Goal: Information Seeking & Learning: Check status

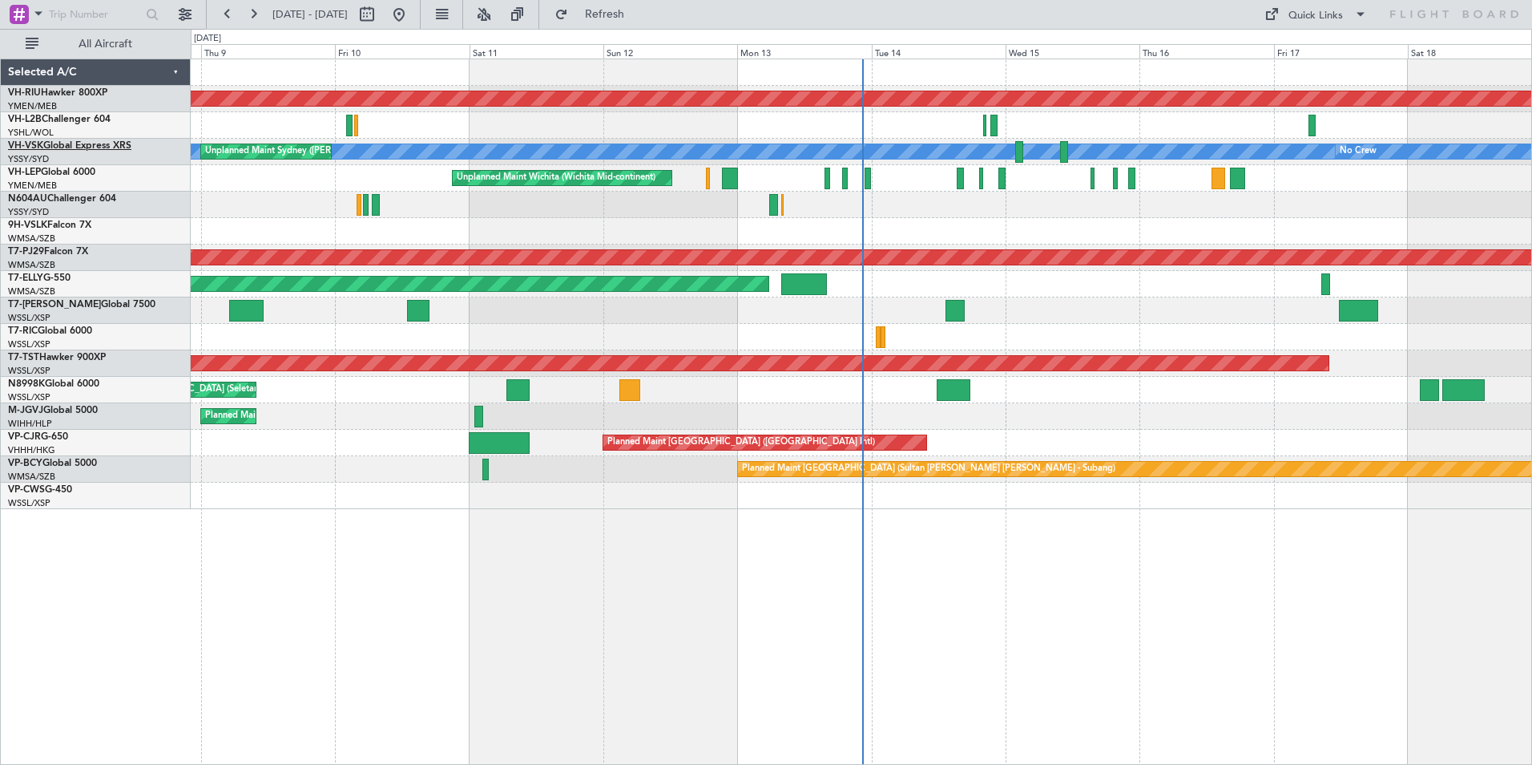
click at [82, 146] on link "VH-VSK Global Express XRS" at bounding box center [69, 146] width 123 height 10
click at [1077, 208] on div "Planned Maint [GEOGRAPHIC_DATA] ([GEOGRAPHIC_DATA]) [PERSON_NAME] No Crew Unpla…" at bounding box center [861, 284] width 1341 height 450
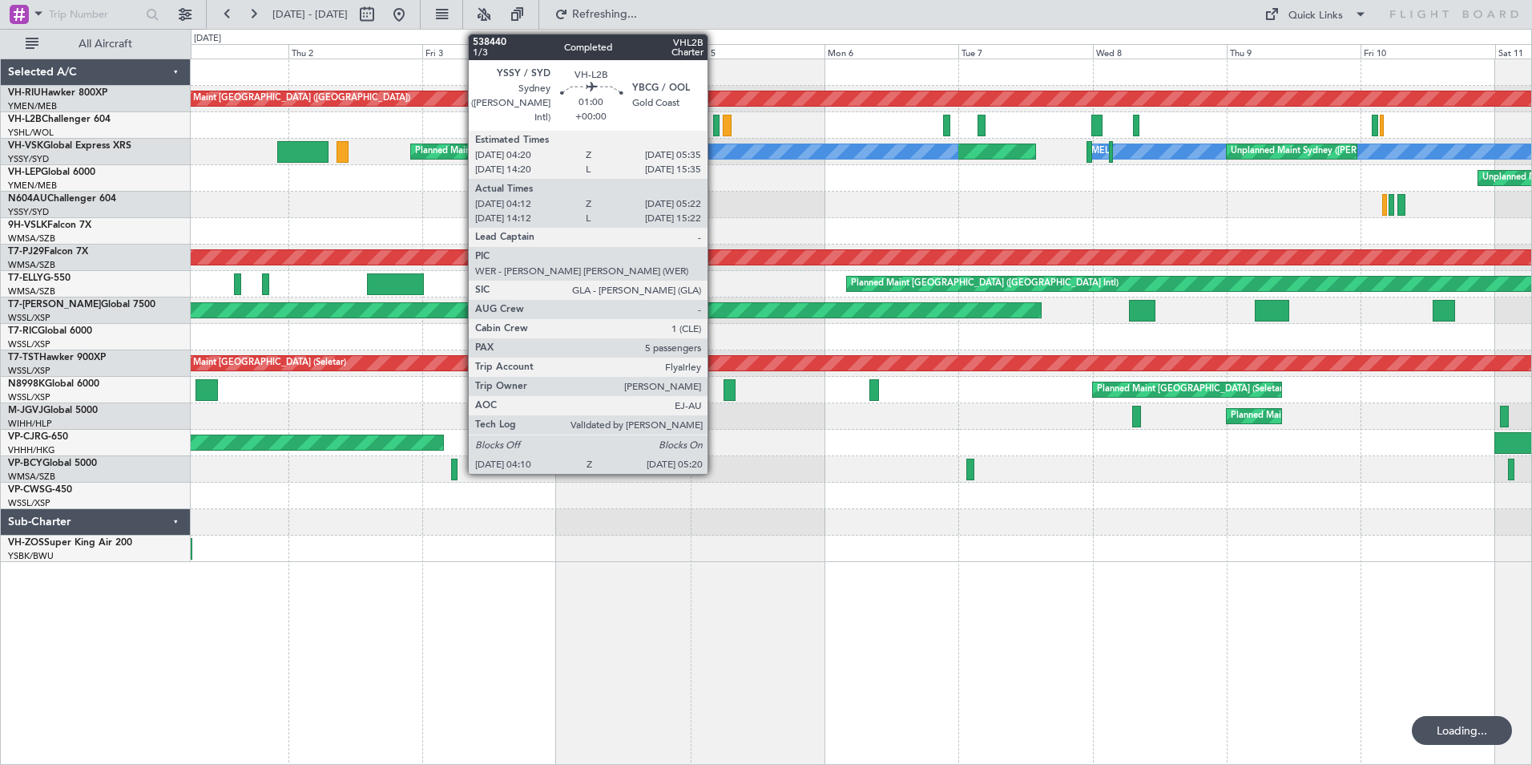
click at [715, 123] on div at bounding box center [716, 126] width 7 height 22
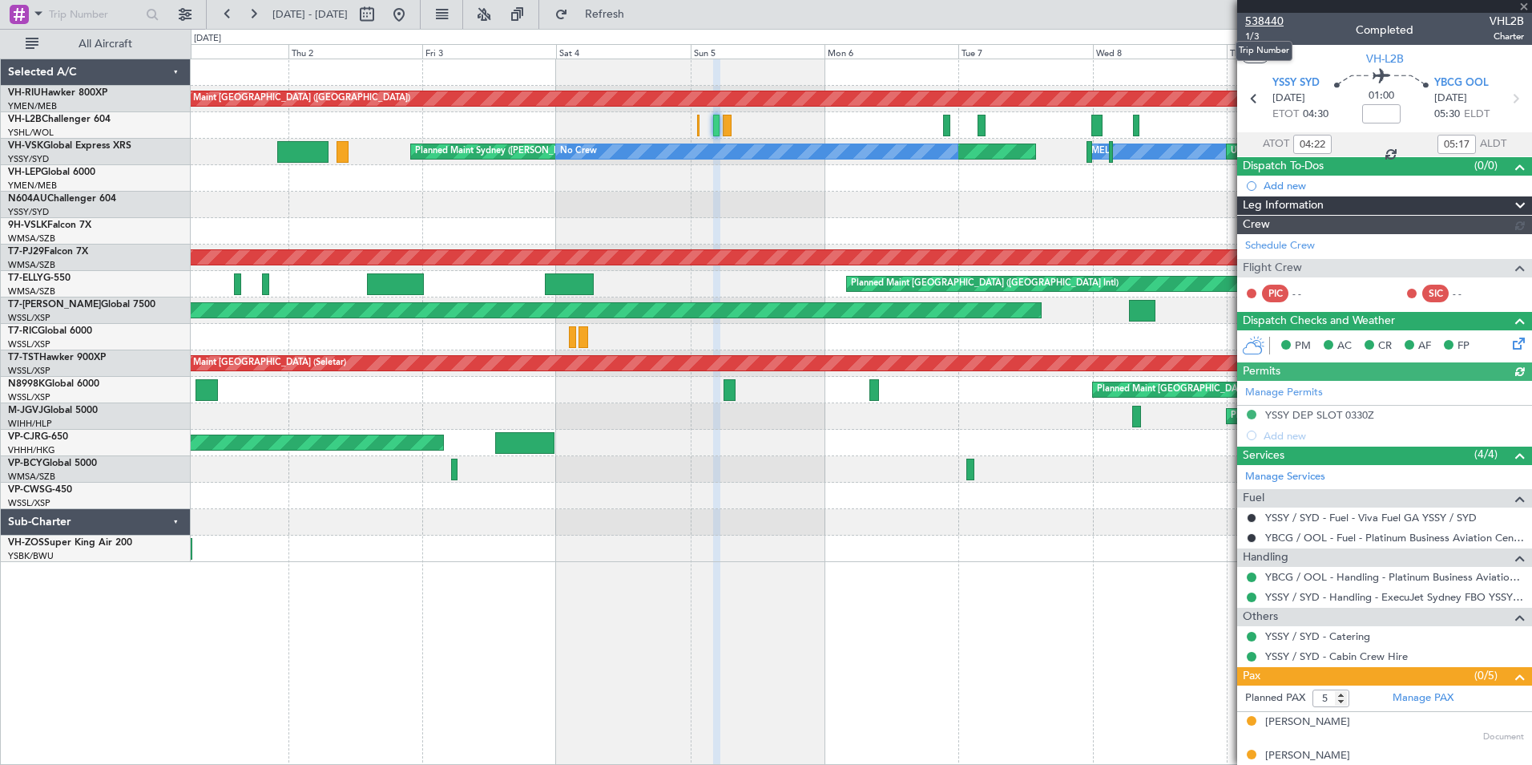
click at [1258, 22] on span "538440" at bounding box center [1264, 21] width 38 height 17
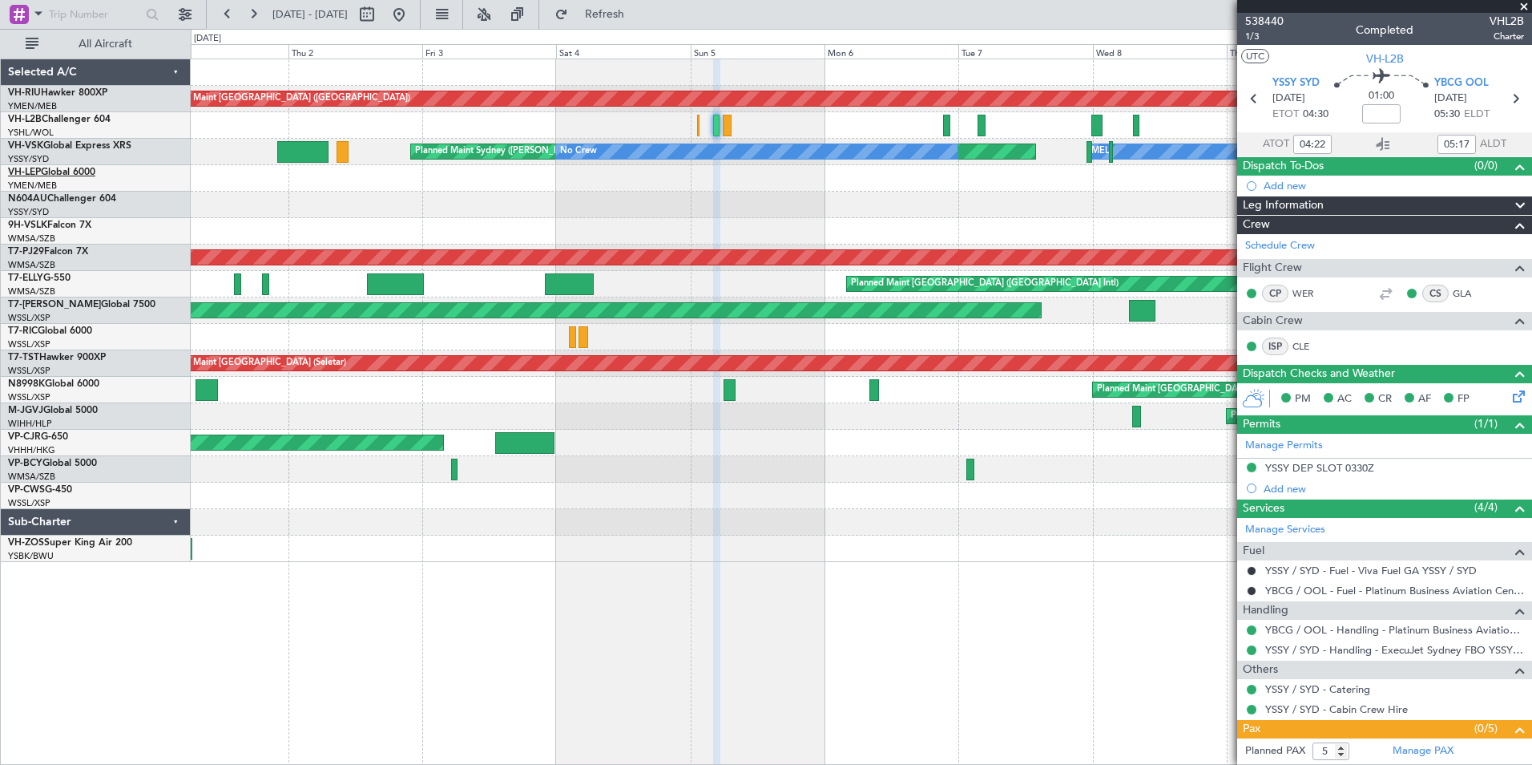
click at [40, 175] on span "VH-LEP" at bounding box center [24, 172] width 33 height 10
click at [1524, 8] on span at bounding box center [1524, 7] width 16 height 14
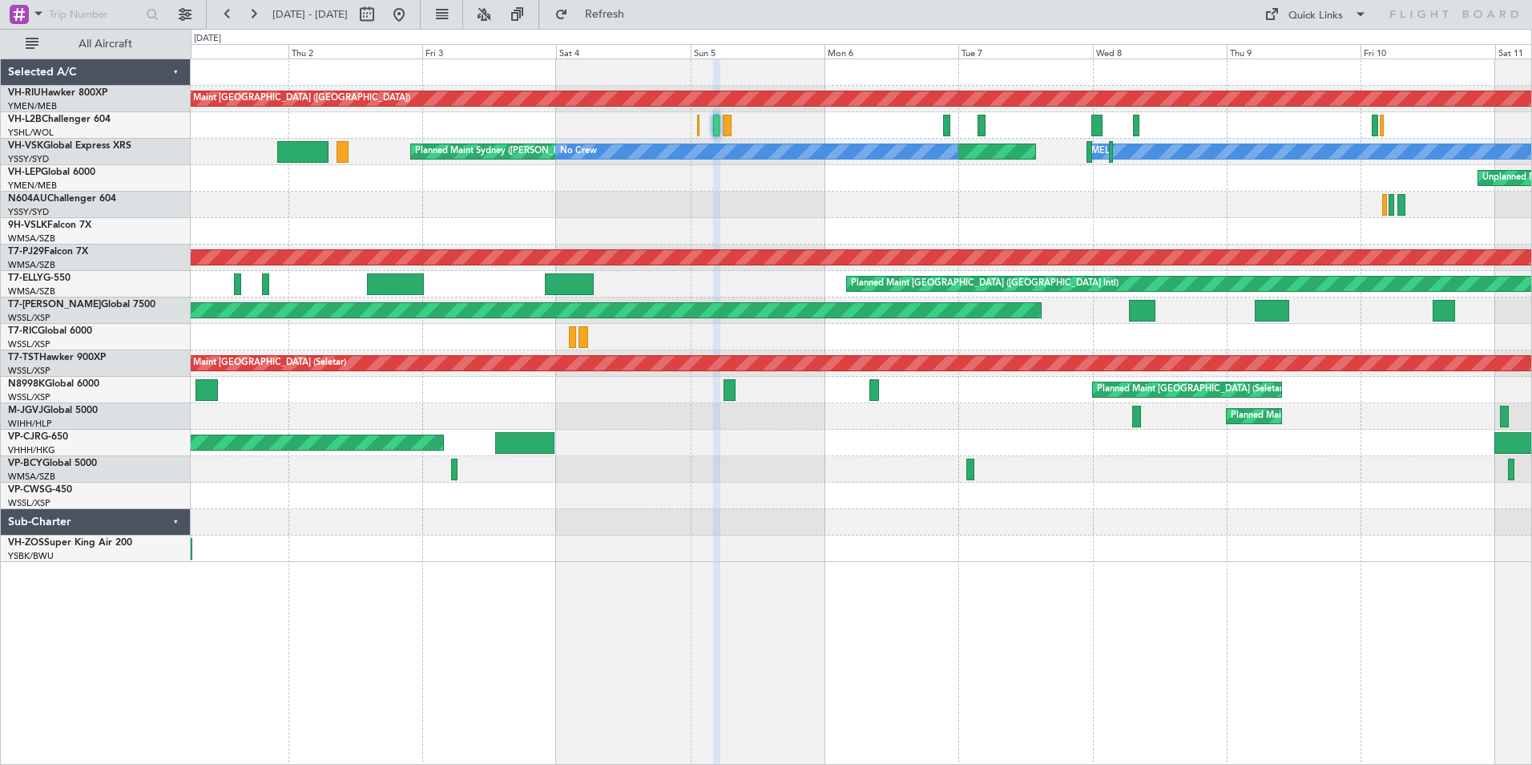
type input "0"
click at [256, 13] on button at bounding box center [253, 15] width 26 height 26
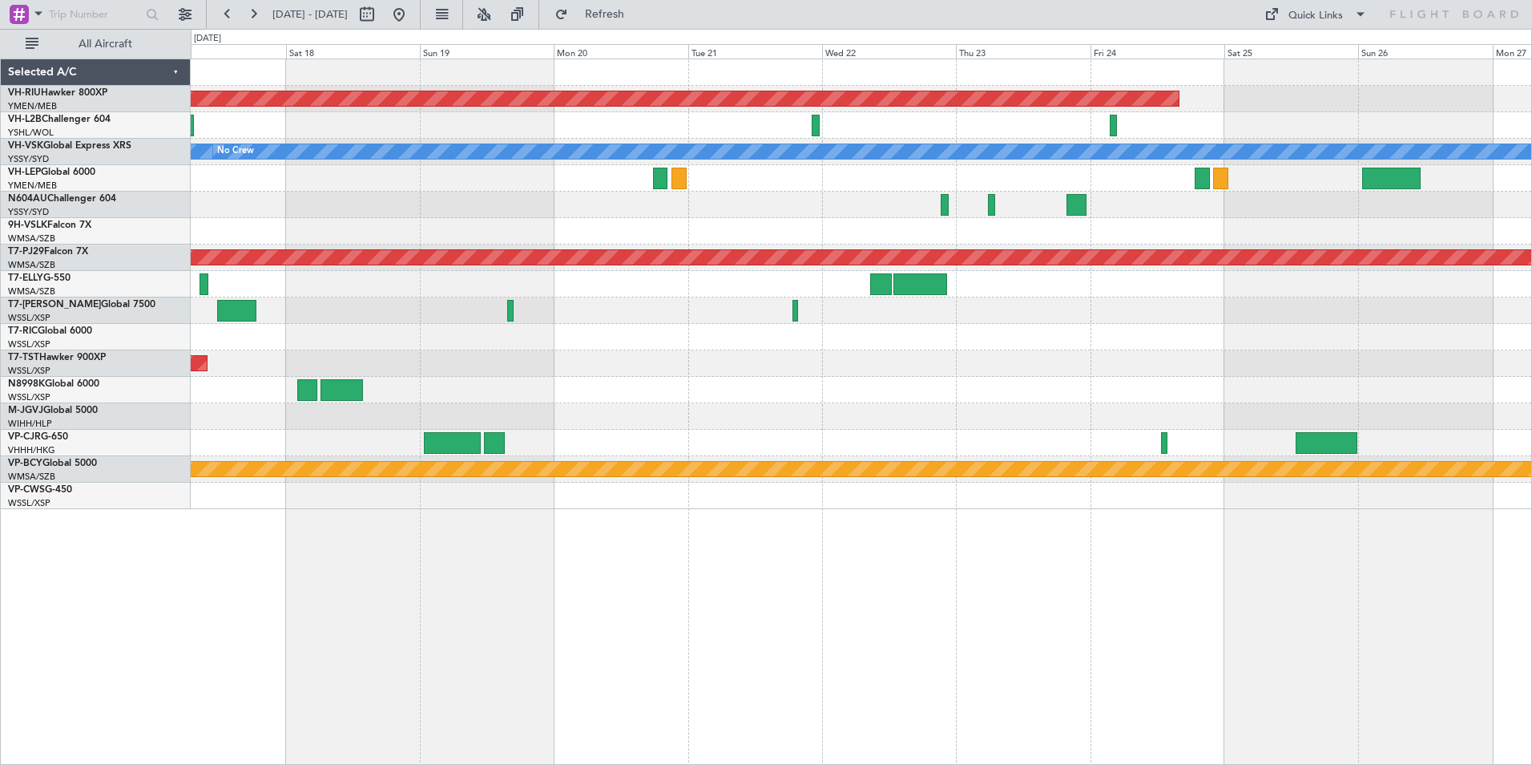
click at [271, 218] on div "Planned Maint [GEOGRAPHIC_DATA] ([GEOGRAPHIC_DATA]) [PERSON_NAME] No Crew Plann…" at bounding box center [861, 284] width 1341 height 450
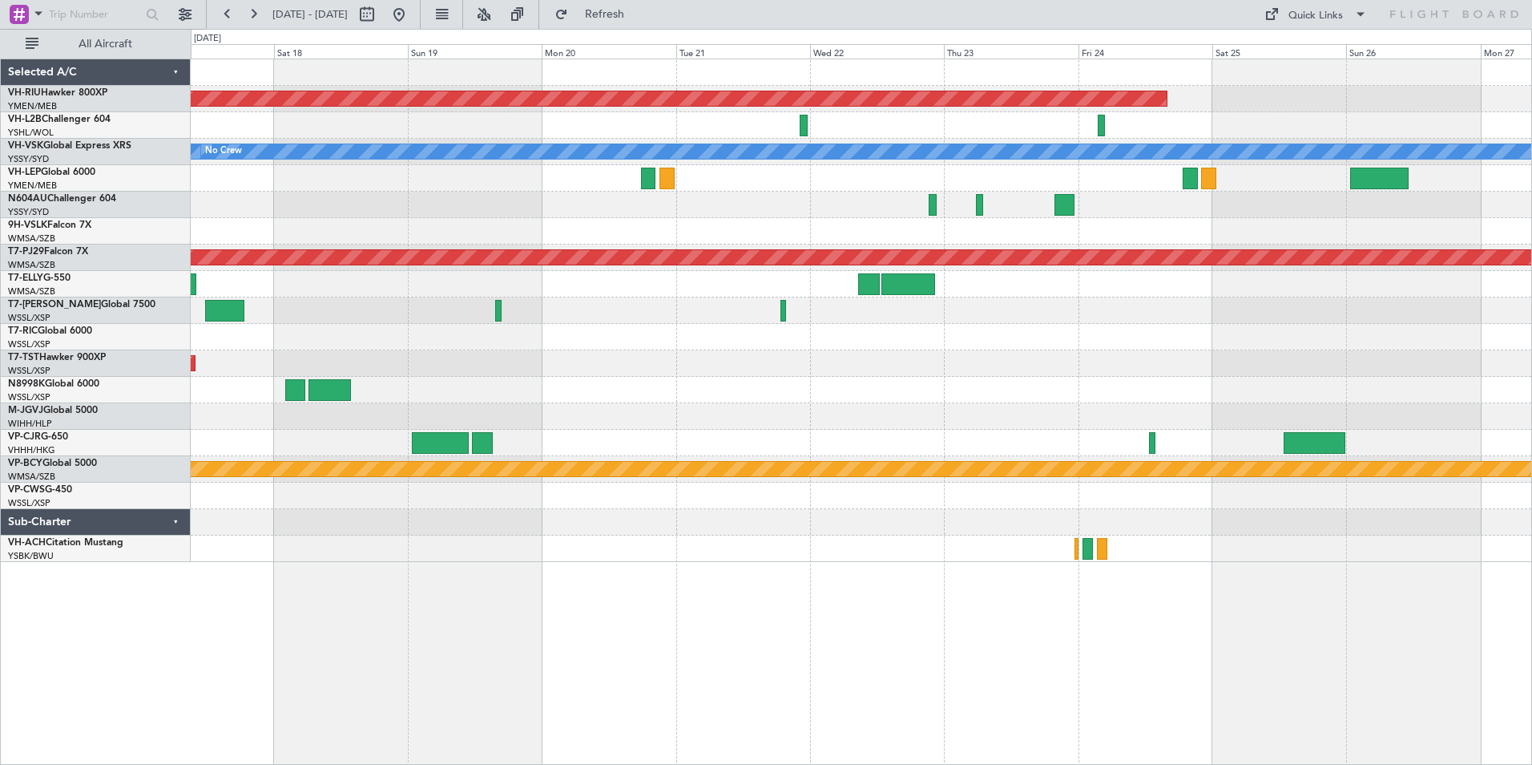
click at [616, 135] on div at bounding box center [861, 125] width 1341 height 26
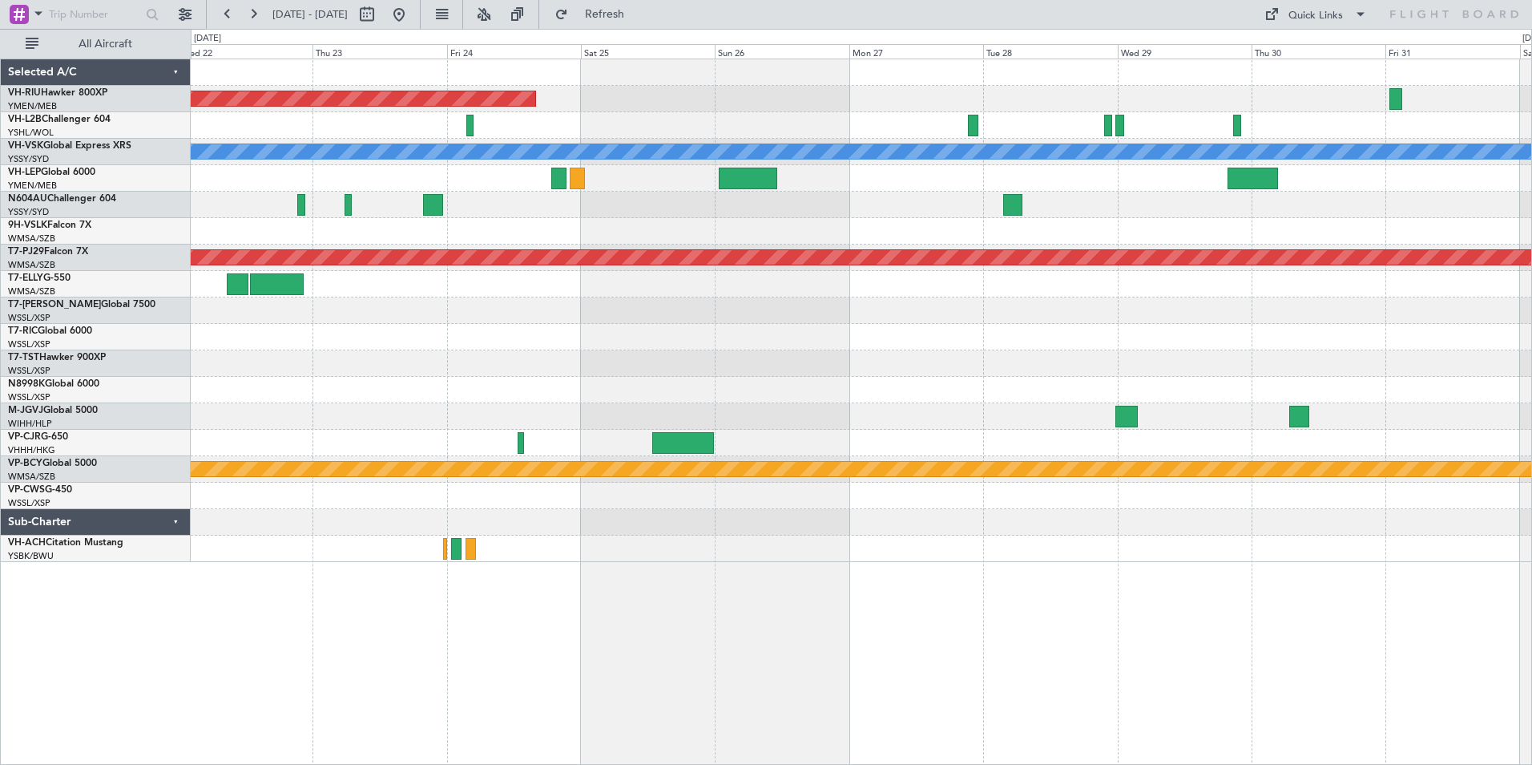
click at [793, 134] on div at bounding box center [861, 125] width 1341 height 26
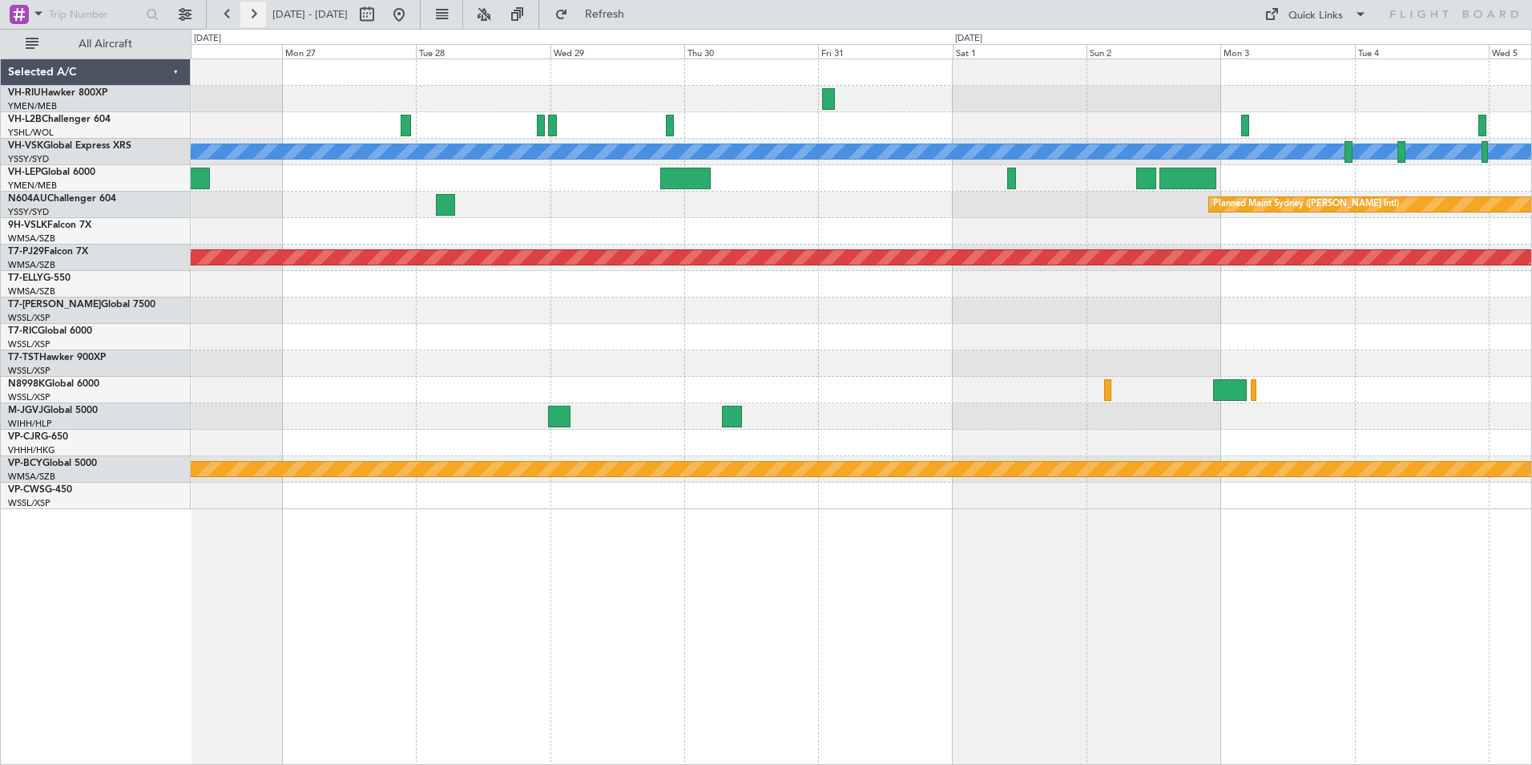
click at [250, 17] on button at bounding box center [253, 15] width 26 height 26
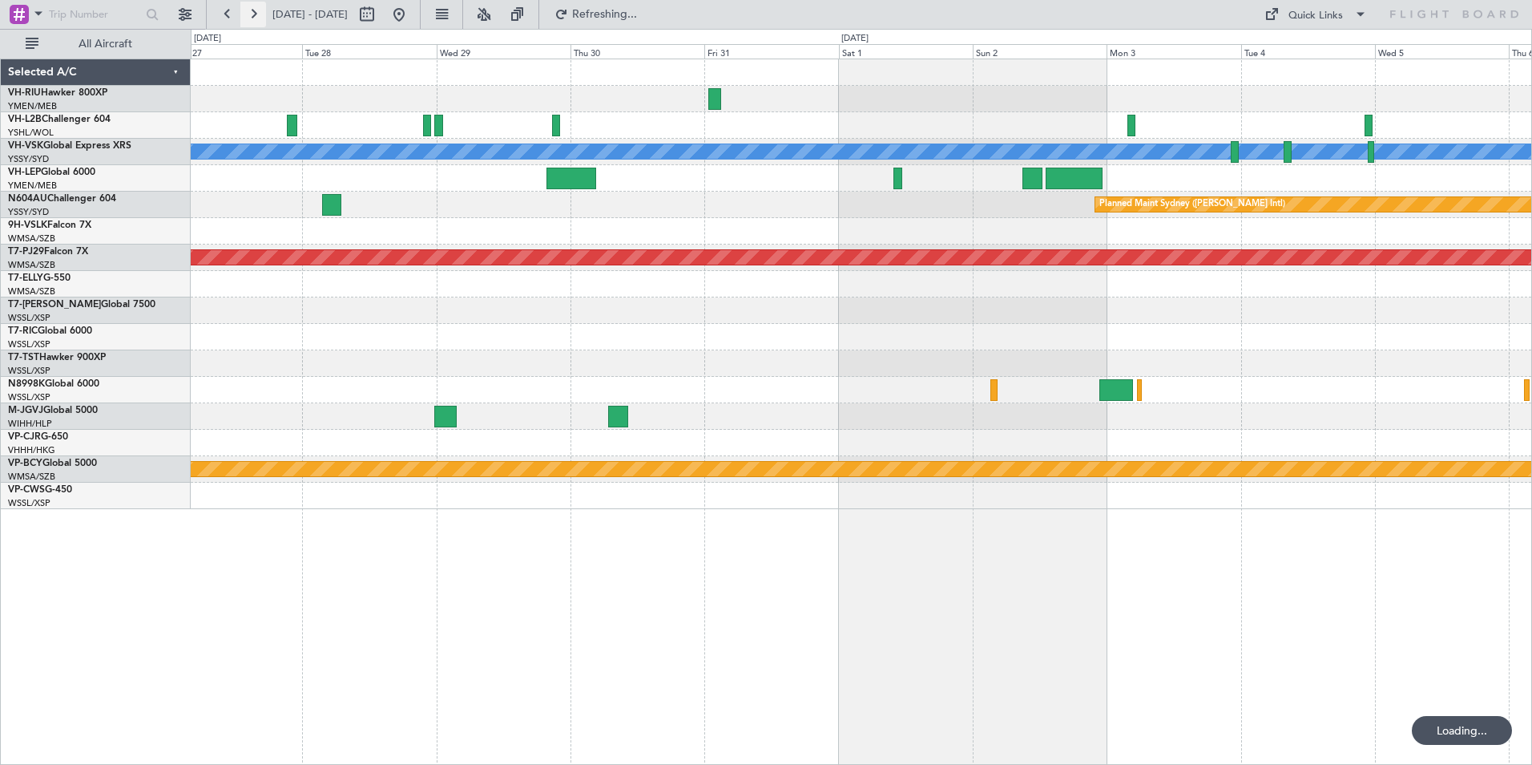
click at [250, 17] on button at bounding box center [253, 15] width 26 height 26
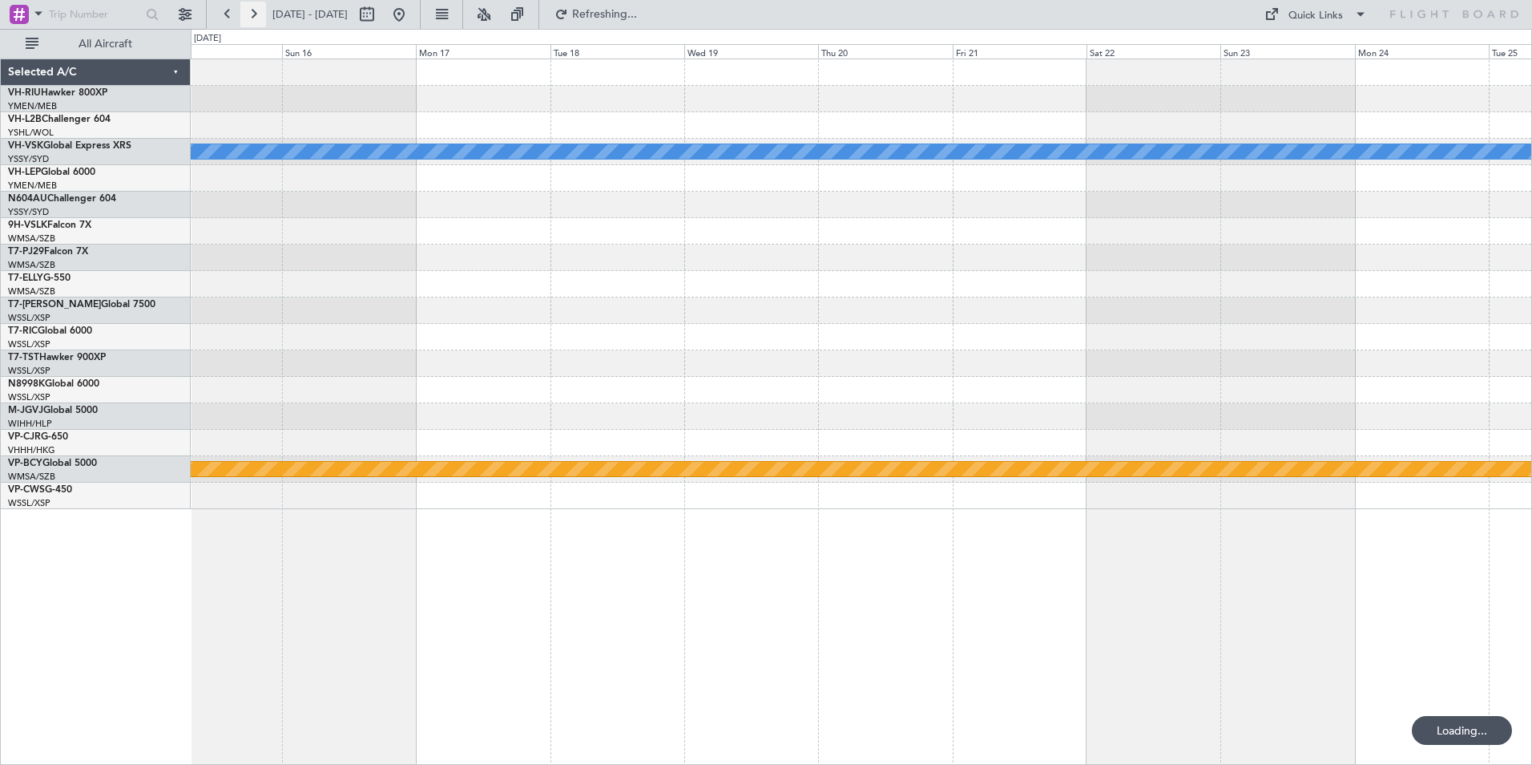
click at [250, 17] on button at bounding box center [253, 15] width 26 height 26
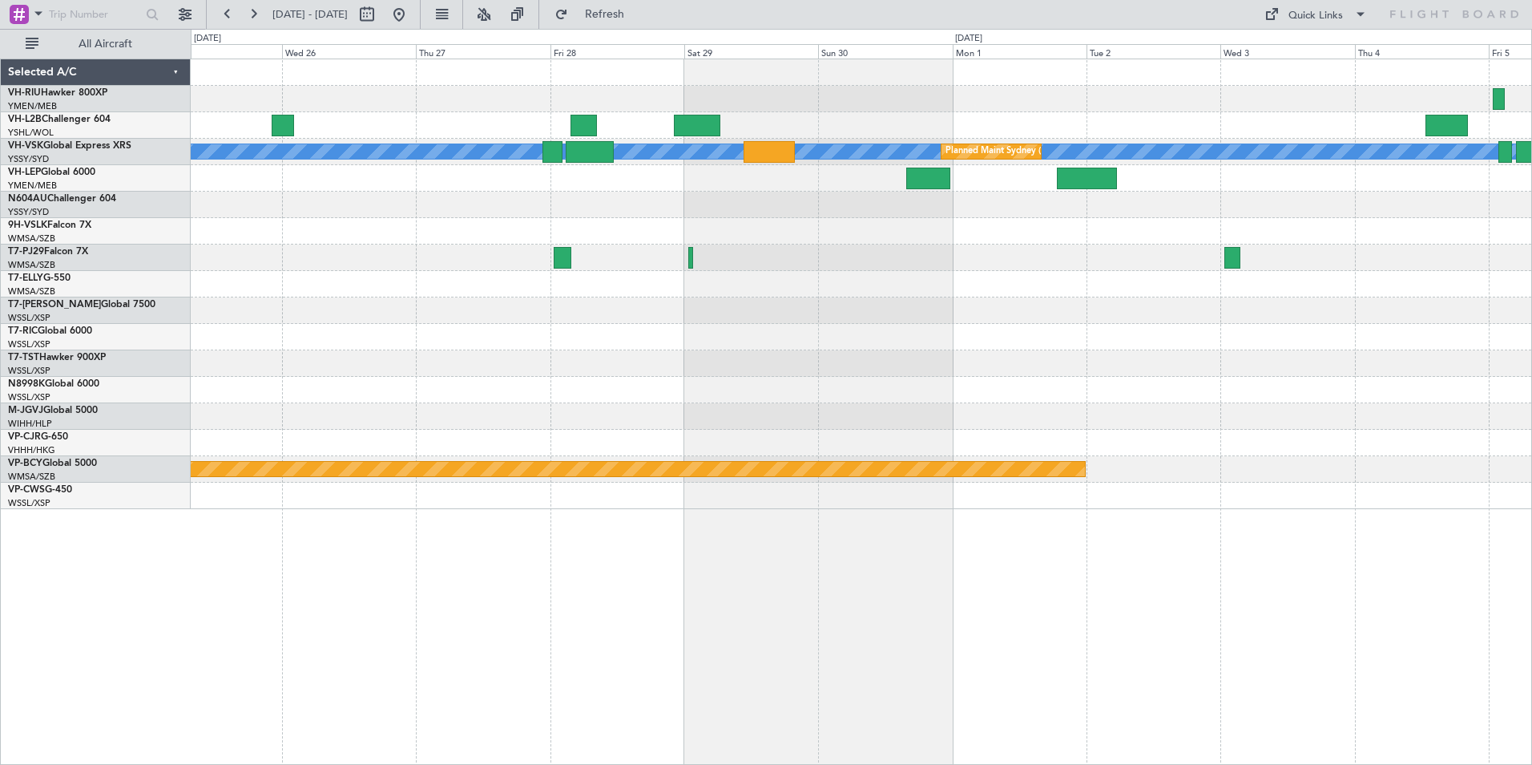
click at [792, 221] on div at bounding box center [861, 231] width 1341 height 26
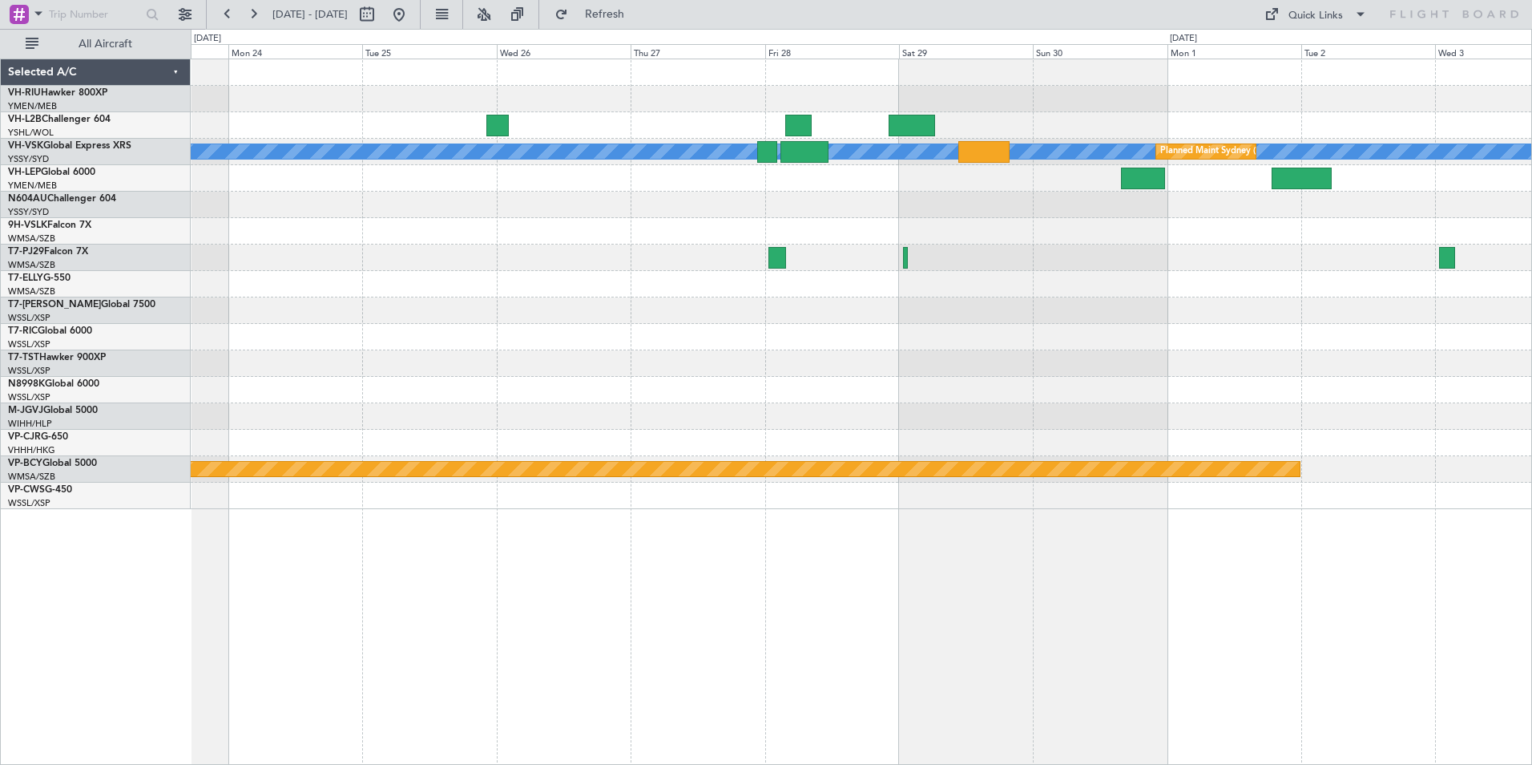
click at [1116, 231] on div "[PERSON_NAME] Planned Maint Sydney ([PERSON_NAME] Intl) Planned Maint [GEOGRAPH…" at bounding box center [861, 284] width 1341 height 450
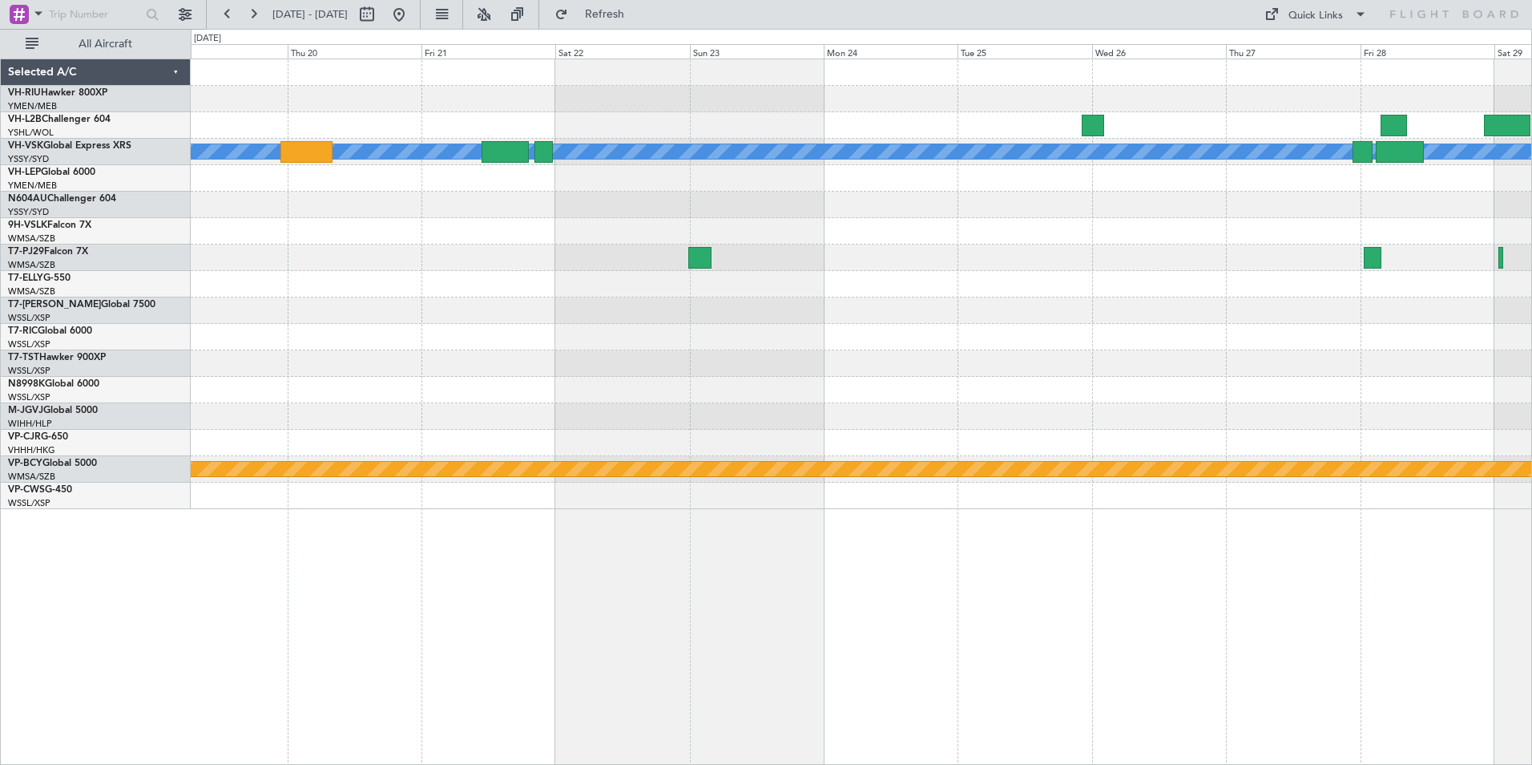
click at [920, 217] on div at bounding box center [861, 205] width 1341 height 26
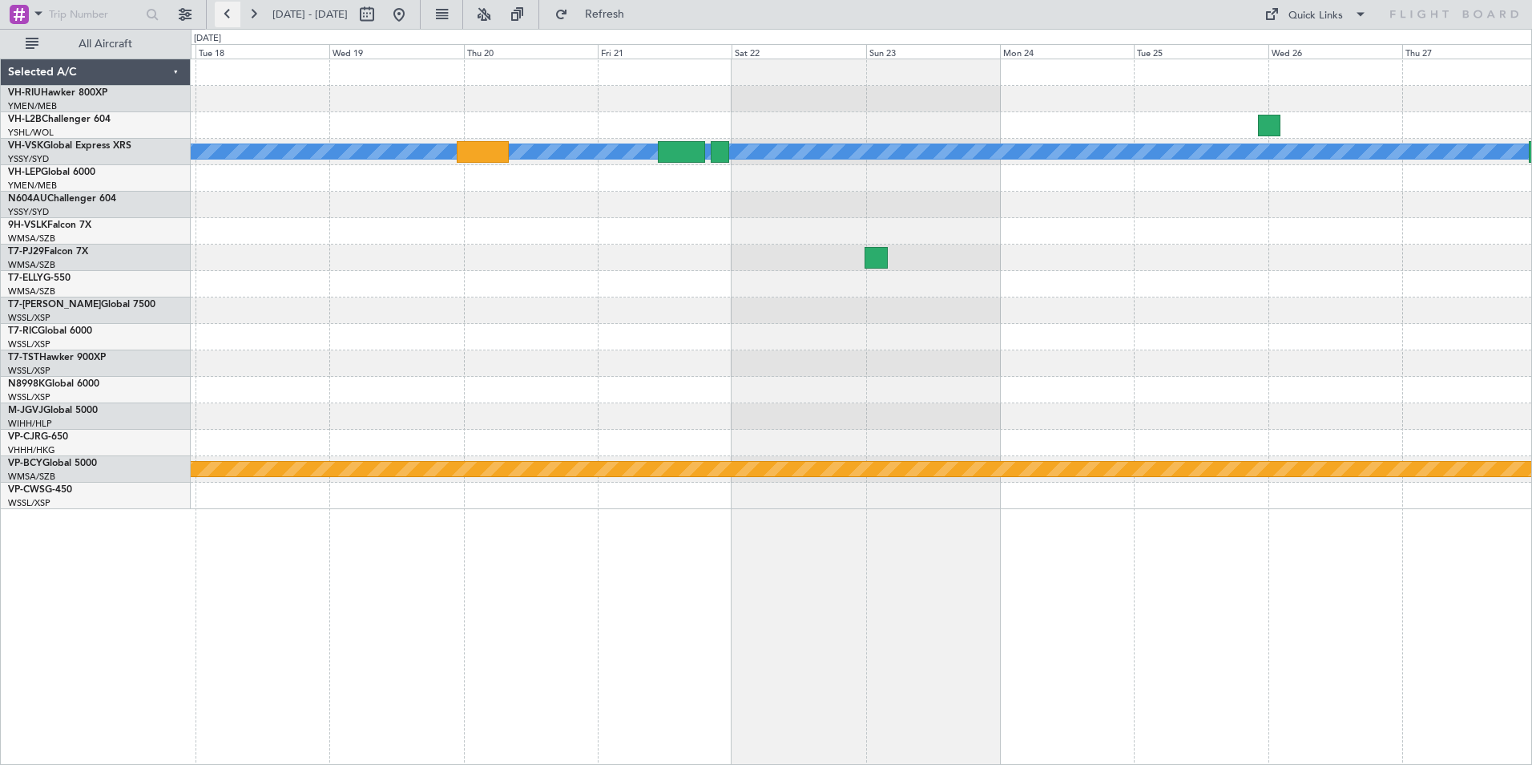
click at [229, 15] on button at bounding box center [228, 15] width 26 height 26
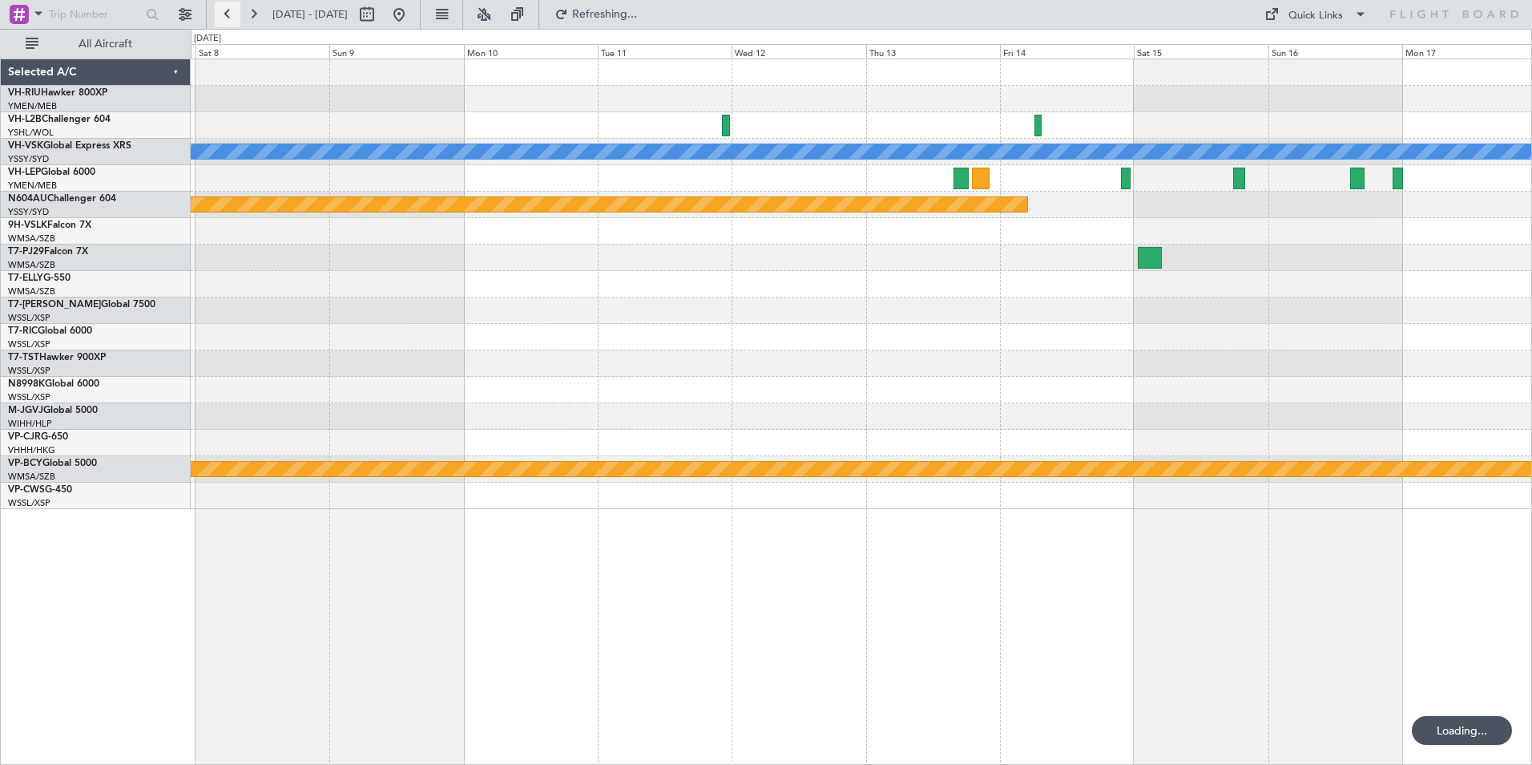
click at [229, 15] on button at bounding box center [228, 15] width 26 height 26
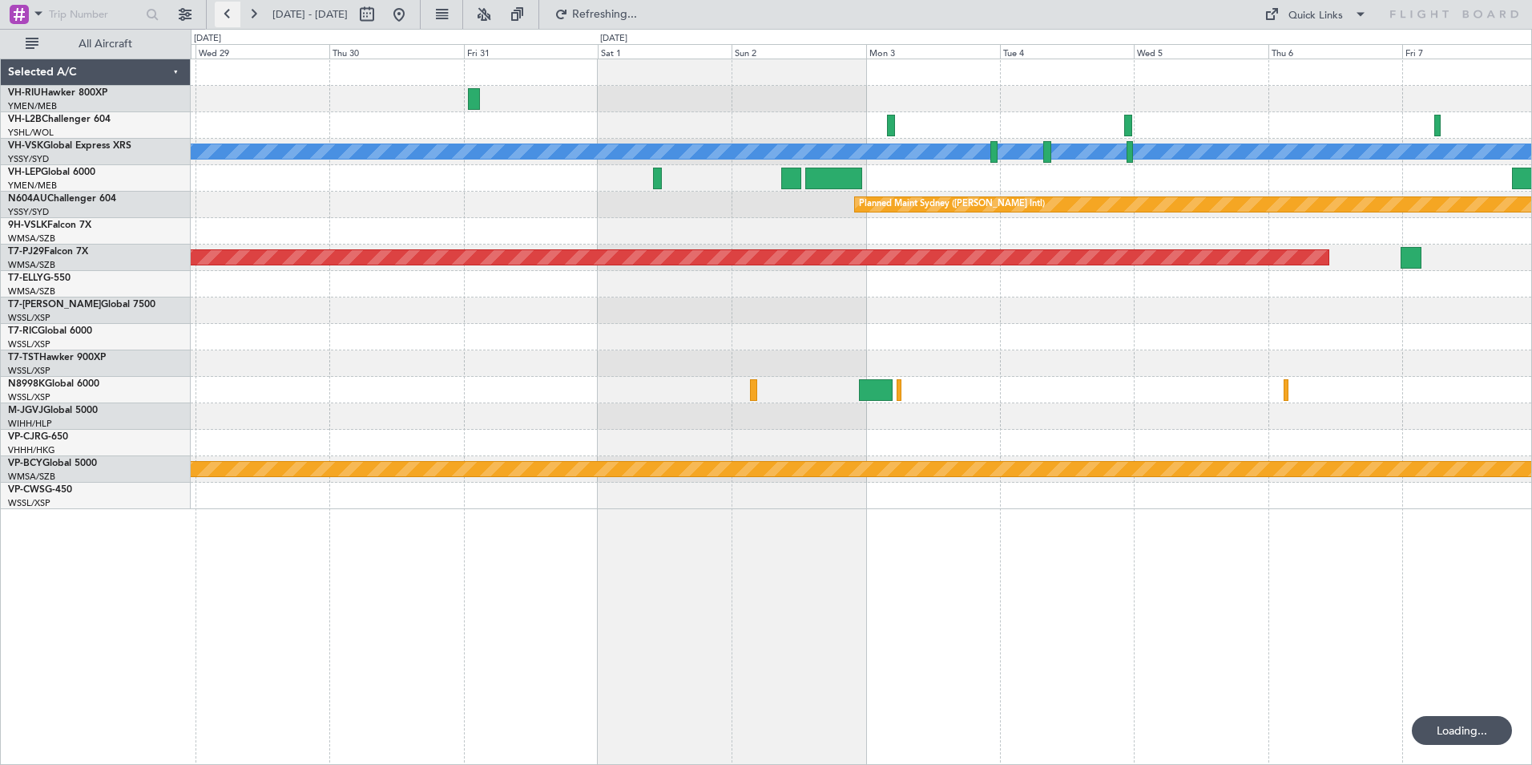
click at [229, 15] on button at bounding box center [228, 15] width 26 height 26
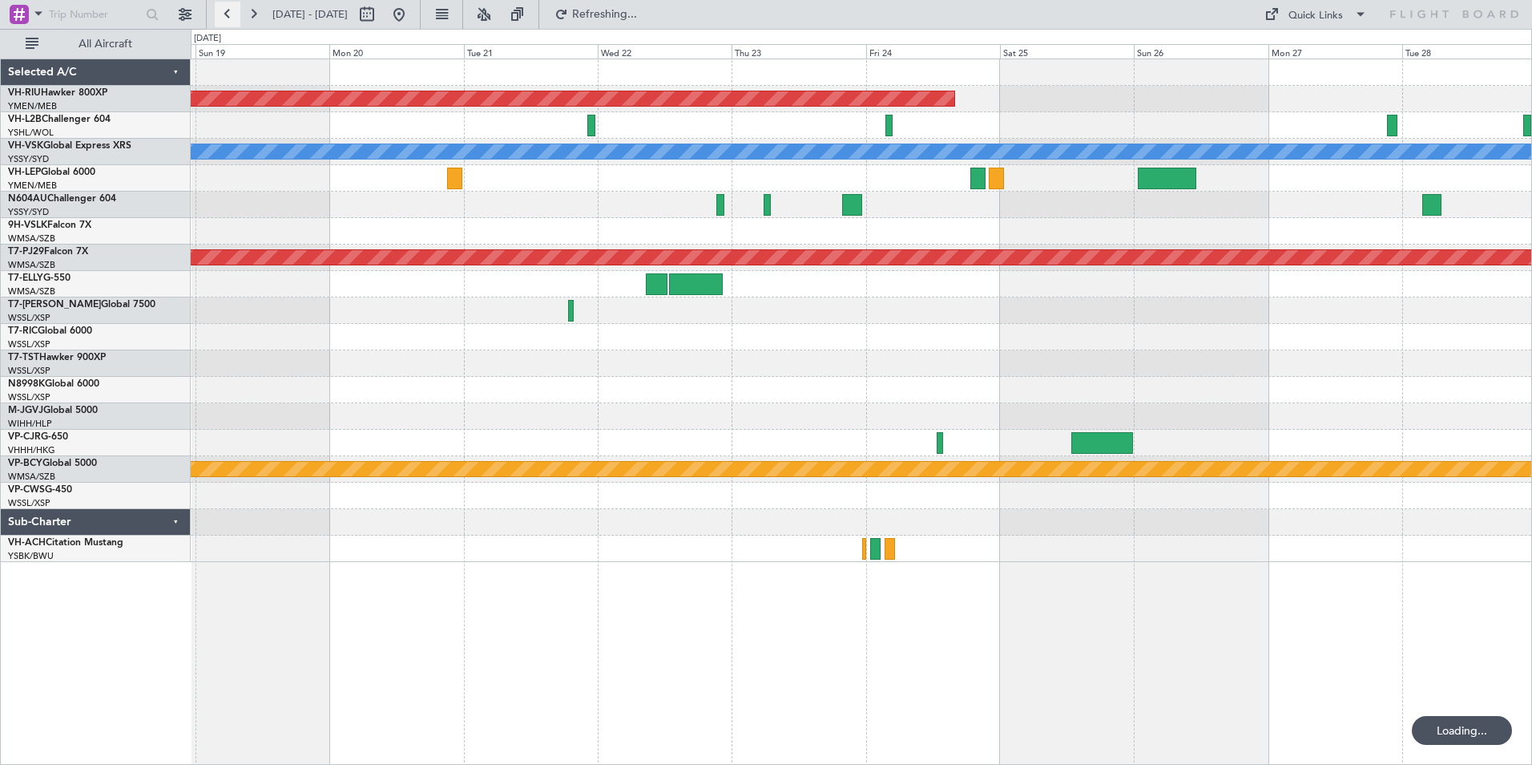
click at [229, 15] on button at bounding box center [228, 15] width 26 height 26
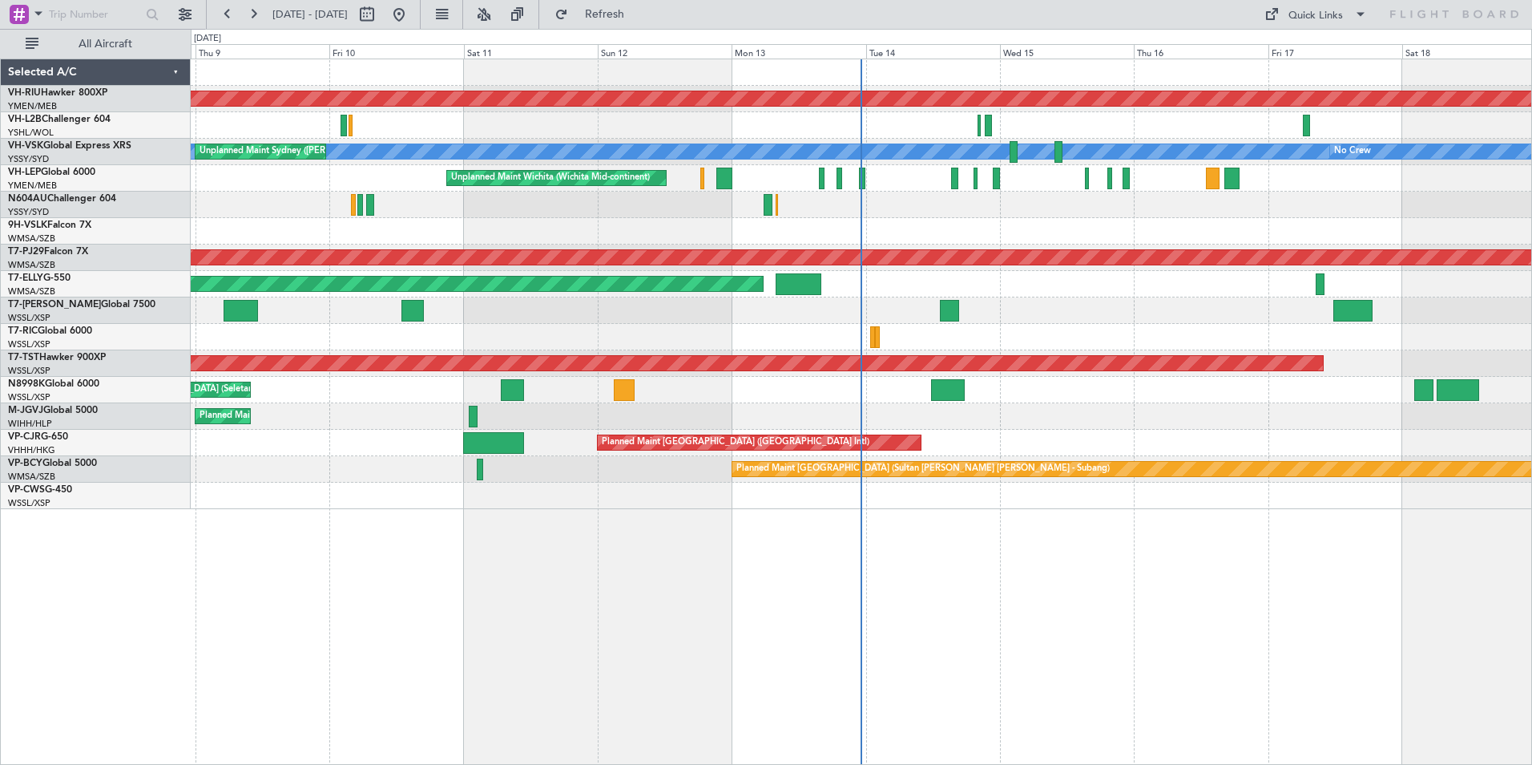
click at [589, 241] on div at bounding box center [861, 231] width 1341 height 26
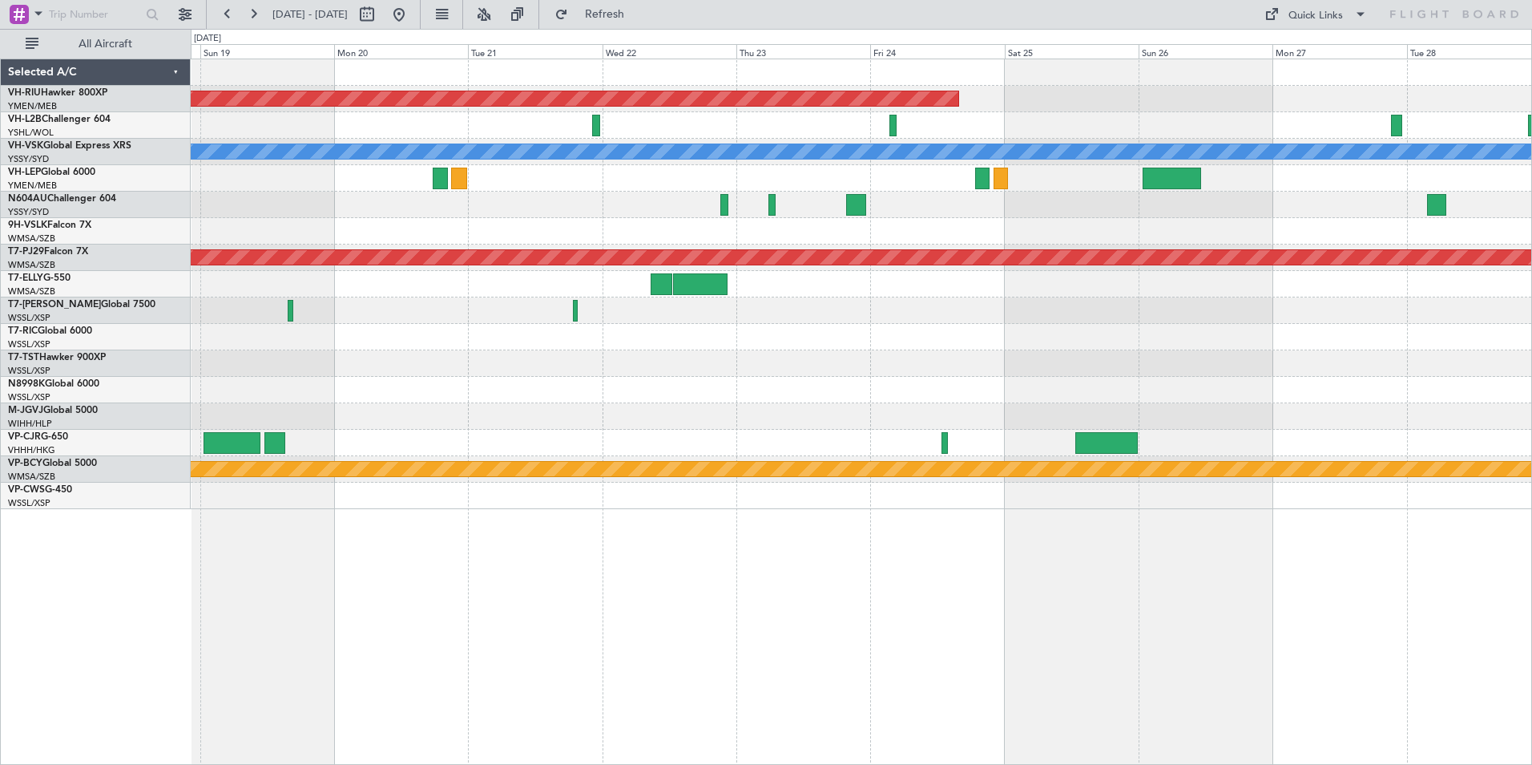
click at [245, 279] on div "Planned Maint [GEOGRAPHIC_DATA] ([GEOGRAPHIC_DATA]) [PERSON_NAME] No Crew Plann…" at bounding box center [861, 284] width 1341 height 450
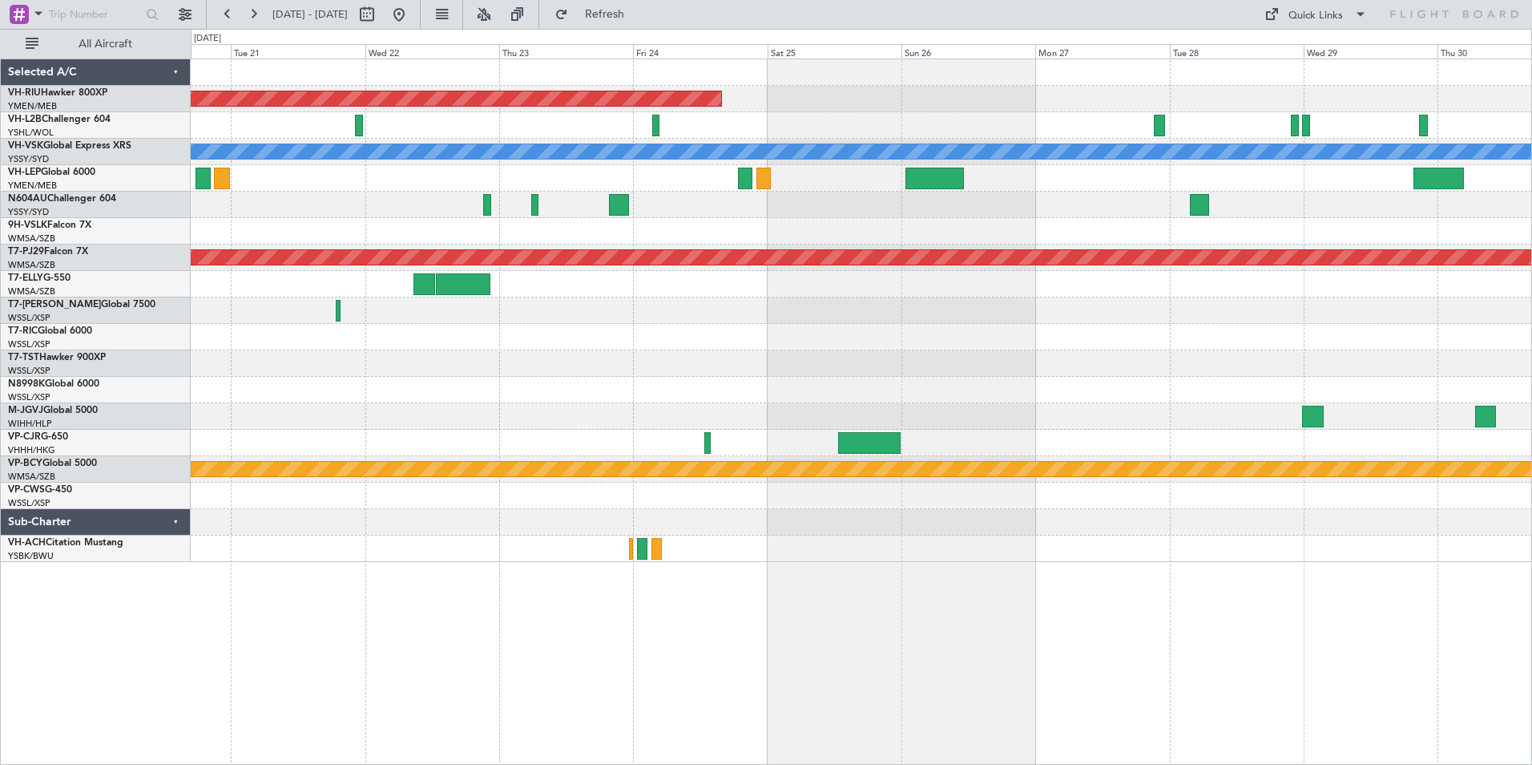
click at [620, 143] on div "Planned Maint [GEOGRAPHIC_DATA] ([GEOGRAPHIC_DATA]) [PERSON_NAME] Planned Maint…" at bounding box center [861, 310] width 1341 height 502
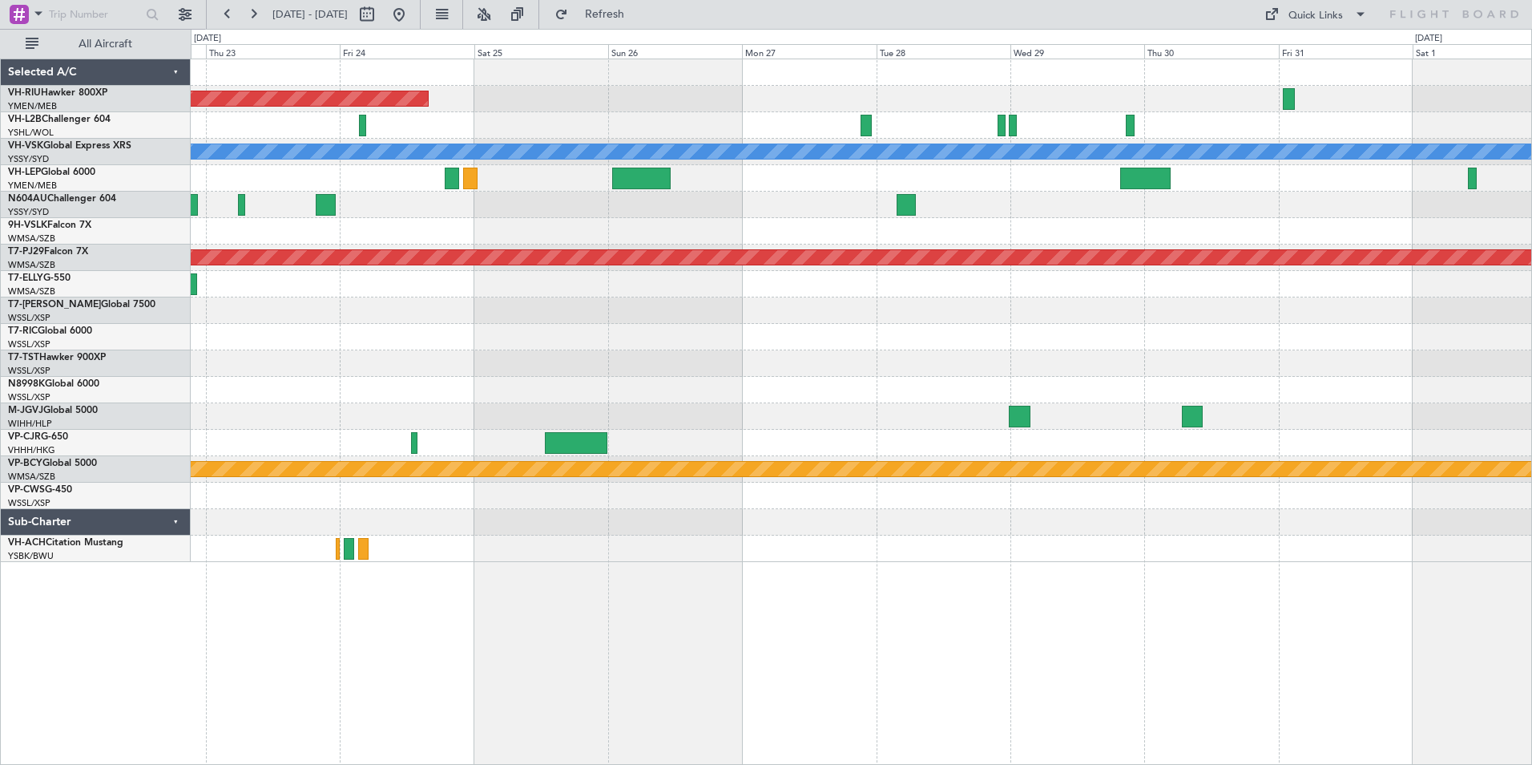
click at [1039, 111] on div "Planned Maint [GEOGRAPHIC_DATA] ([GEOGRAPHIC_DATA])" at bounding box center [861, 99] width 1341 height 26
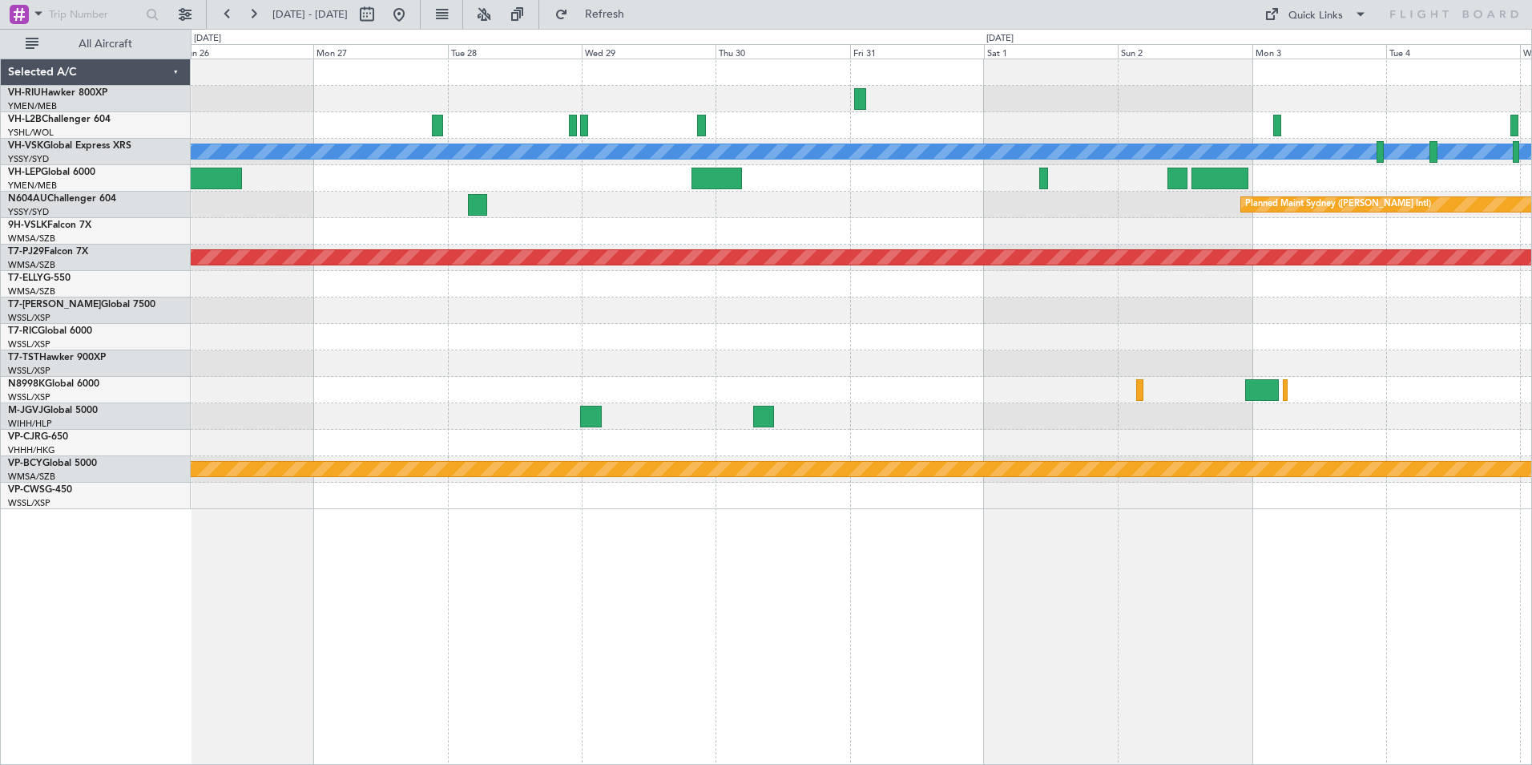
click at [817, 122] on div "Planned Maint [GEOGRAPHIC_DATA] ([GEOGRAPHIC_DATA]) [PERSON_NAME] Planned Maint…" at bounding box center [861, 284] width 1341 height 450
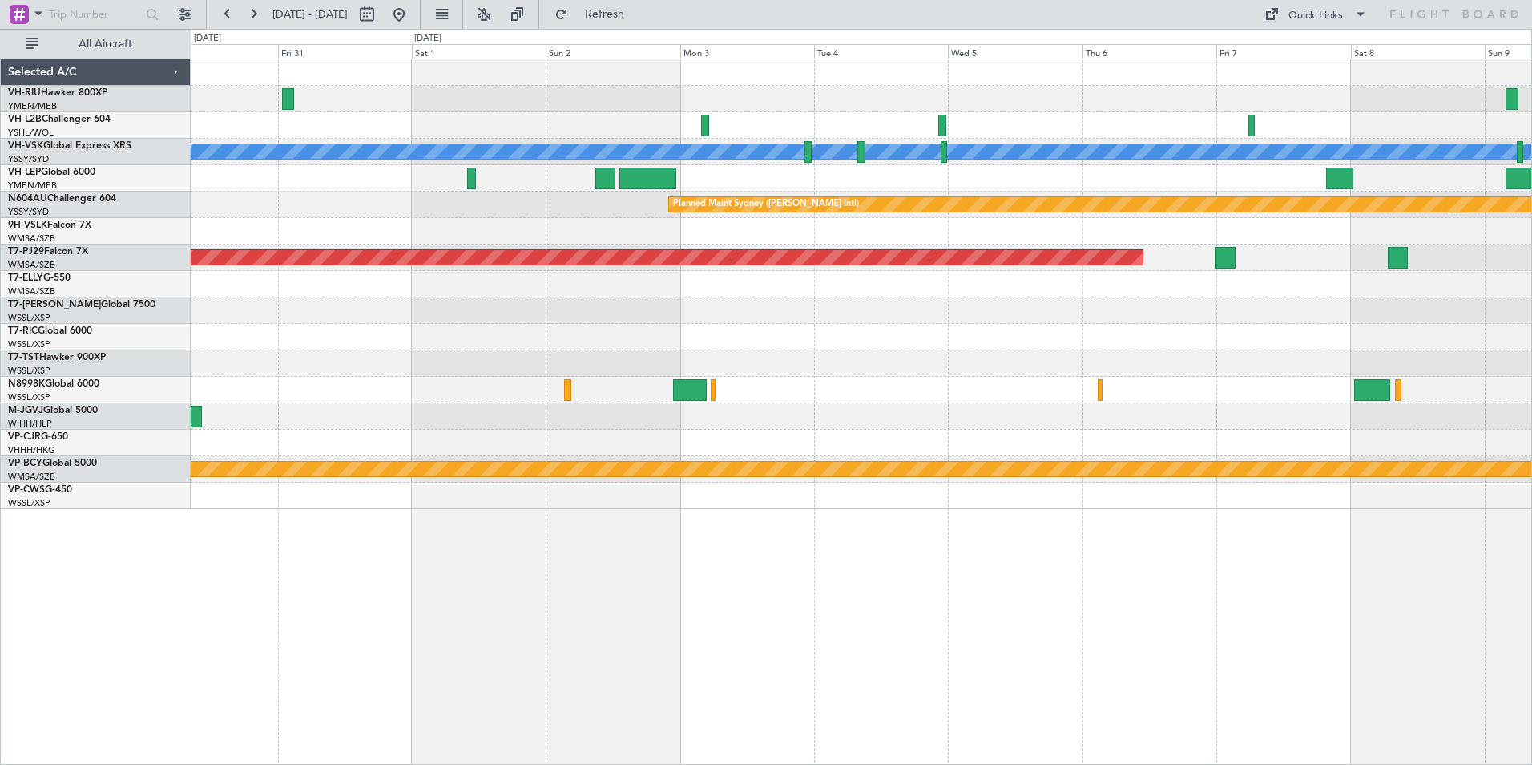
click at [1315, 122] on div "[PERSON_NAME] Planned Maint Sydney ([PERSON_NAME] Intl) Planned Maint [GEOGRAPH…" at bounding box center [861, 284] width 1341 height 450
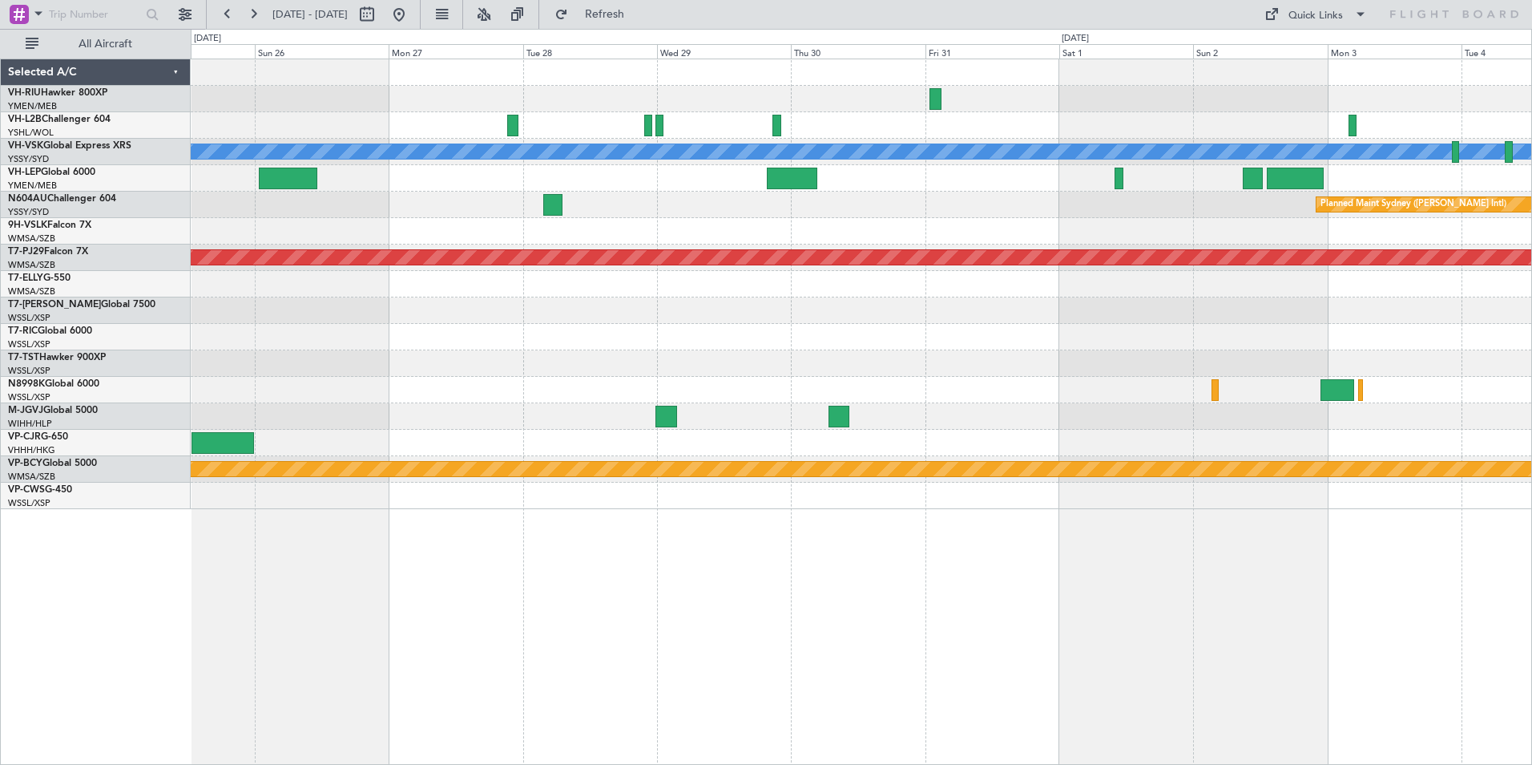
click at [1206, 239] on div at bounding box center [861, 231] width 1341 height 26
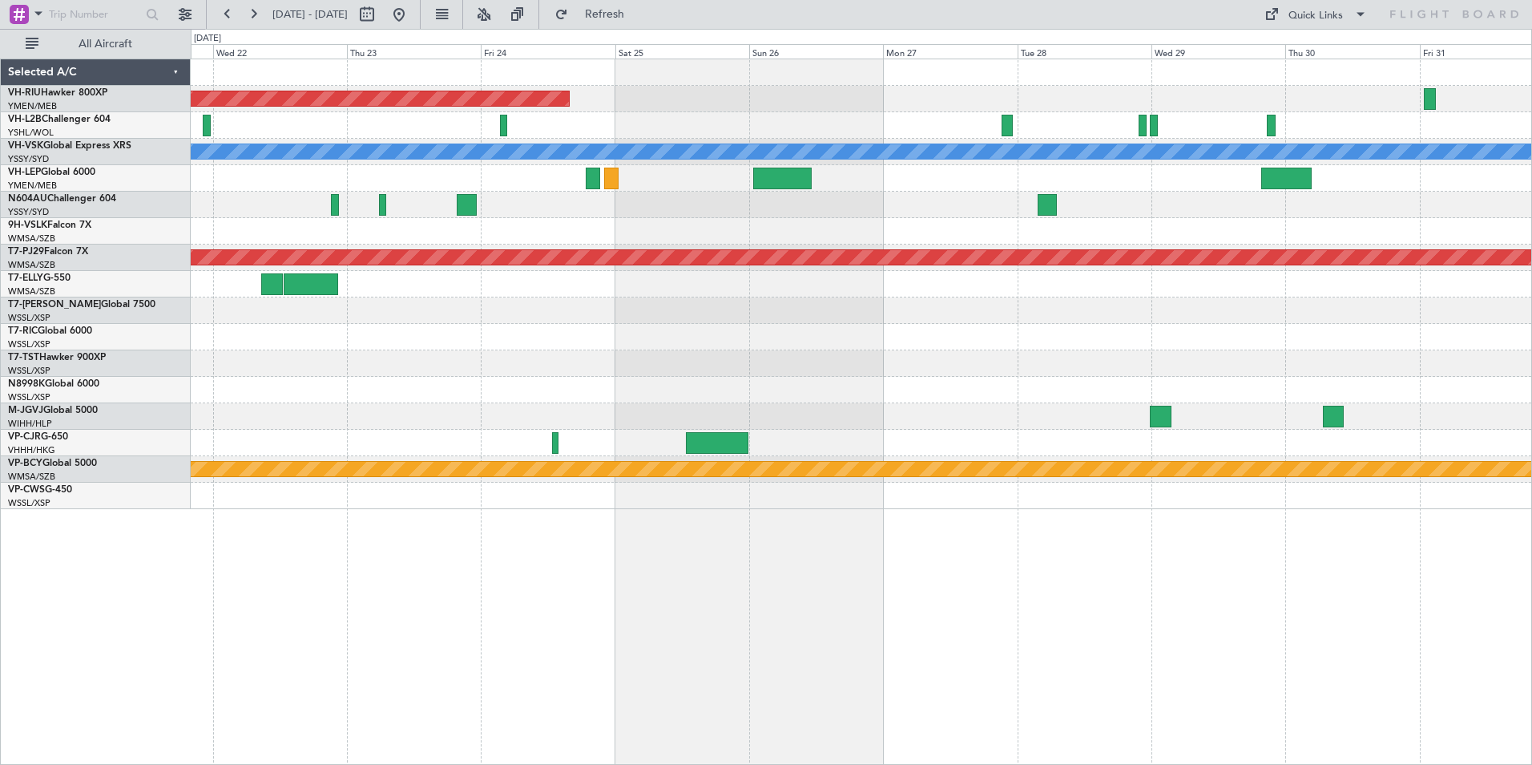
click at [1212, 232] on div at bounding box center [861, 231] width 1341 height 26
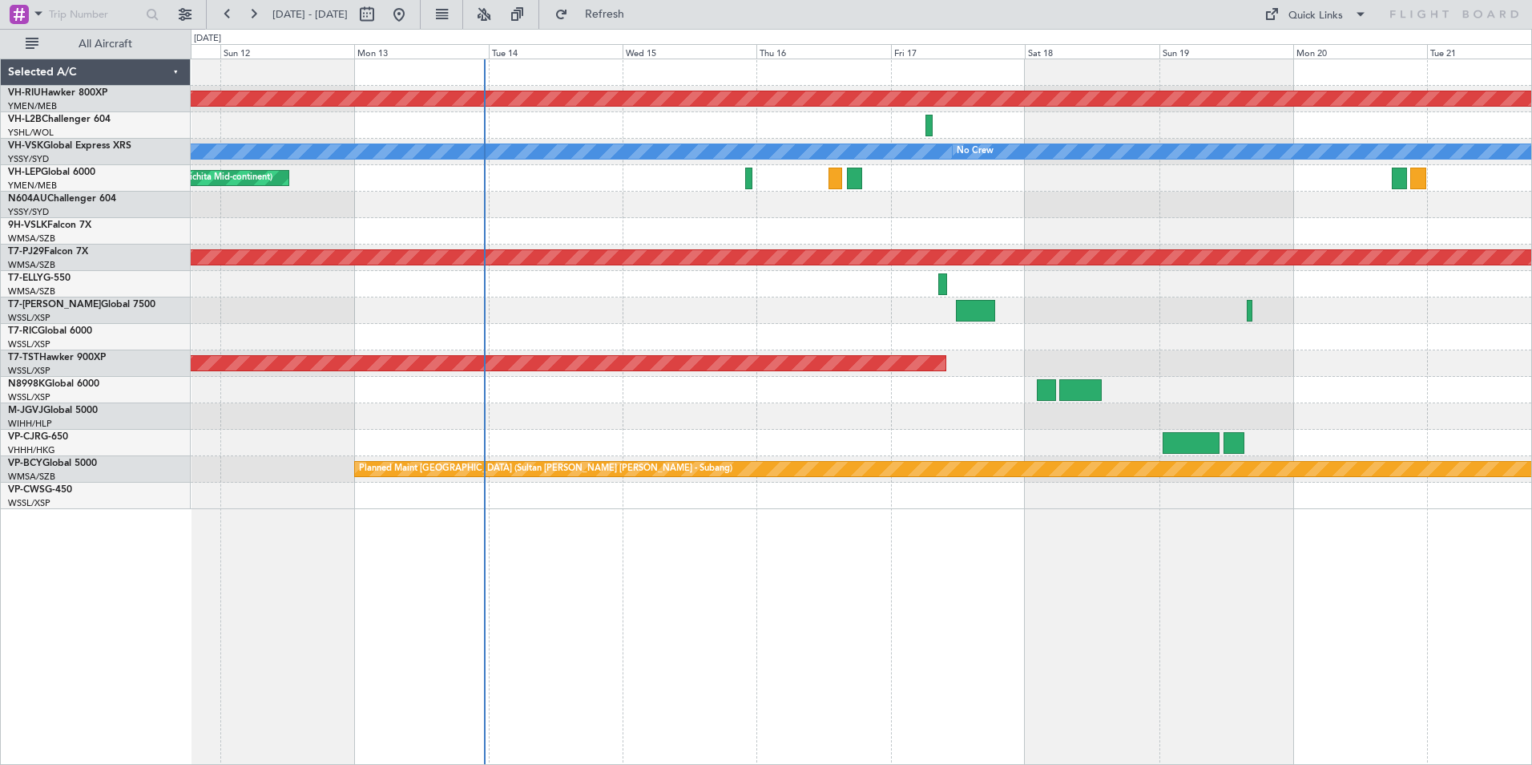
click at [1367, 229] on div "Planned Maint [GEOGRAPHIC_DATA] ([GEOGRAPHIC_DATA]) [PERSON_NAME] No Crew Unpla…" at bounding box center [861, 284] width 1341 height 450
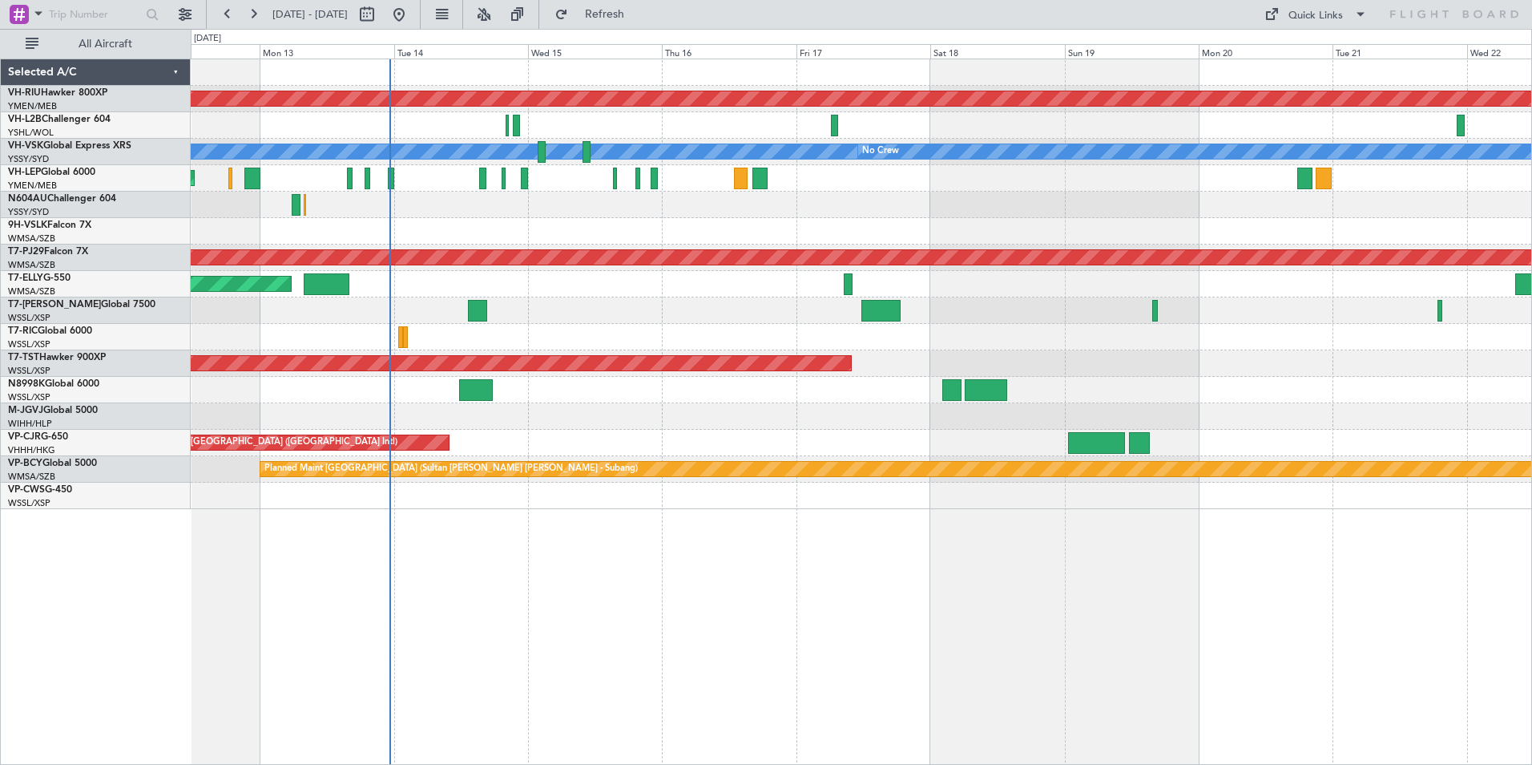
click at [849, 252] on div "Planned Maint [GEOGRAPHIC_DATA] ([GEOGRAPHIC_DATA]) [PERSON_NAME] No Crew Unpla…" at bounding box center [861, 284] width 1341 height 450
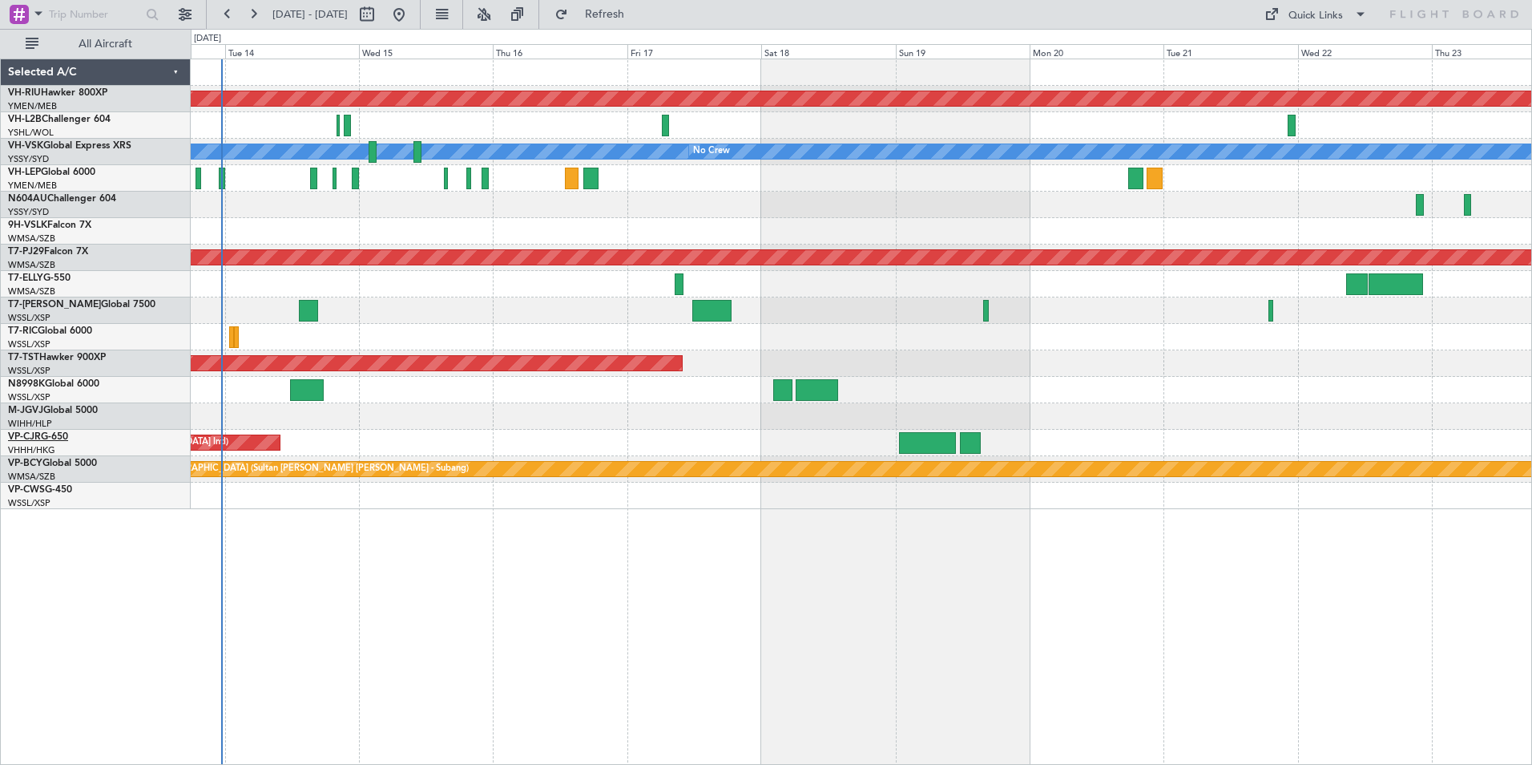
click at [42, 434] on link "VP-CJR G-650" at bounding box center [38, 437] width 60 height 10
click at [43, 434] on link "VP-CJR G-650" at bounding box center [38, 437] width 60 height 10
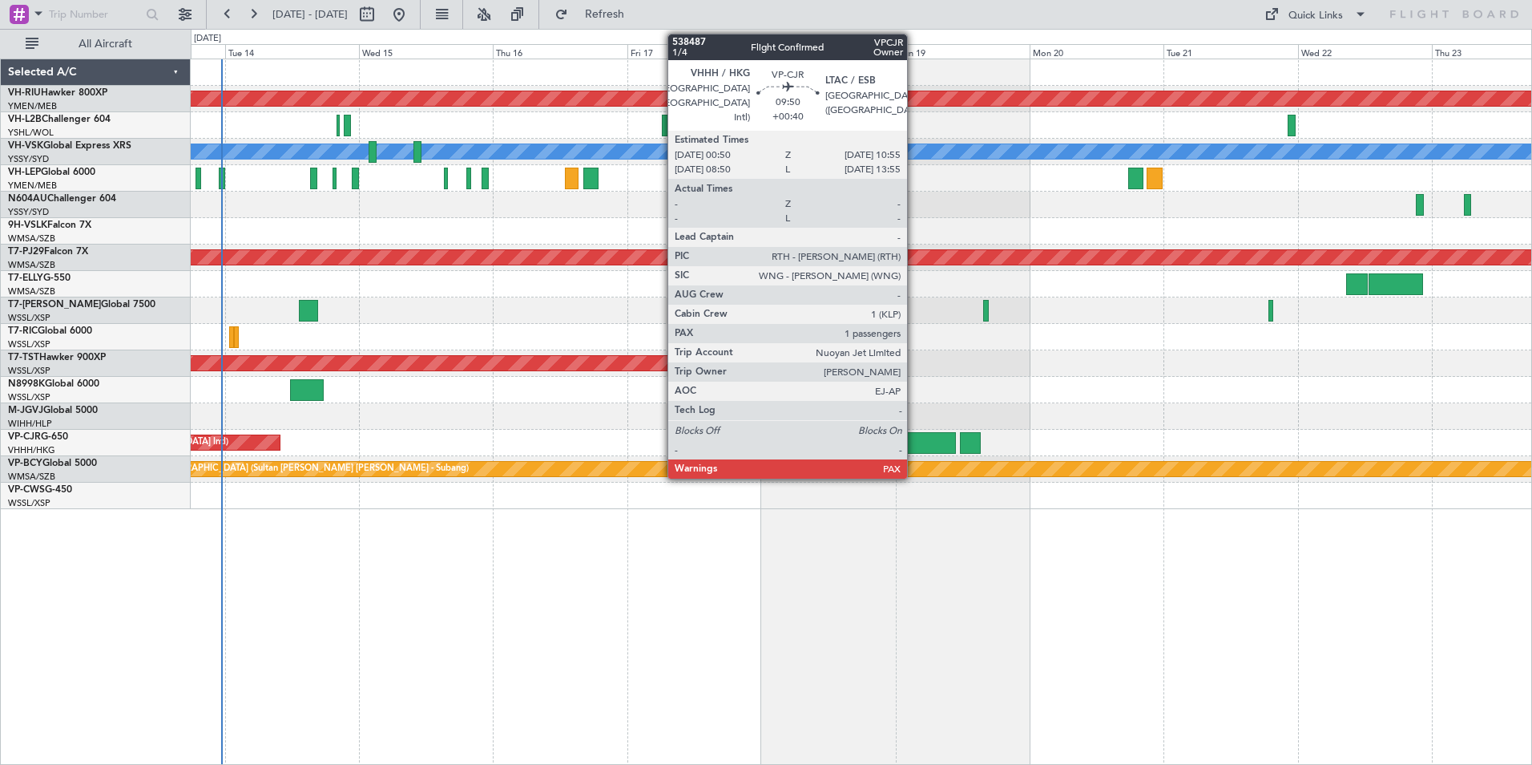
click at [914, 442] on div at bounding box center [927, 443] width 57 height 22
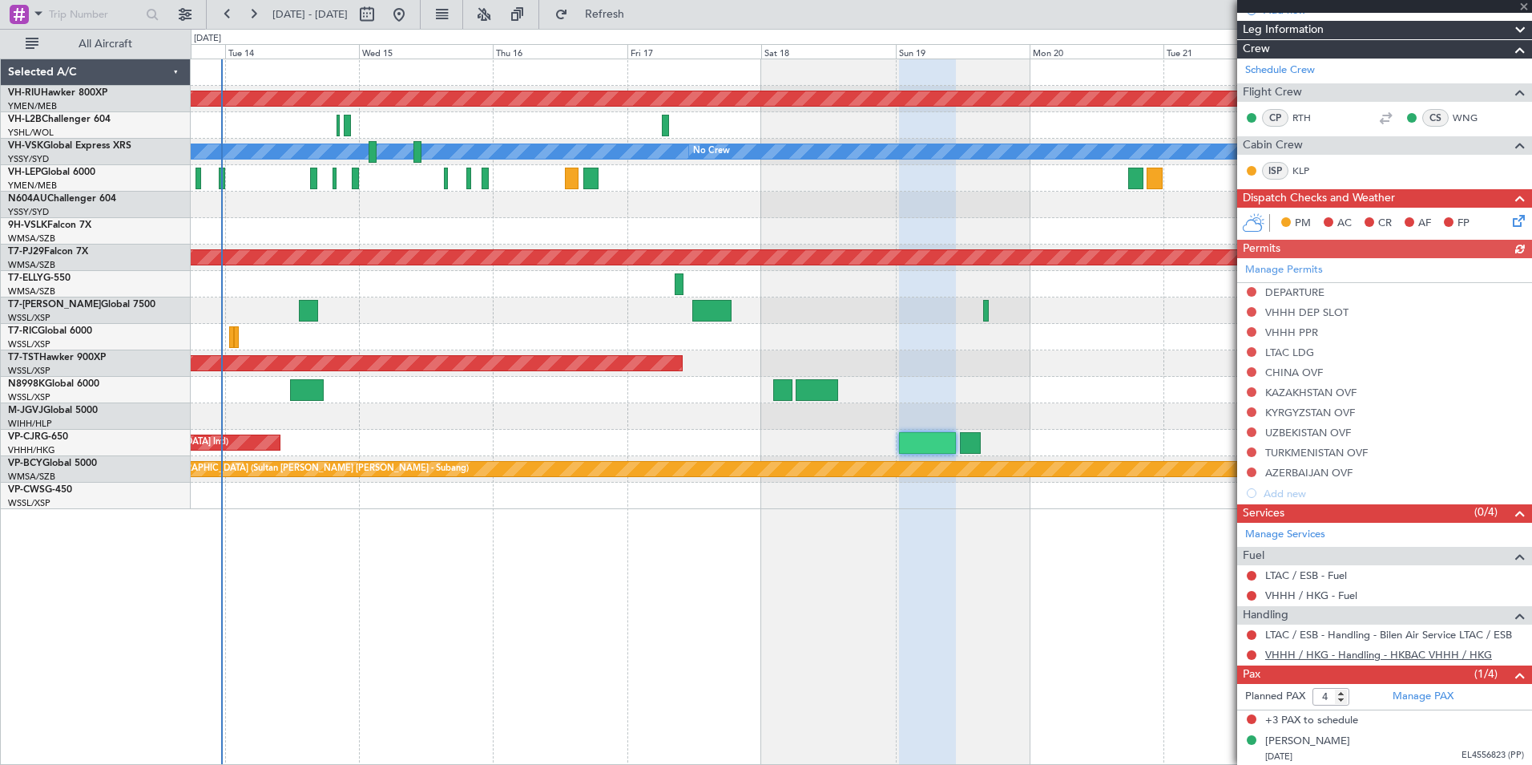
scroll to position [197, 0]
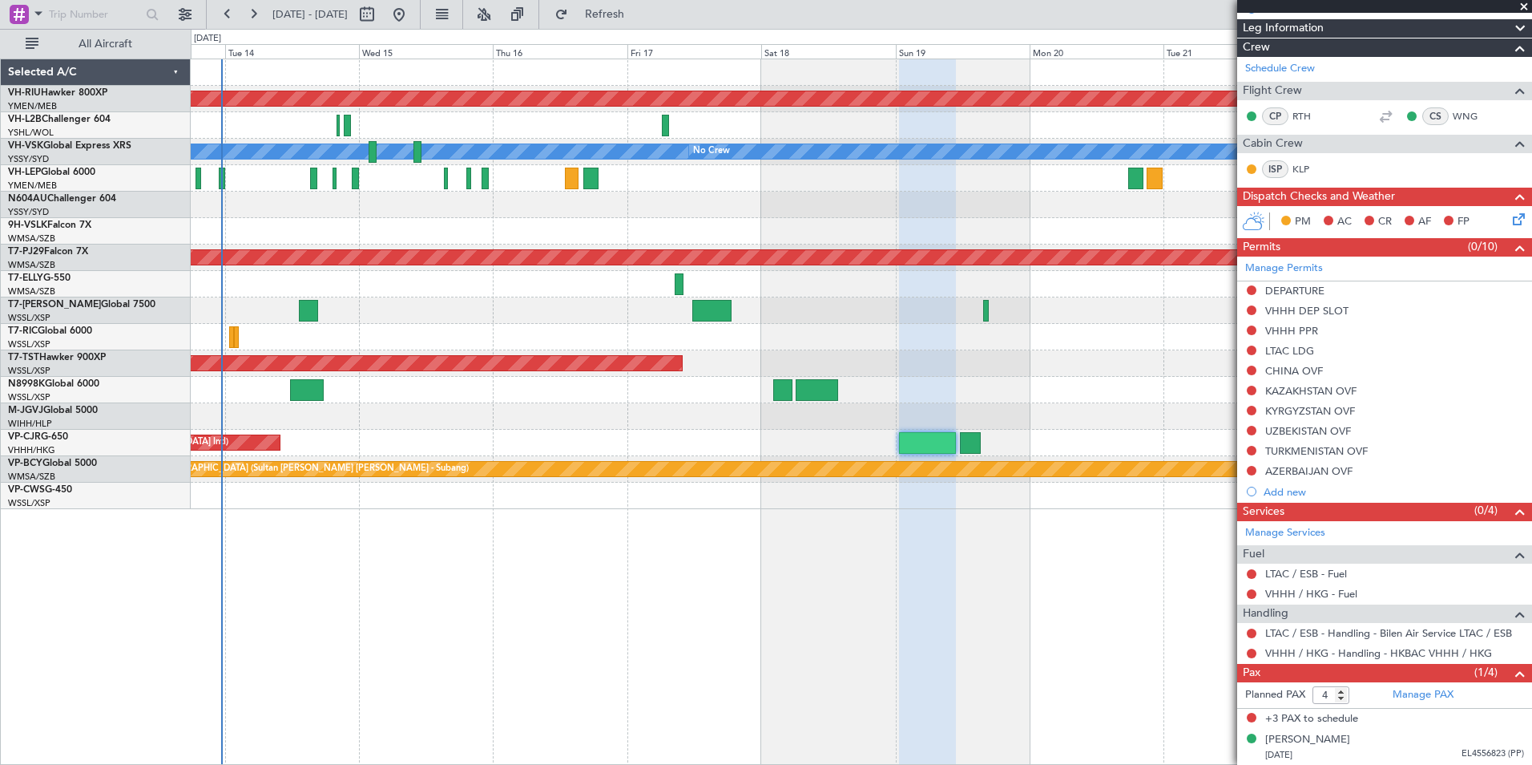
click at [1520, 6] on span at bounding box center [1524, 7] width 16 height 14
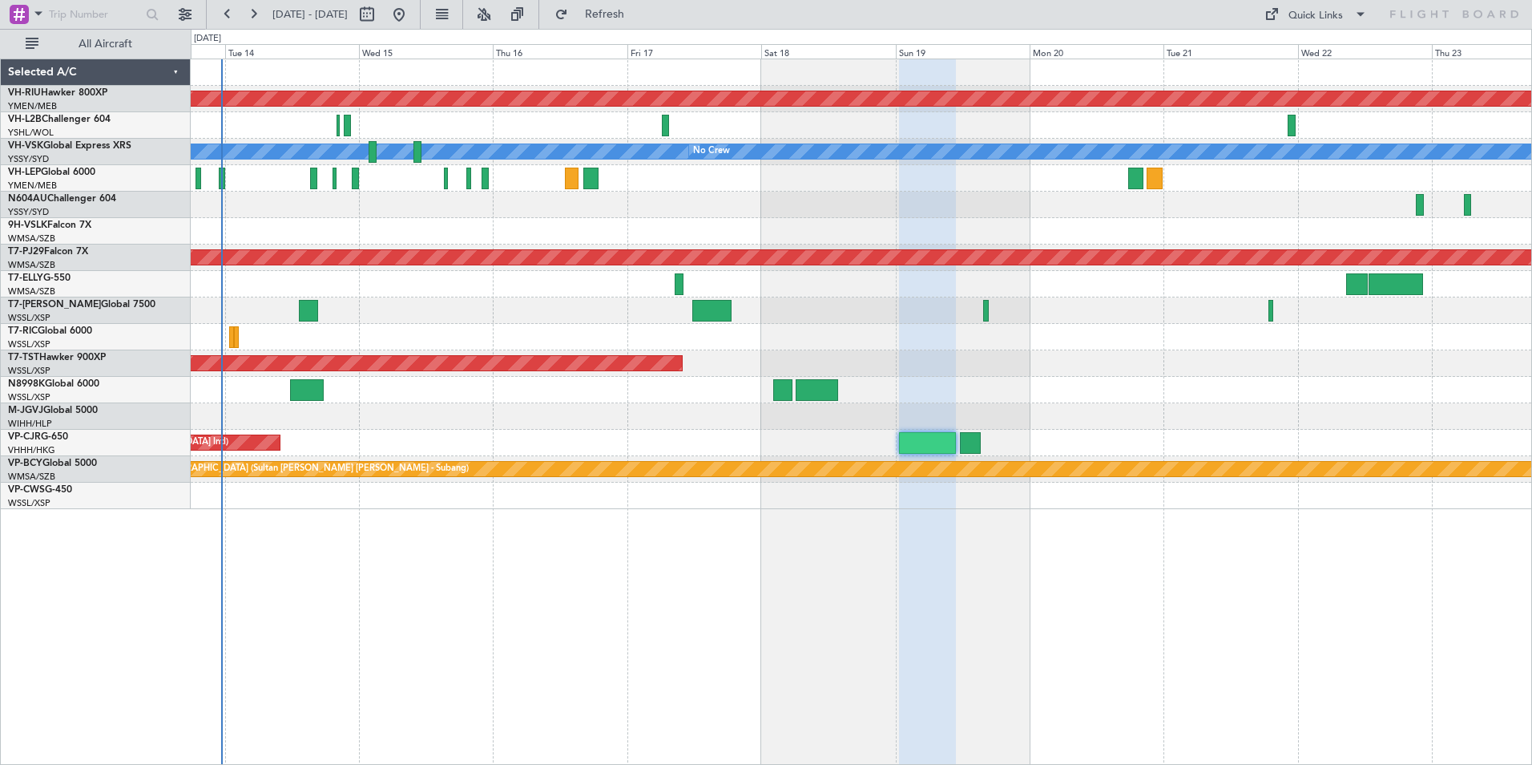
type input "0"
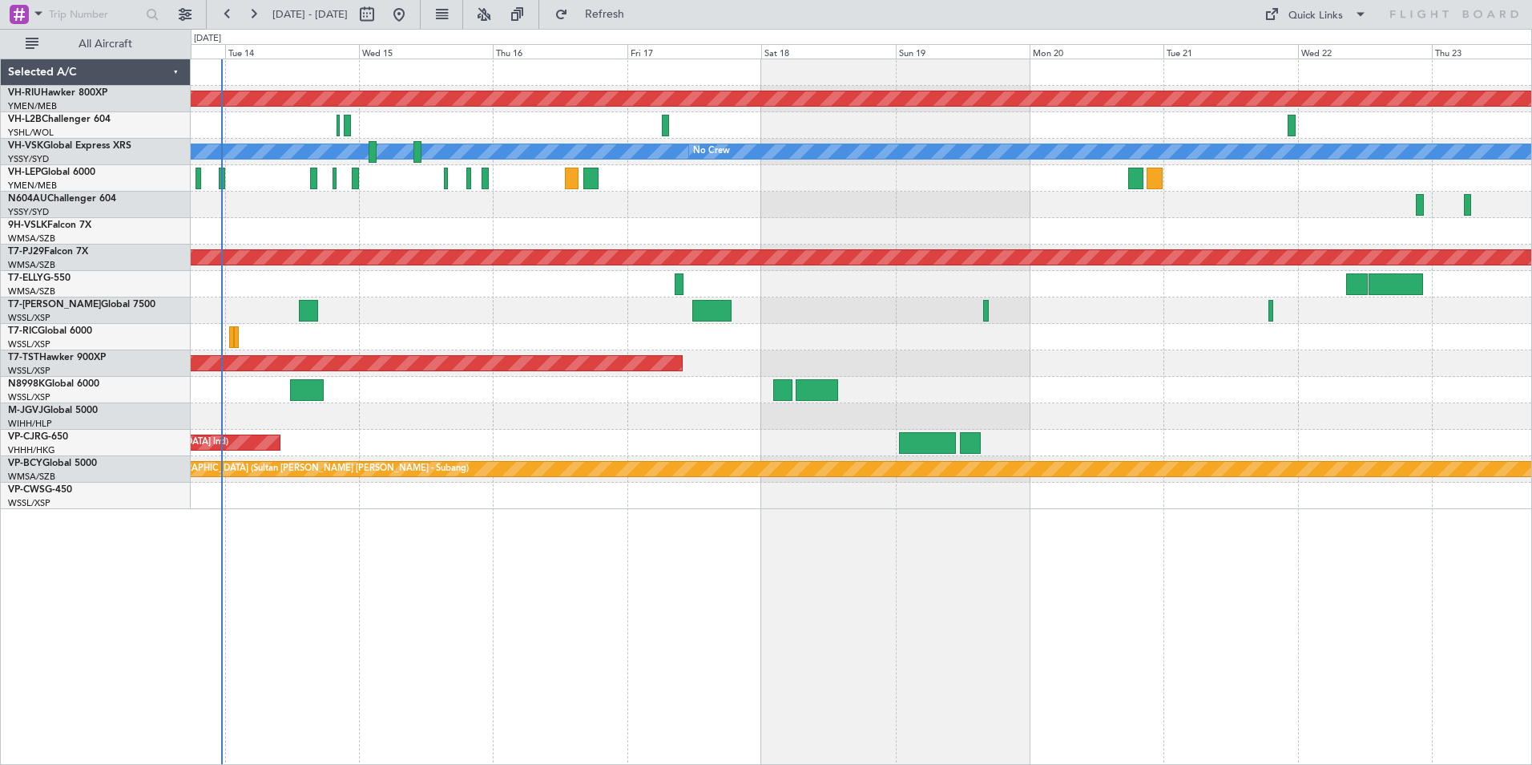
scroll to position [0, 0]
click at [54, 144] on link "VH-VSK Global Express XRS" at bounding box center [69, 146] width 123 height 10
click at [253, 10] on button at bounding box center [253, 15] width 26 height 26
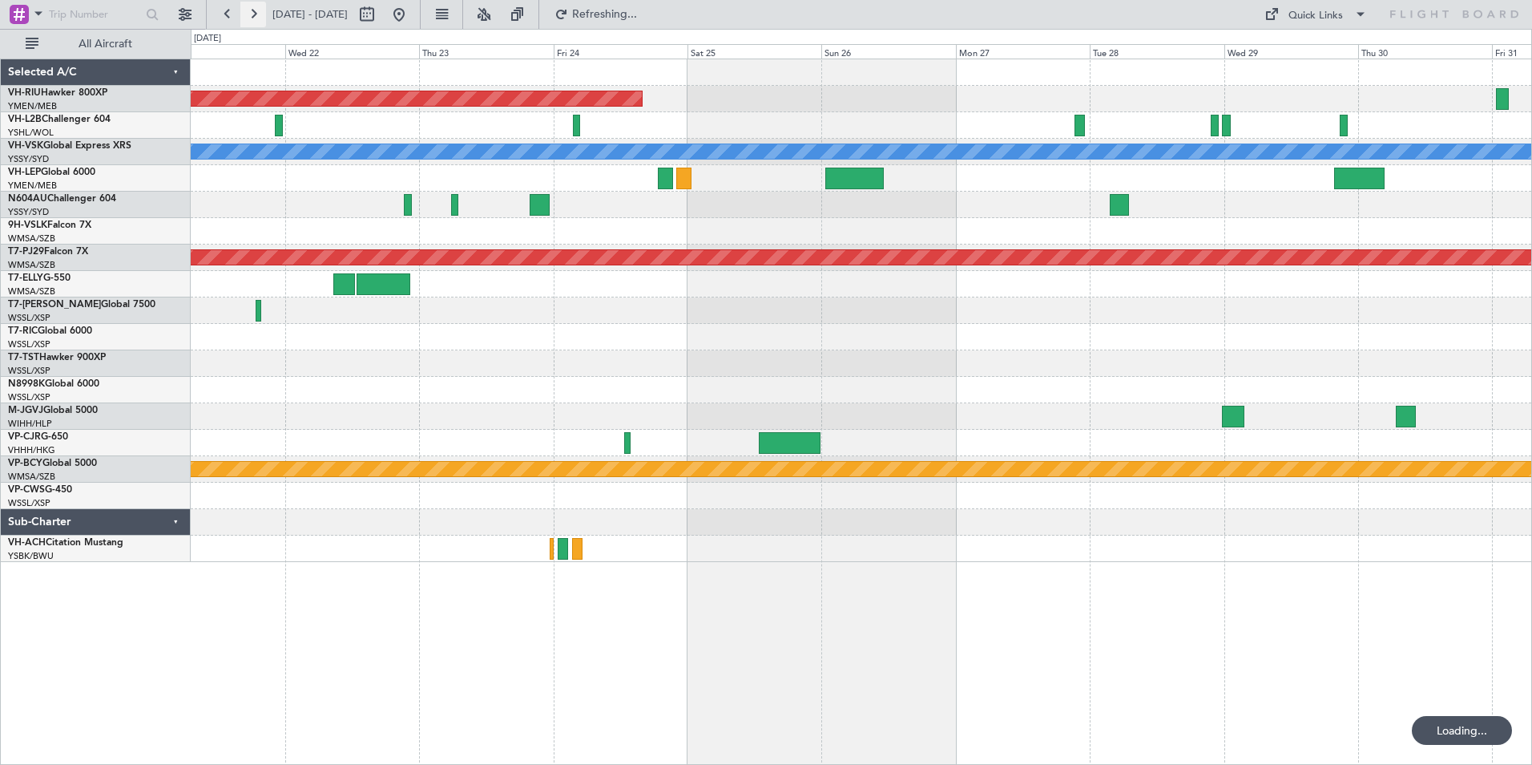
click at [253, 10] on button at bounding box center [253, 15] width 26 height 26
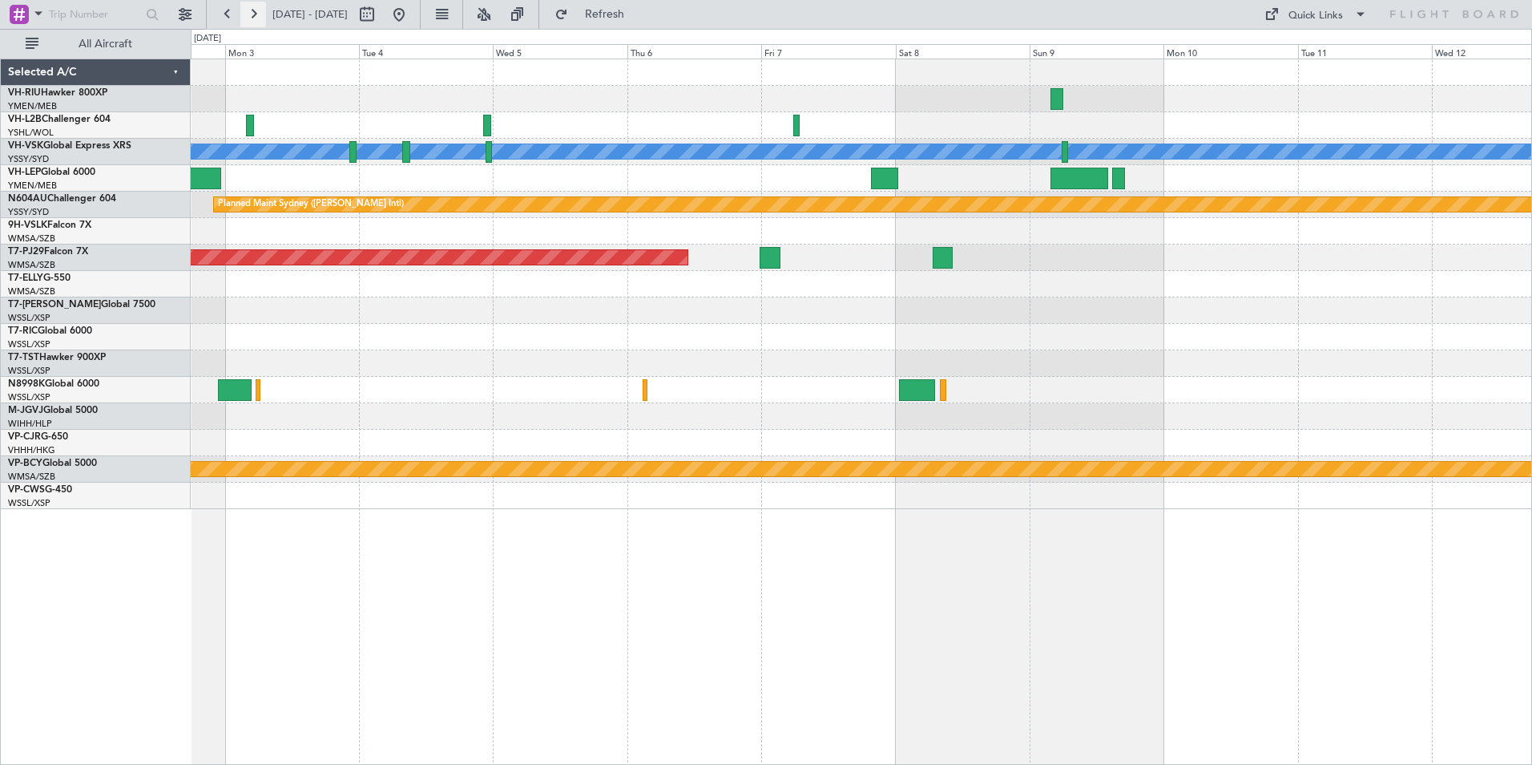
click at [253, 10] on button at bounding box center [253, 15] width 26 height 26
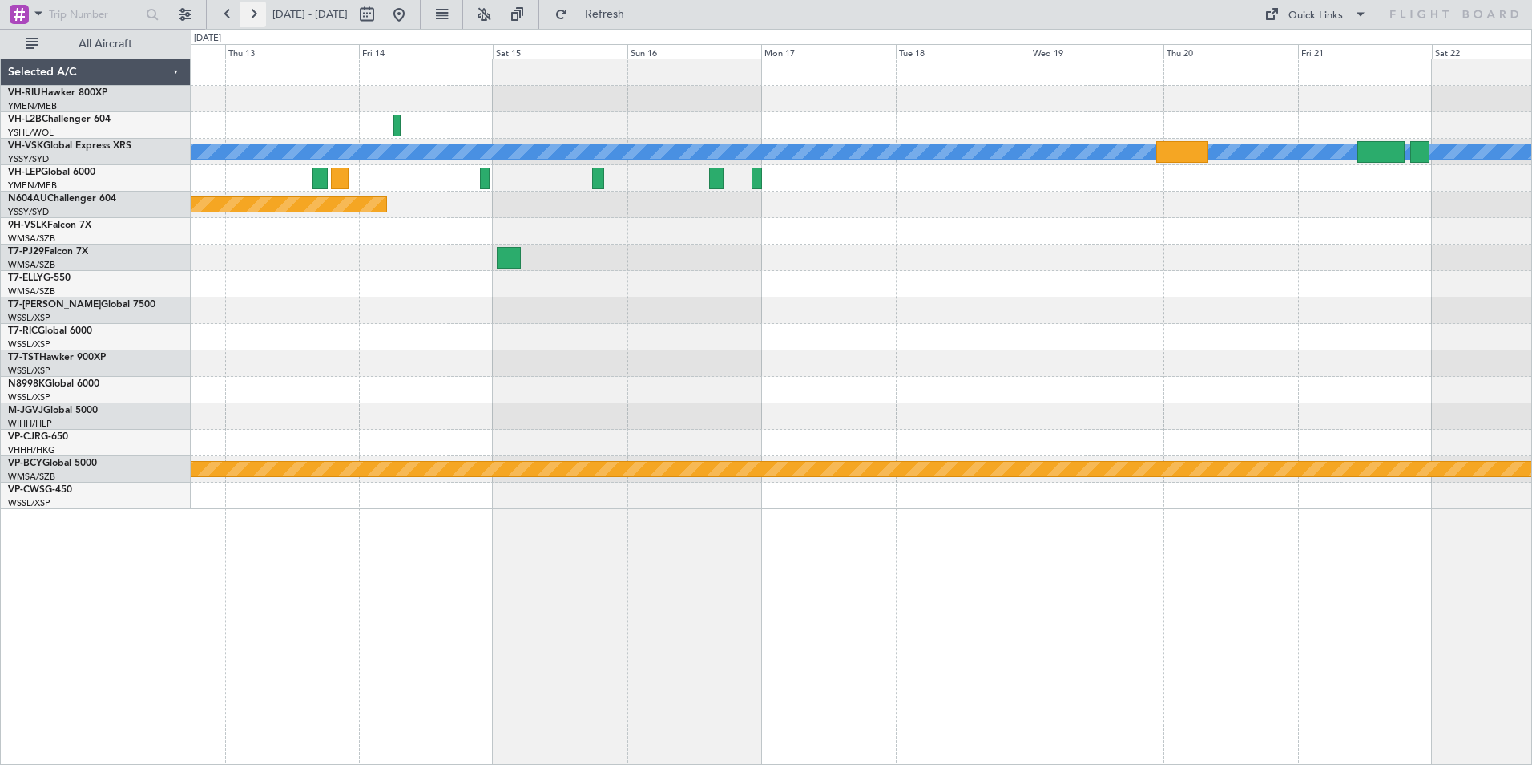
click at [253, 10] on button at bounding box center [253, 15] width 26 height 26
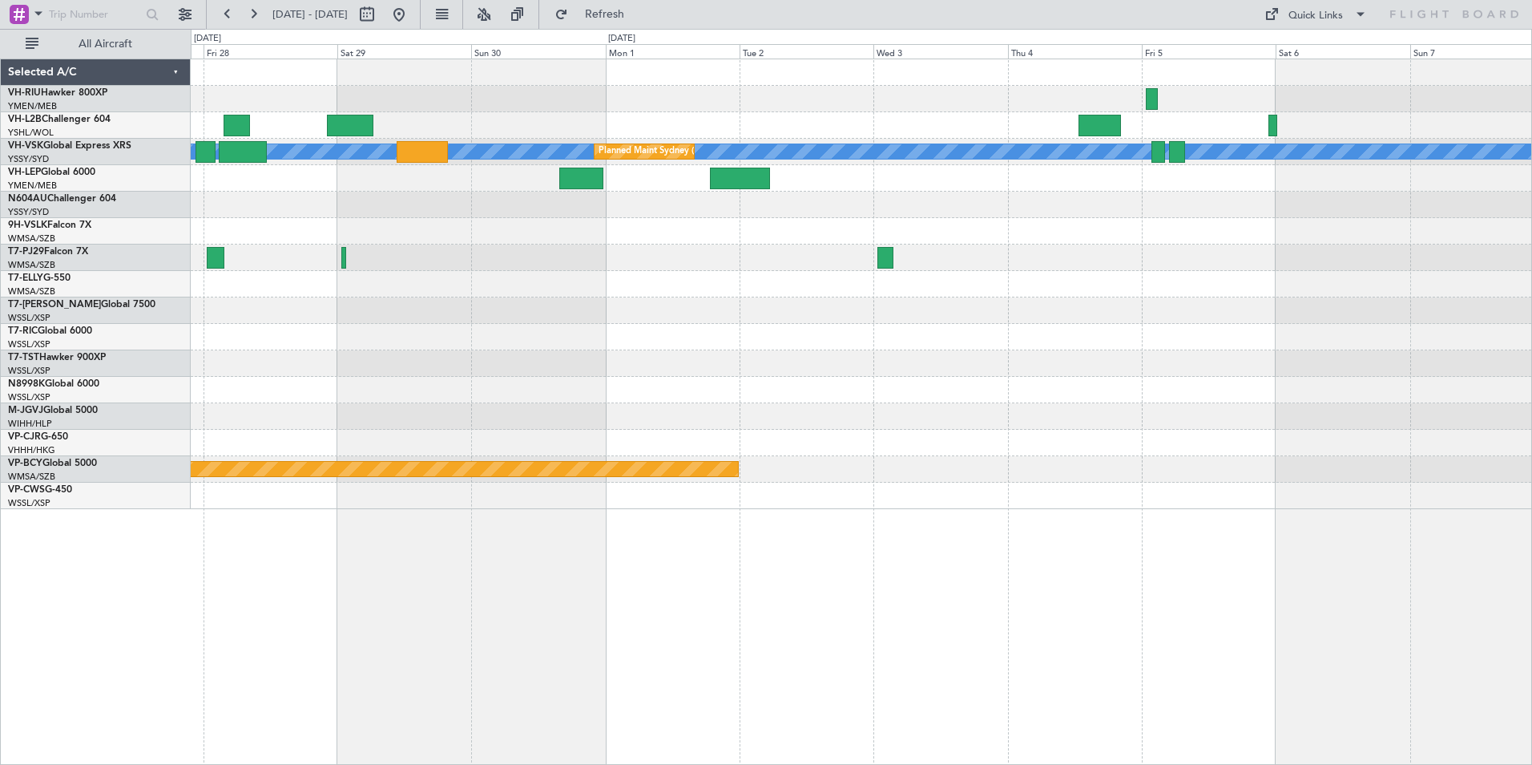
click at [506, 117] on div "[PERSON_NAME] Planned Maint Sydney ([PERSON_NAME] Intl) Planned Maint [GEOGRAPH…" at bounding box center [861, 284] width 1341 height 450
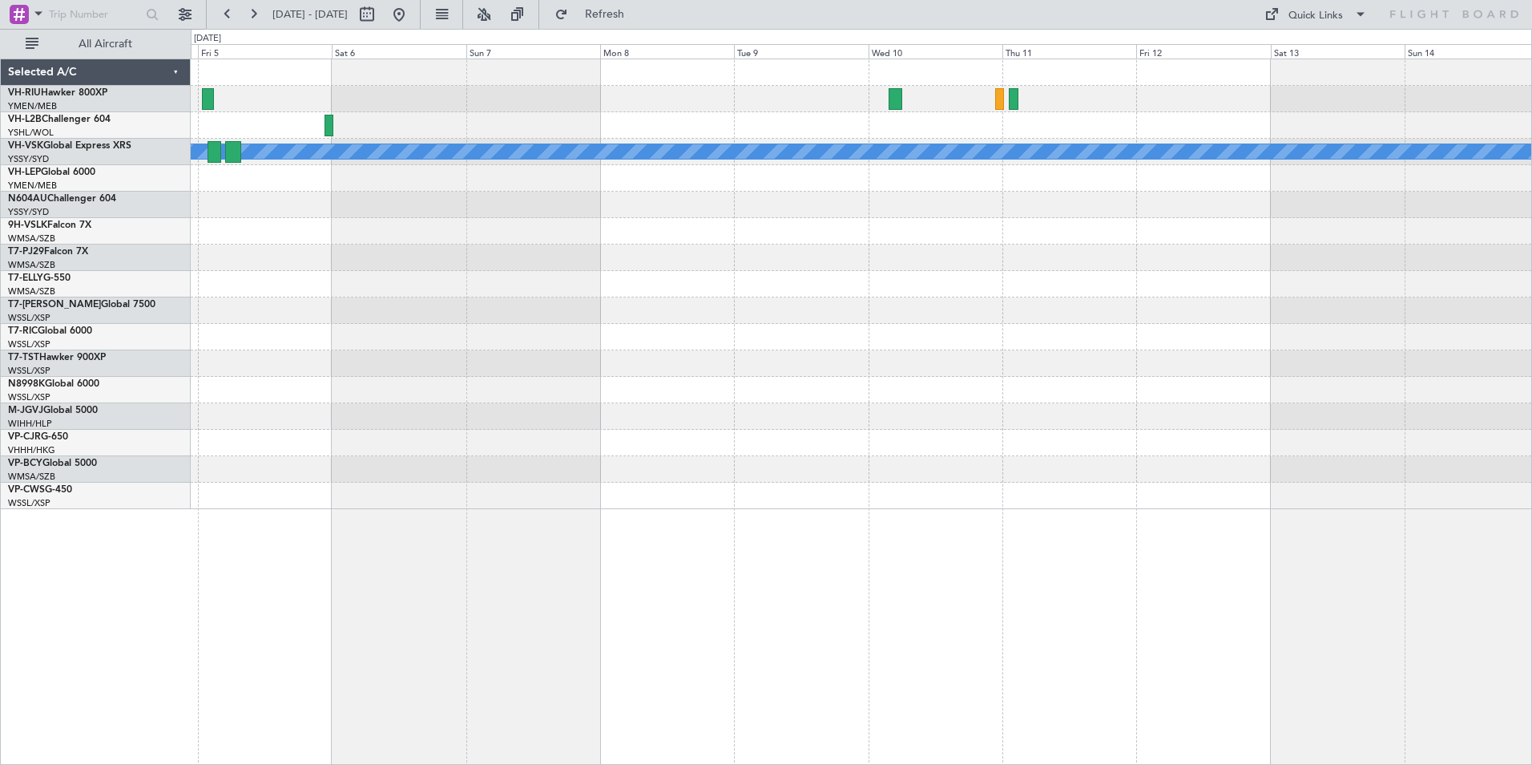
click at [834, 137] on div at bounding box center [861, 125] width 1341 height 26
click at [228, 18] on button at bounding box center [228, 15] width 26 height 26
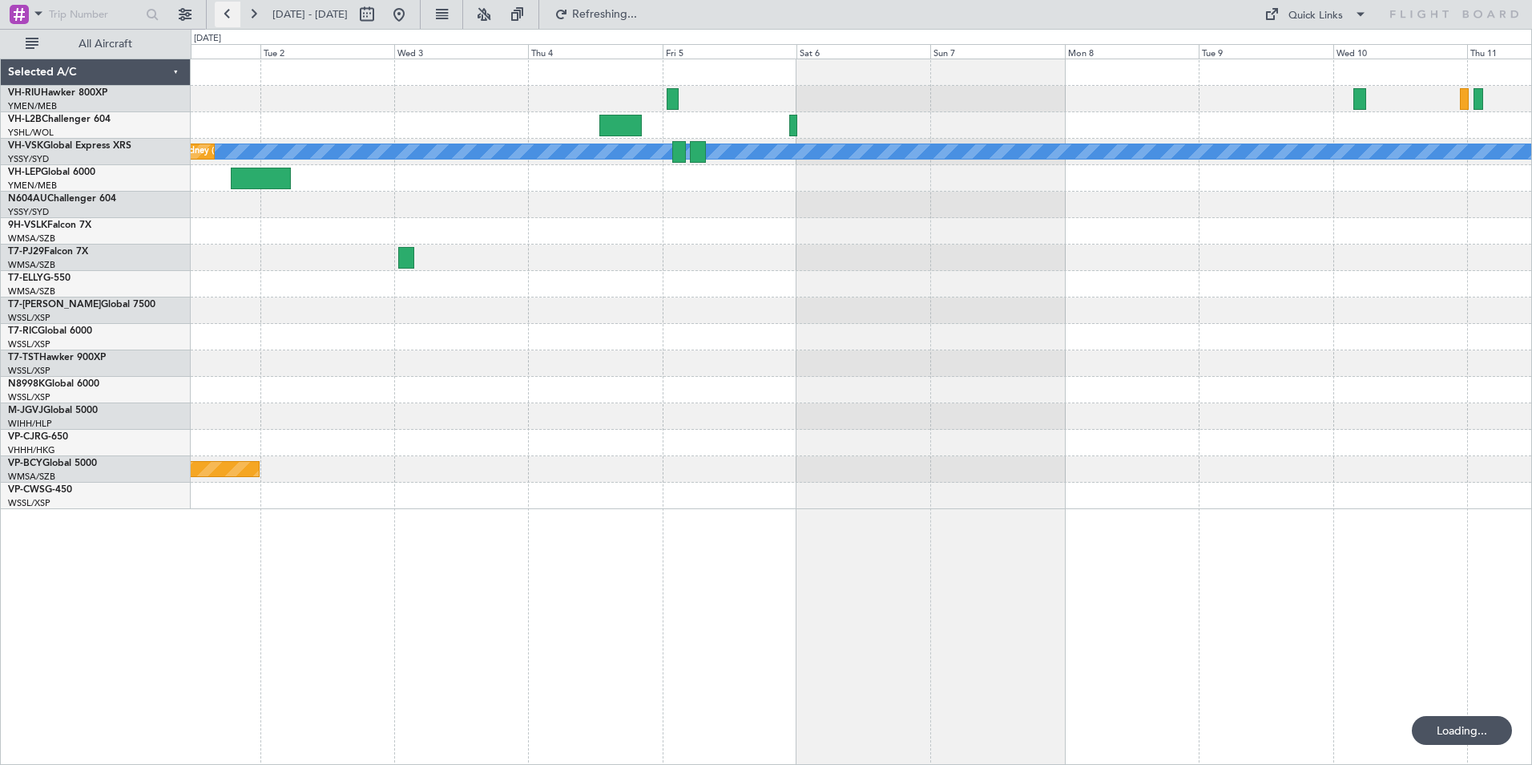
click at [228, 18] on button at bounding box center [228, 15] width 26 height 26
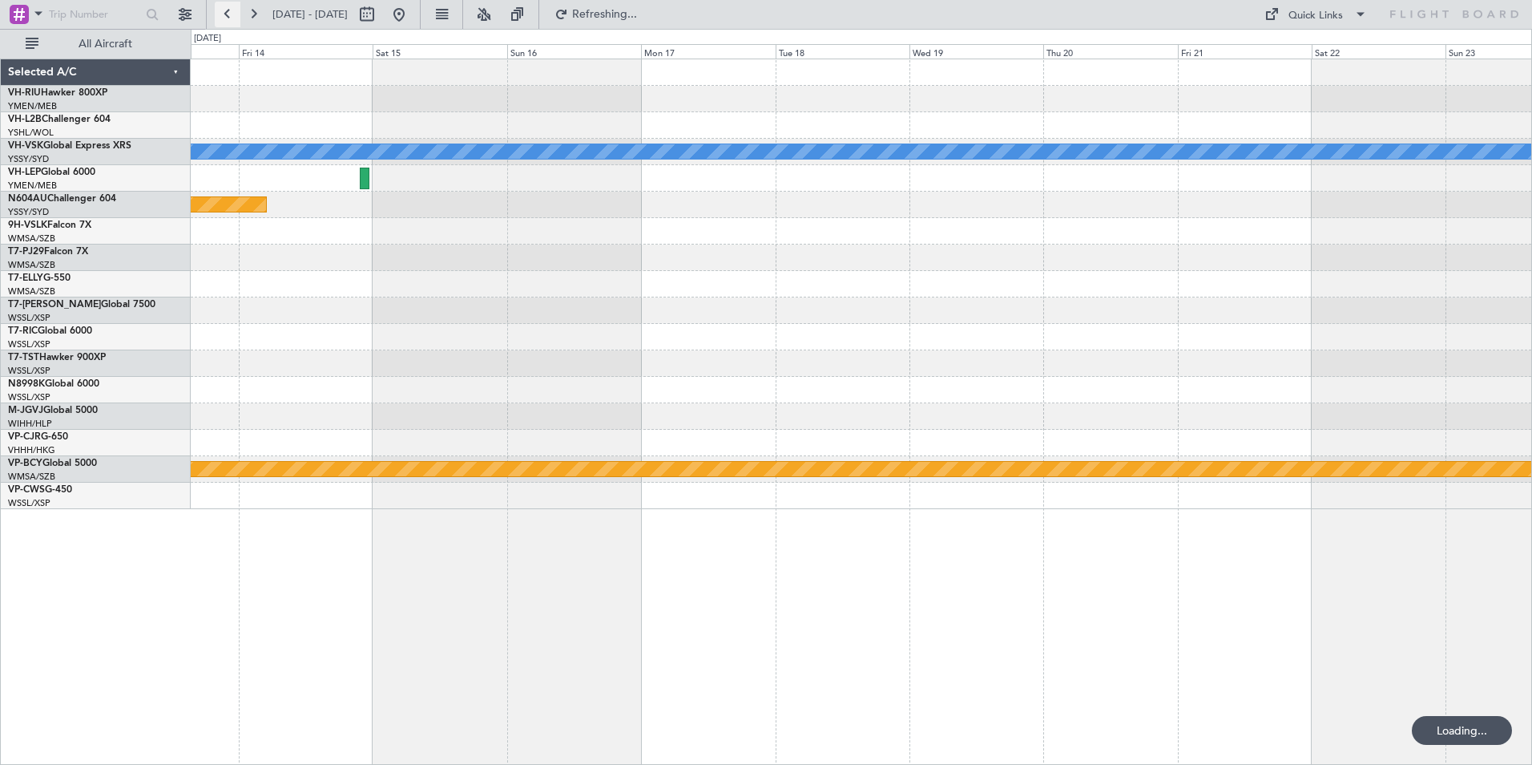
click at [228, 18] on button at bounding box center [228, 15] width 26 height 26
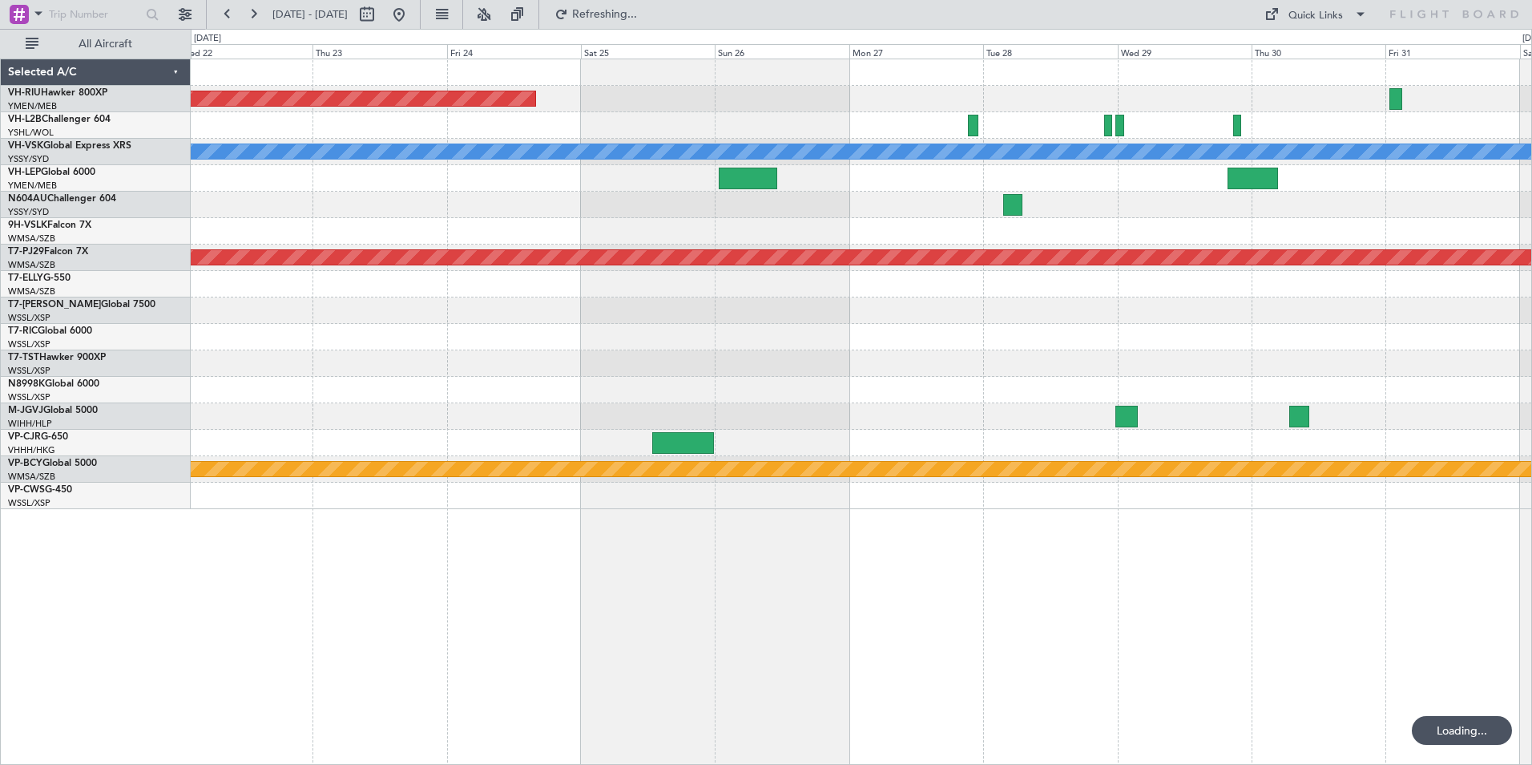
click at [266, 229] on div at bounding box center [861, 231] width 1341 height 26
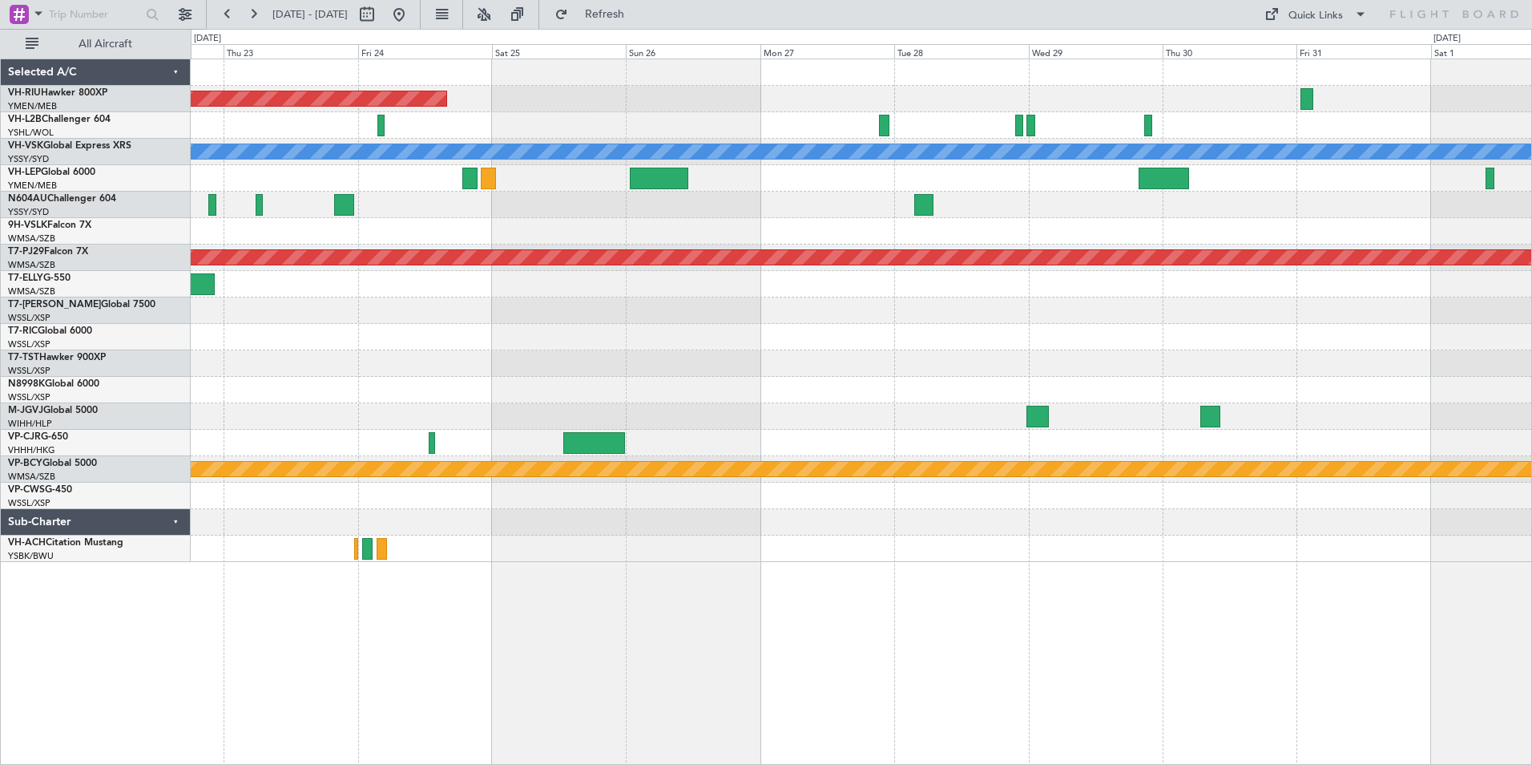
click at [872, 217] on div "Planned Maint Sydney ([PERSON_NAME] Intl)" at bounding box center [861, 205] width 1341 height 26
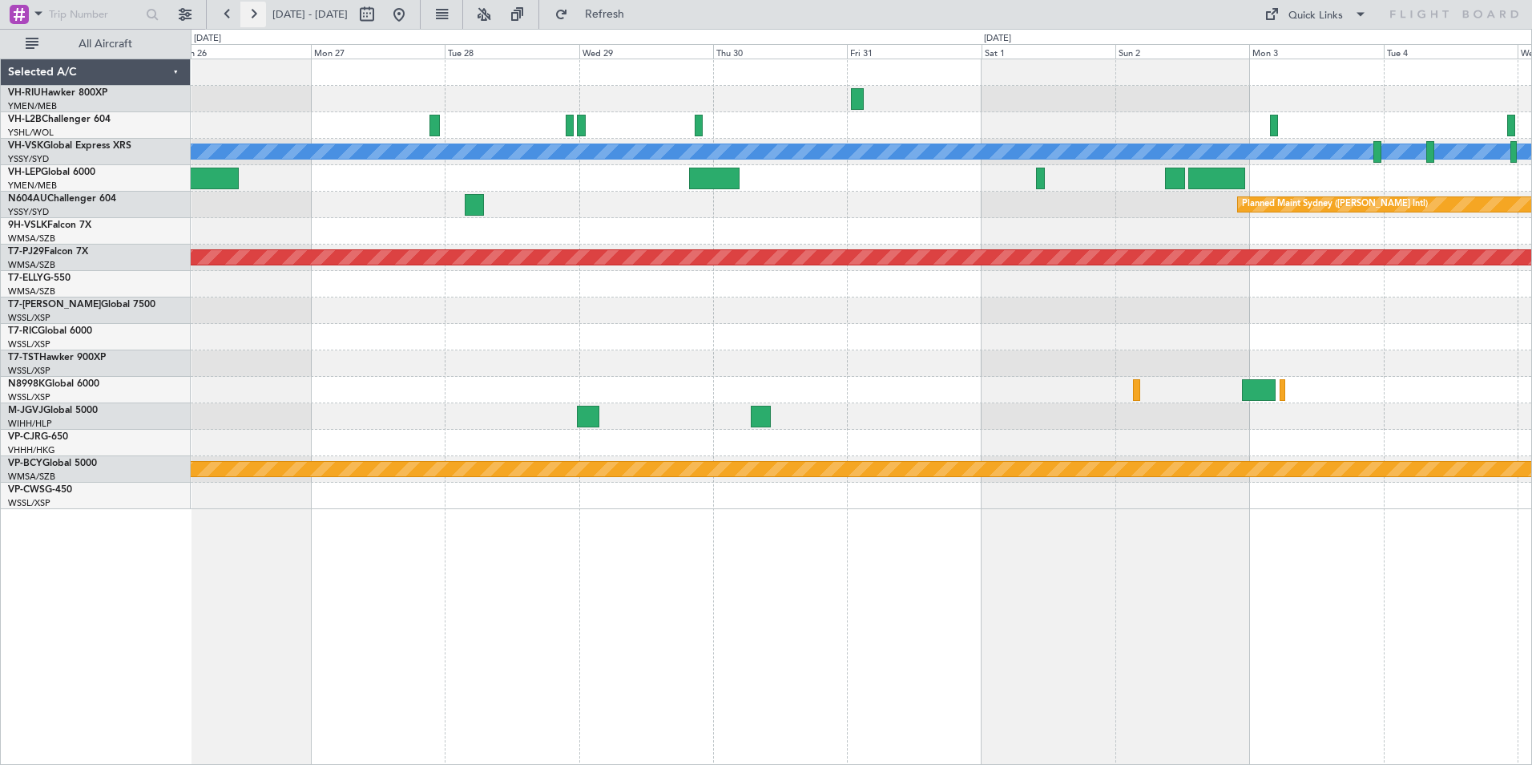
click at [256, 16] on button at bounding box center [253, 15] width 26 height 26
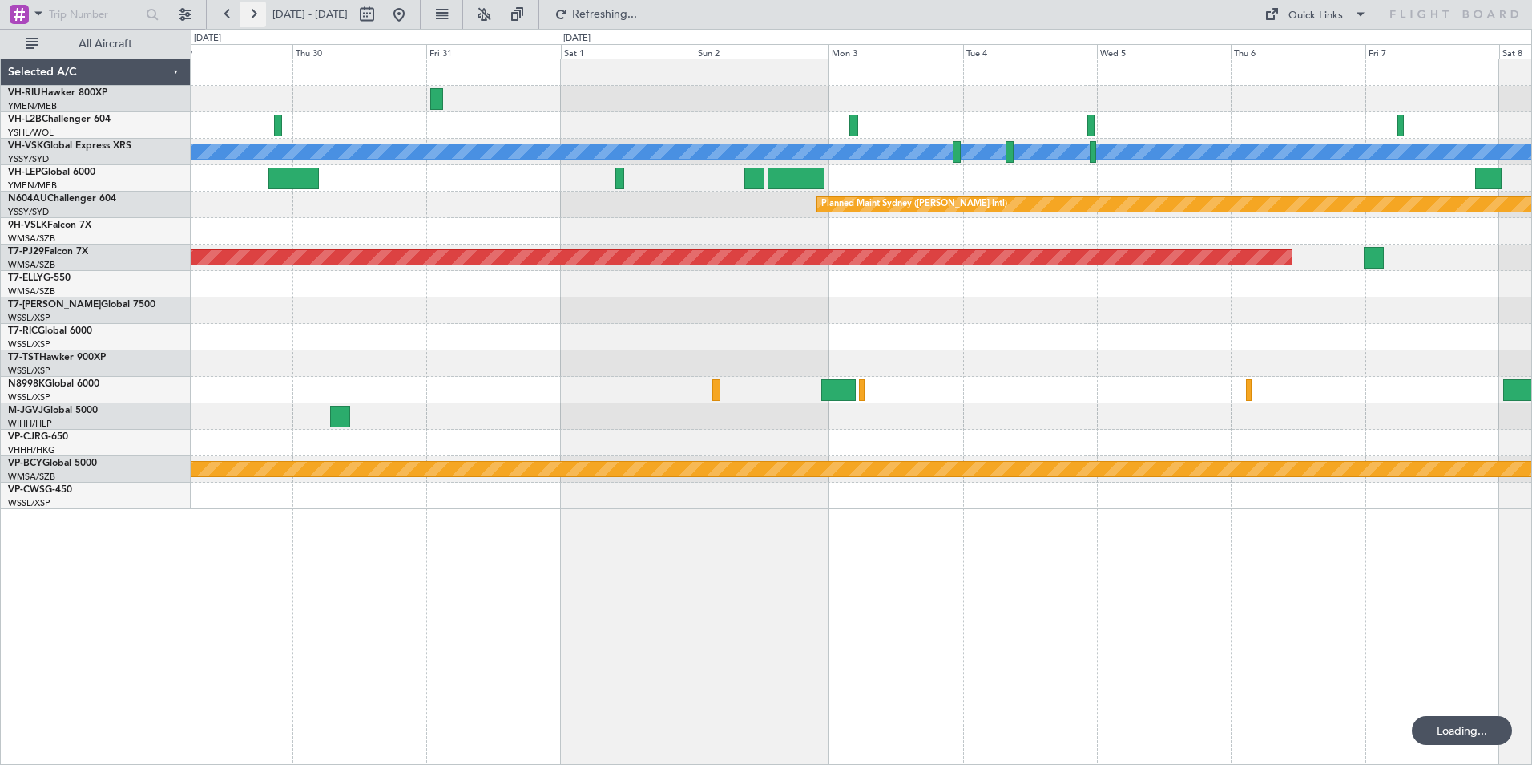
click at [256, 16] on button at bounding box center [253, 15] width 26 height 26
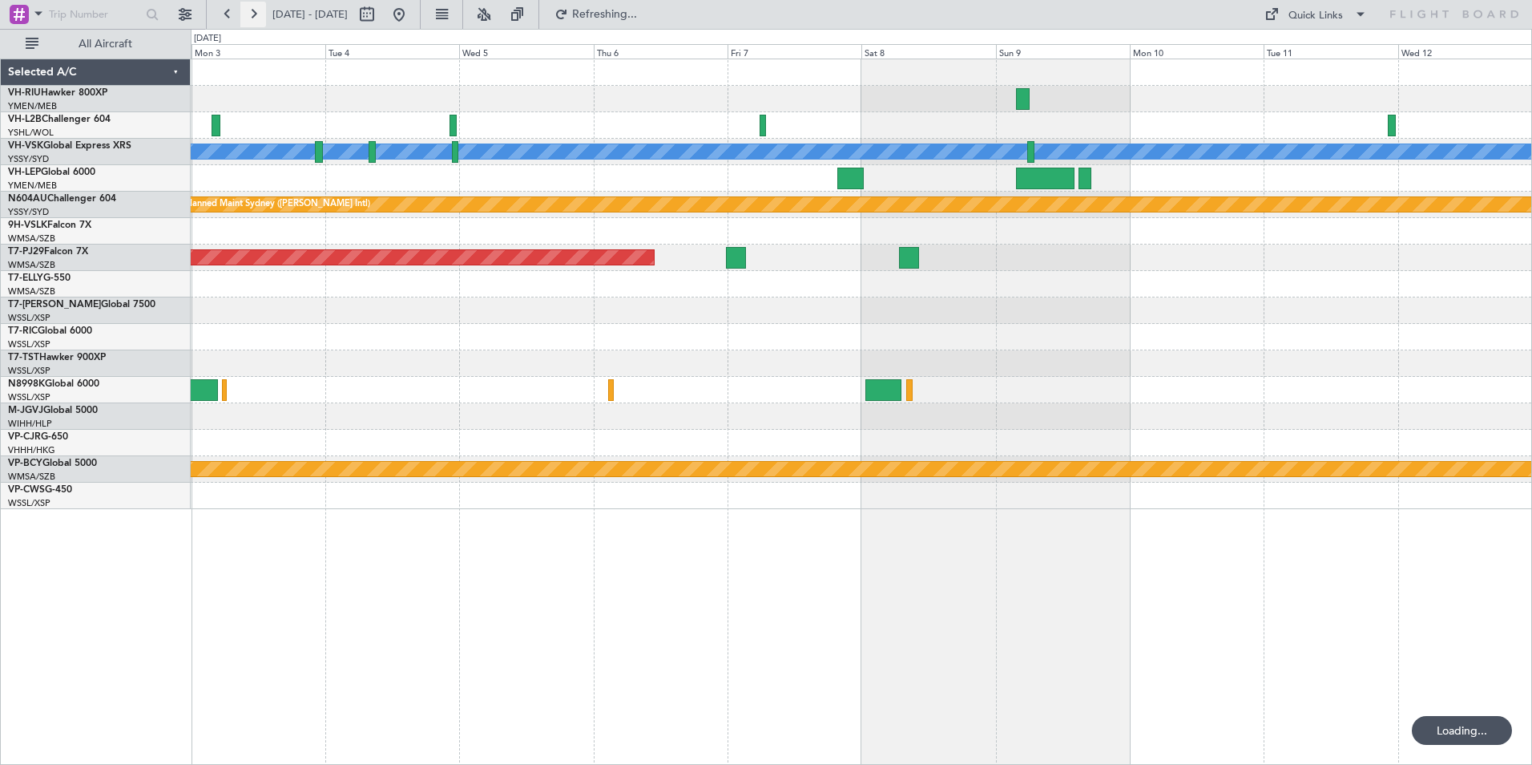
click at [256, 16] on button at bounding box center [253, 15] width 26 height 26
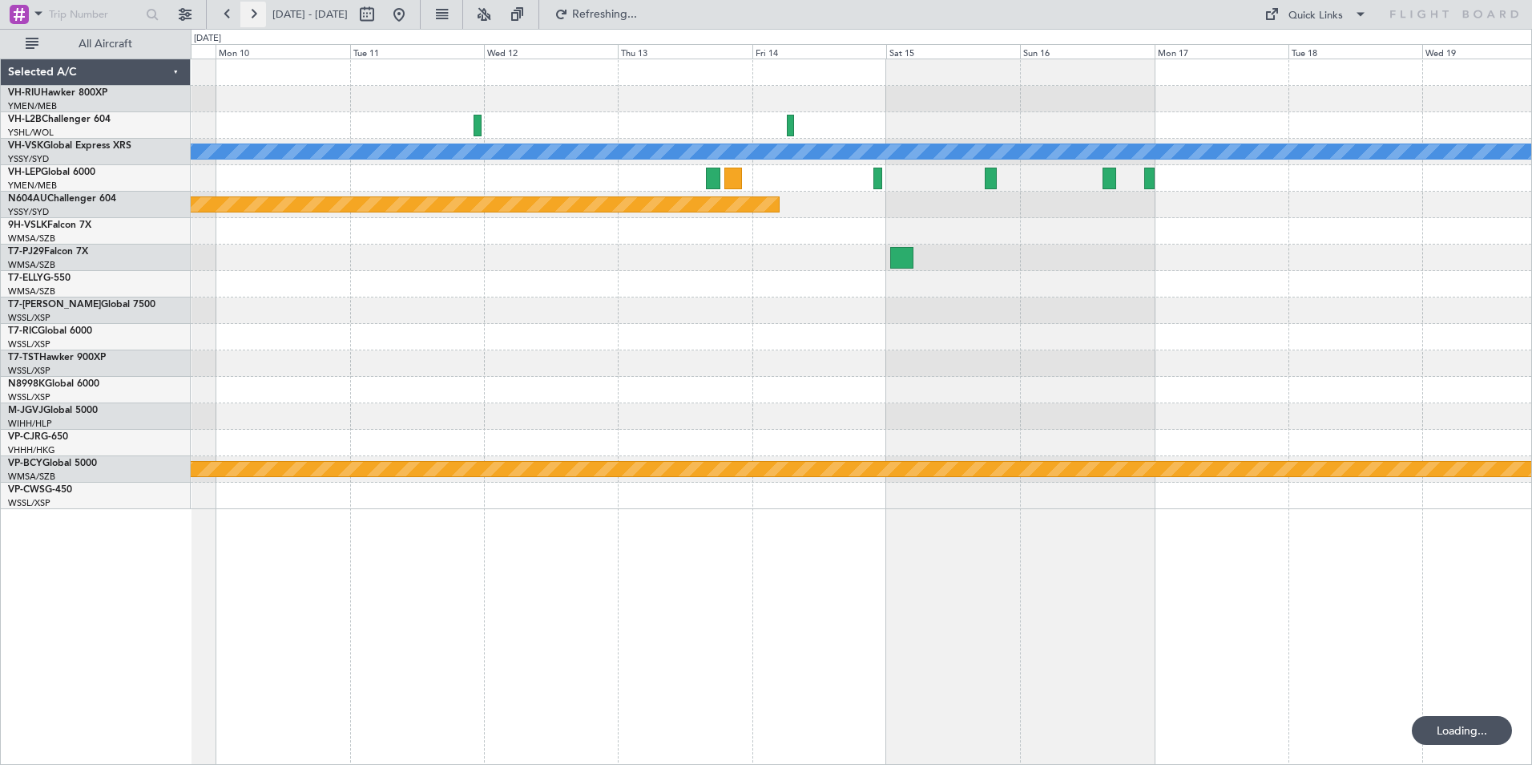
click at [256, 16] on button at bounding box center [253, 15] width 26 height 26
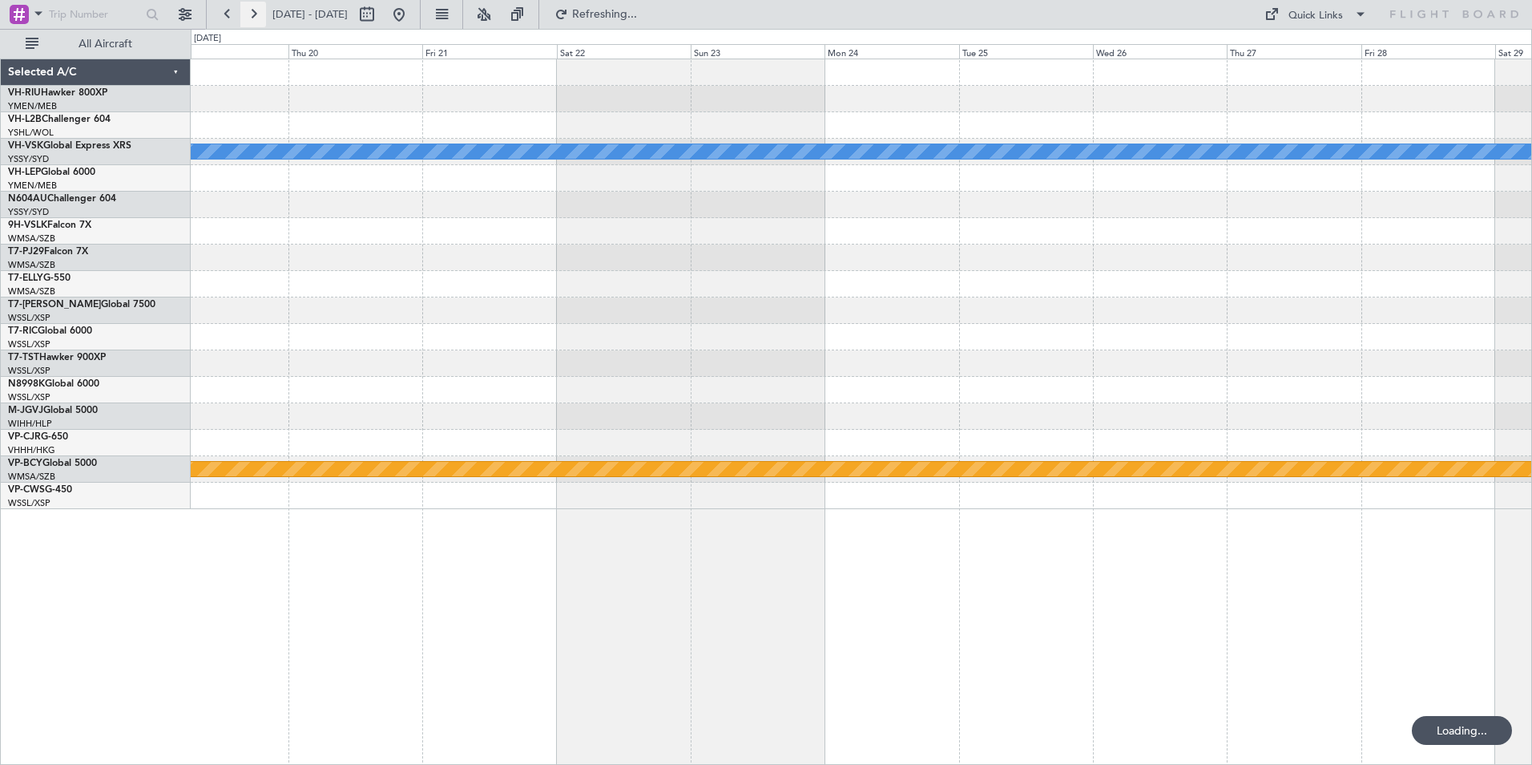
click at [256, 16] on button at bounding box center [253, 15] width 26 height 26
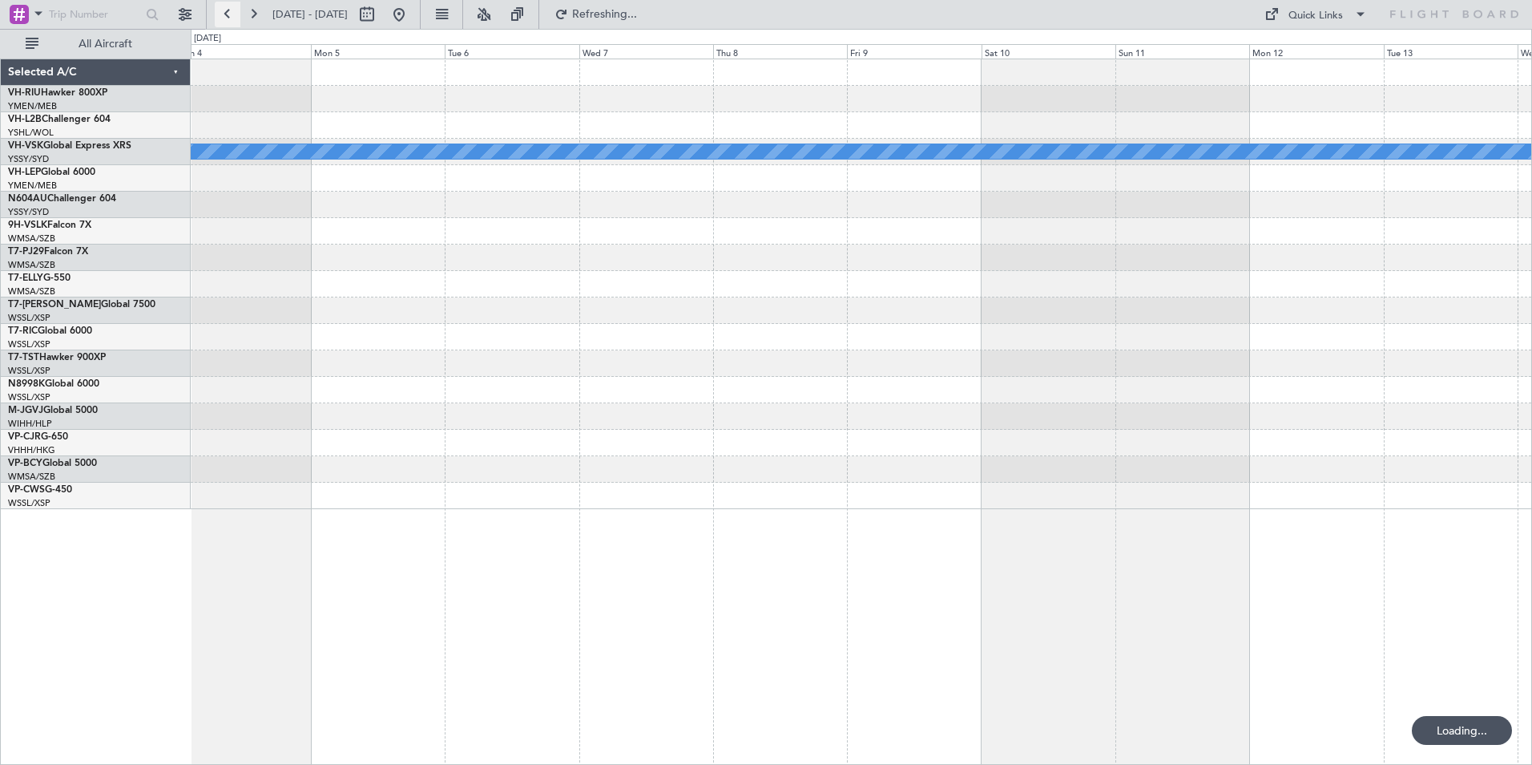
click at [220, 11] on button at bounding box center [228, 15] width 26 height 26
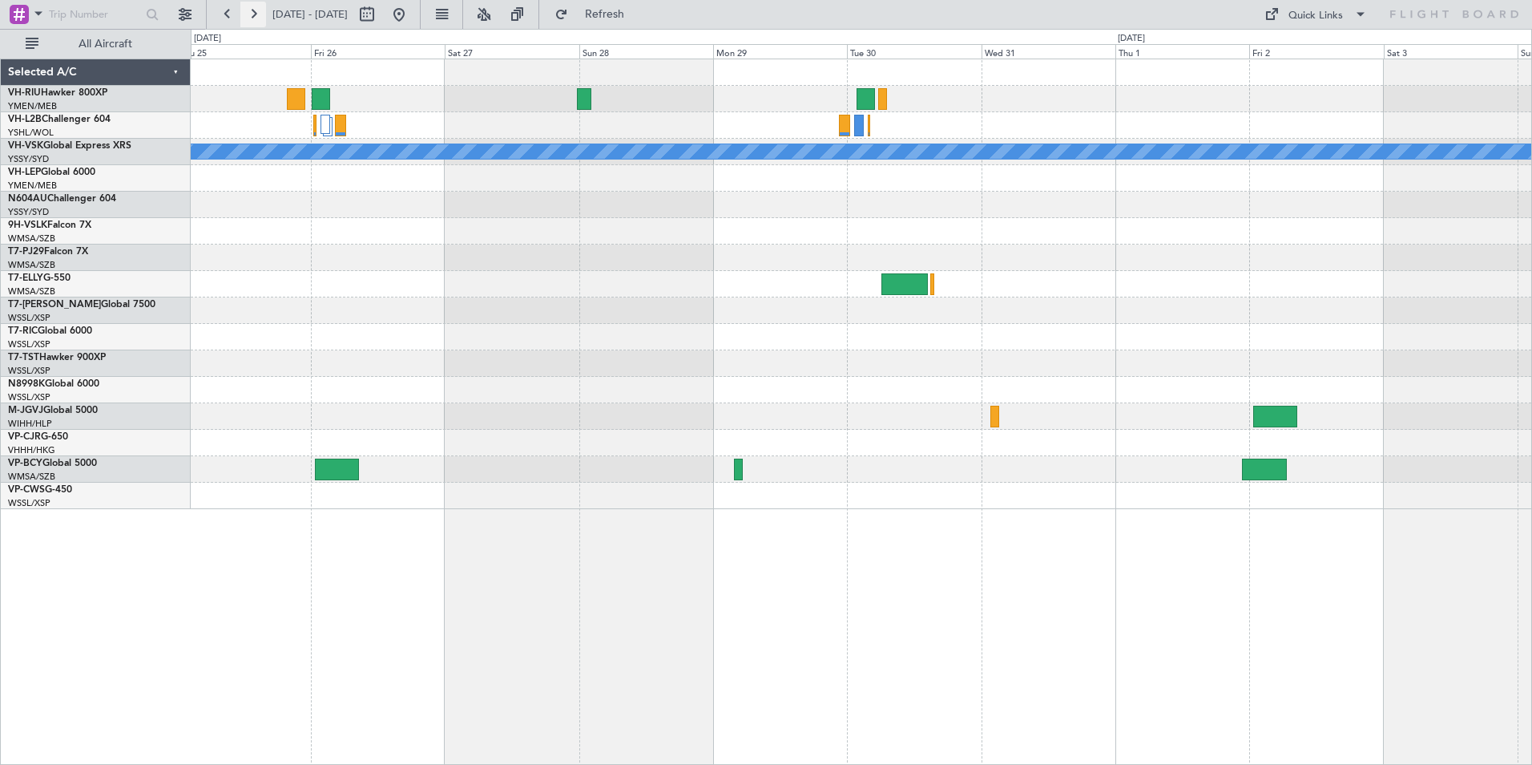
click at [257, 18] on button at bounding box center [253, 15] width 26 height 26
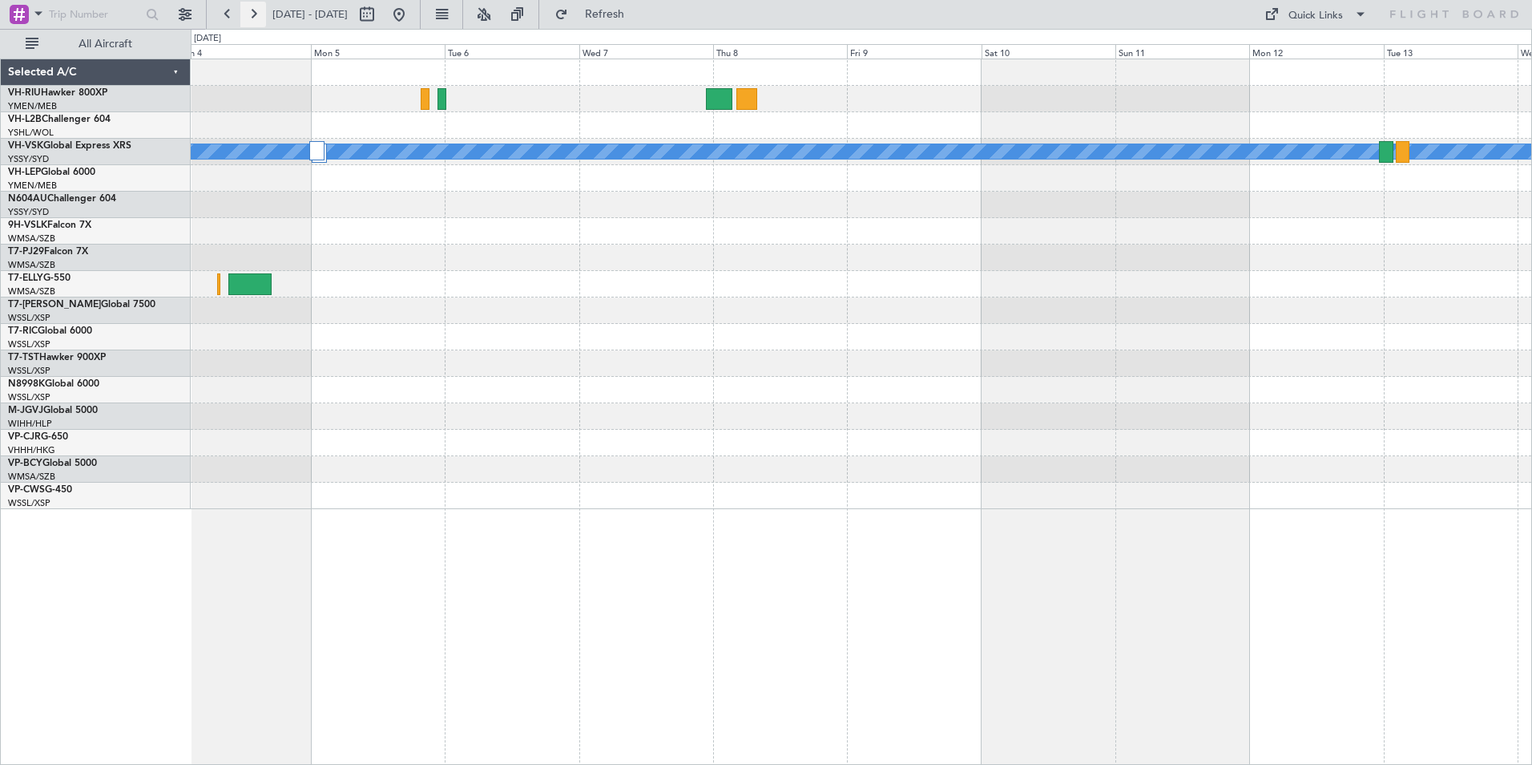
click at [249, 12] on button at bounding box center [253, 15] width 26 height 26
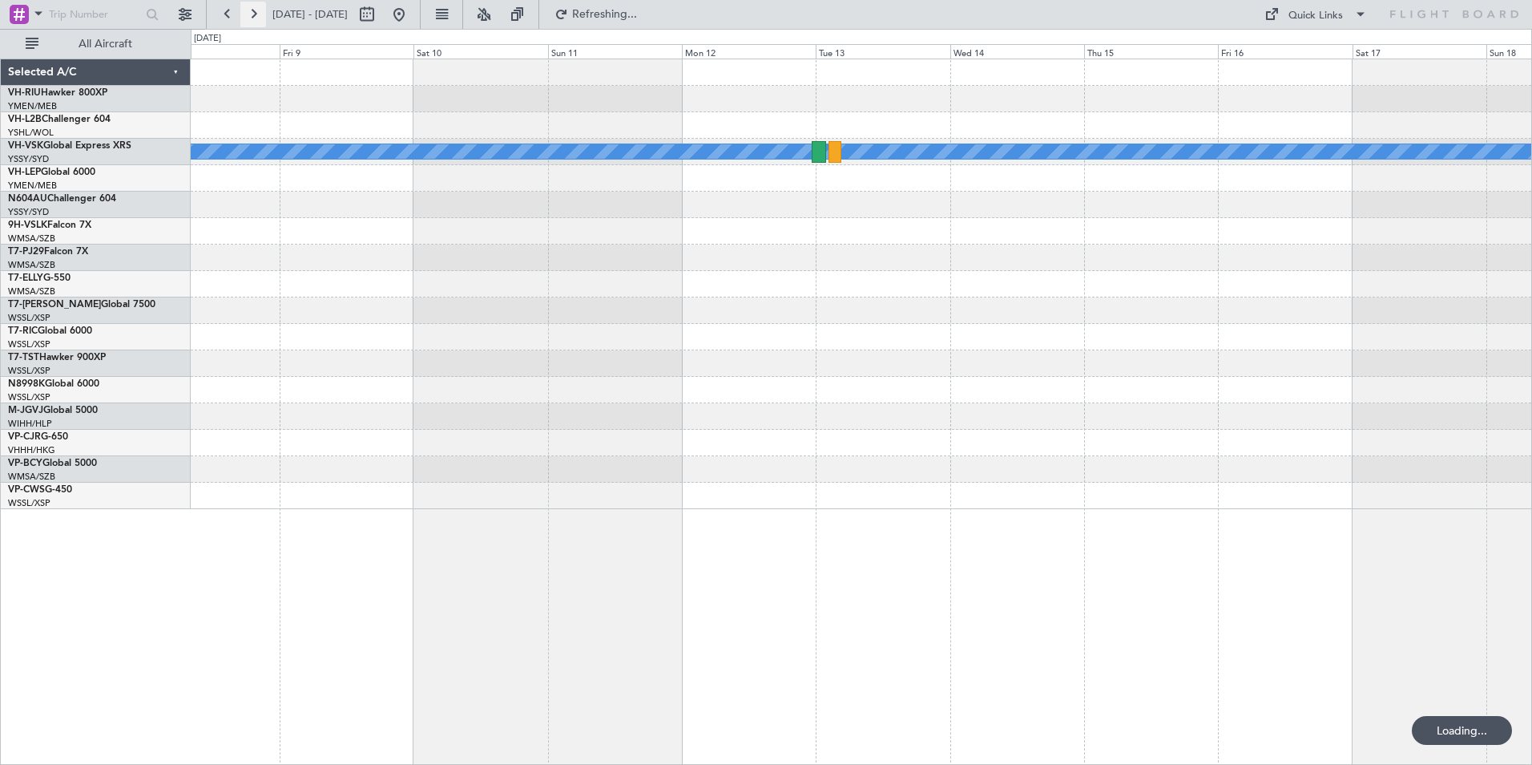
click at [249, 12] on button at bounding box center [253, 15] width 26 height 26
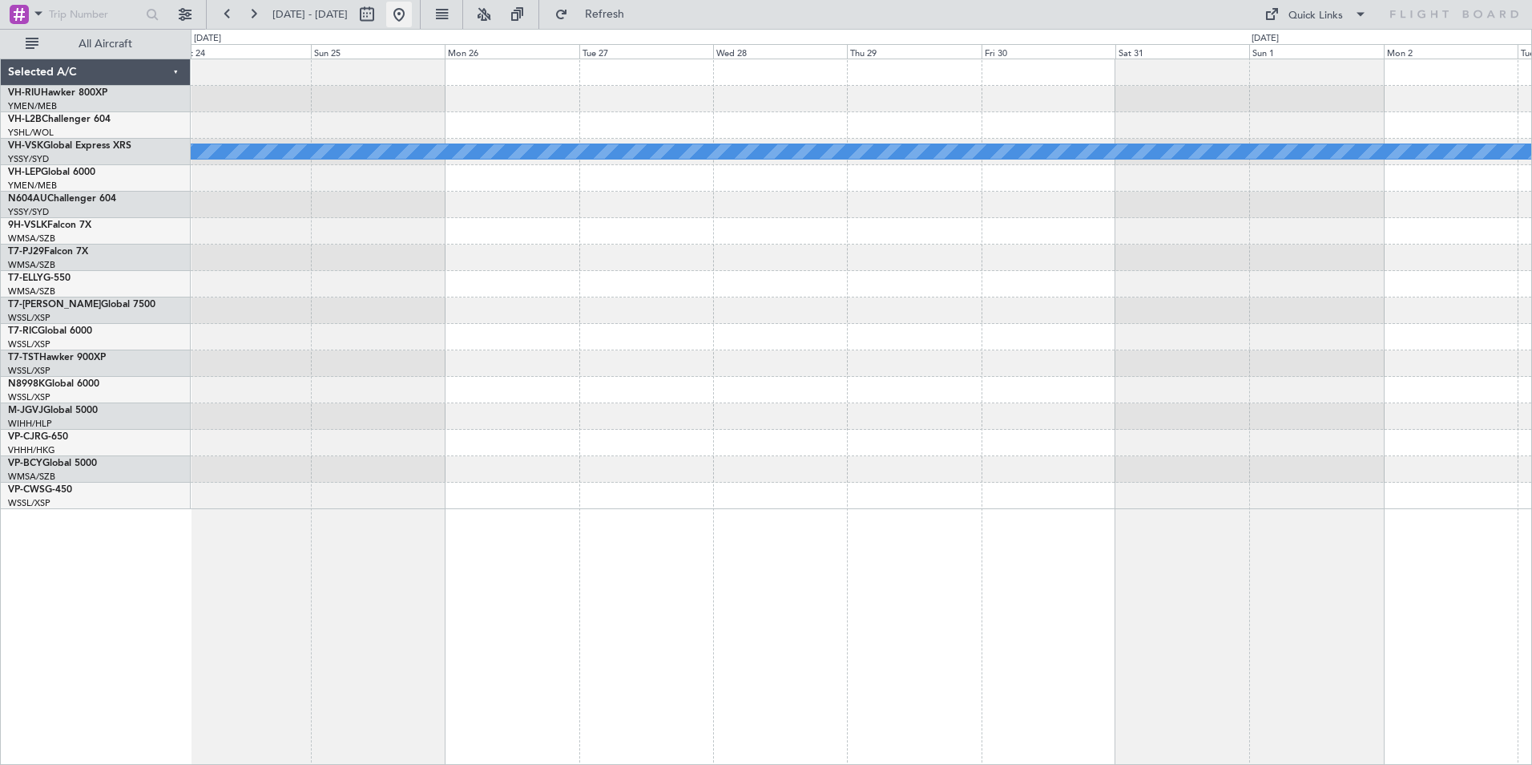
click at [412, 10] on button at bounding box center [399, 15] width 26 height 26
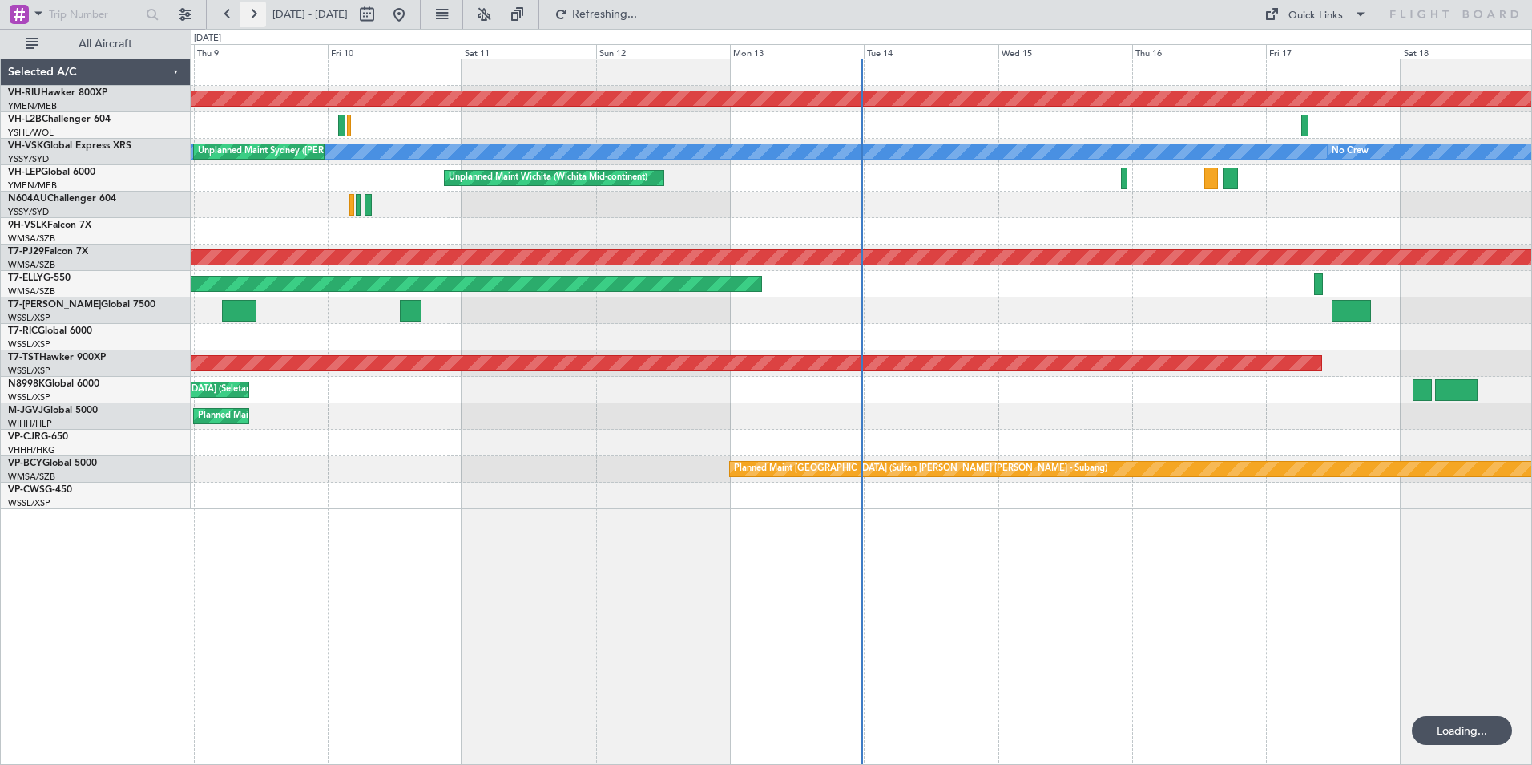
click at [250, 13] on button at bounding box center [253, 15] width 26 height 26
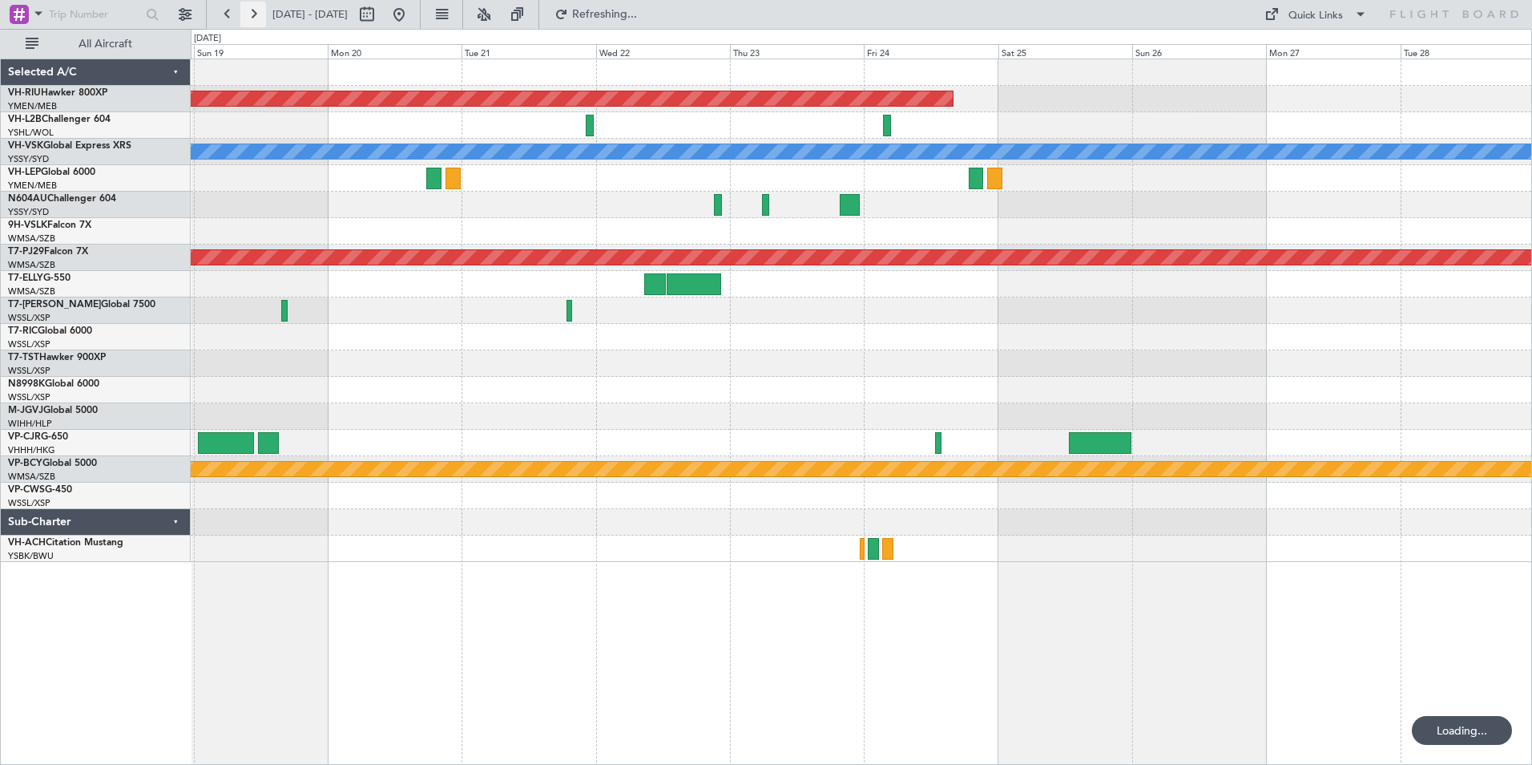
click at [250, 13] on button at bounding box center [253, 15] width 26 height 26
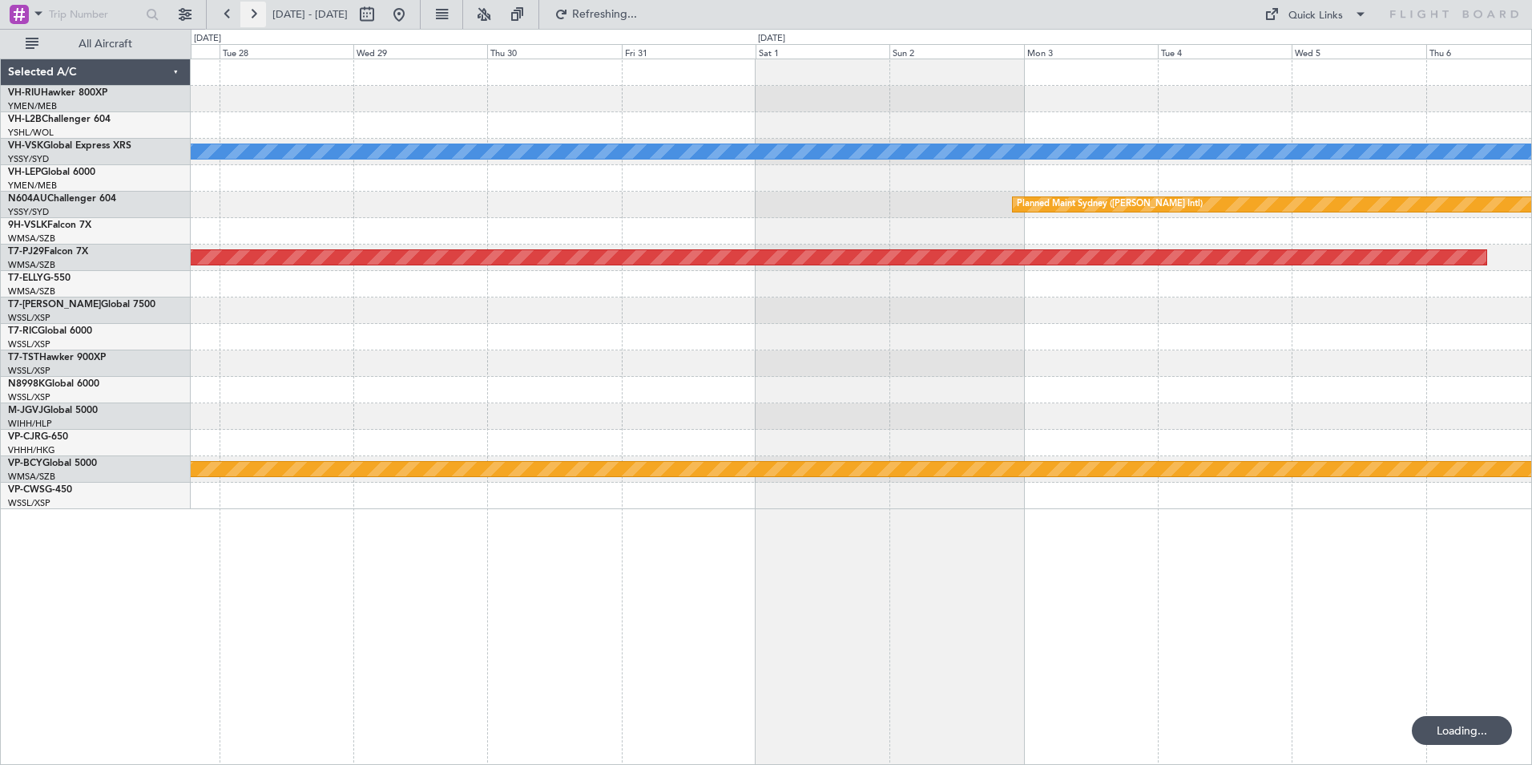
click at [250, 13] on button at bounding box center [253, 15] width 26 height 26
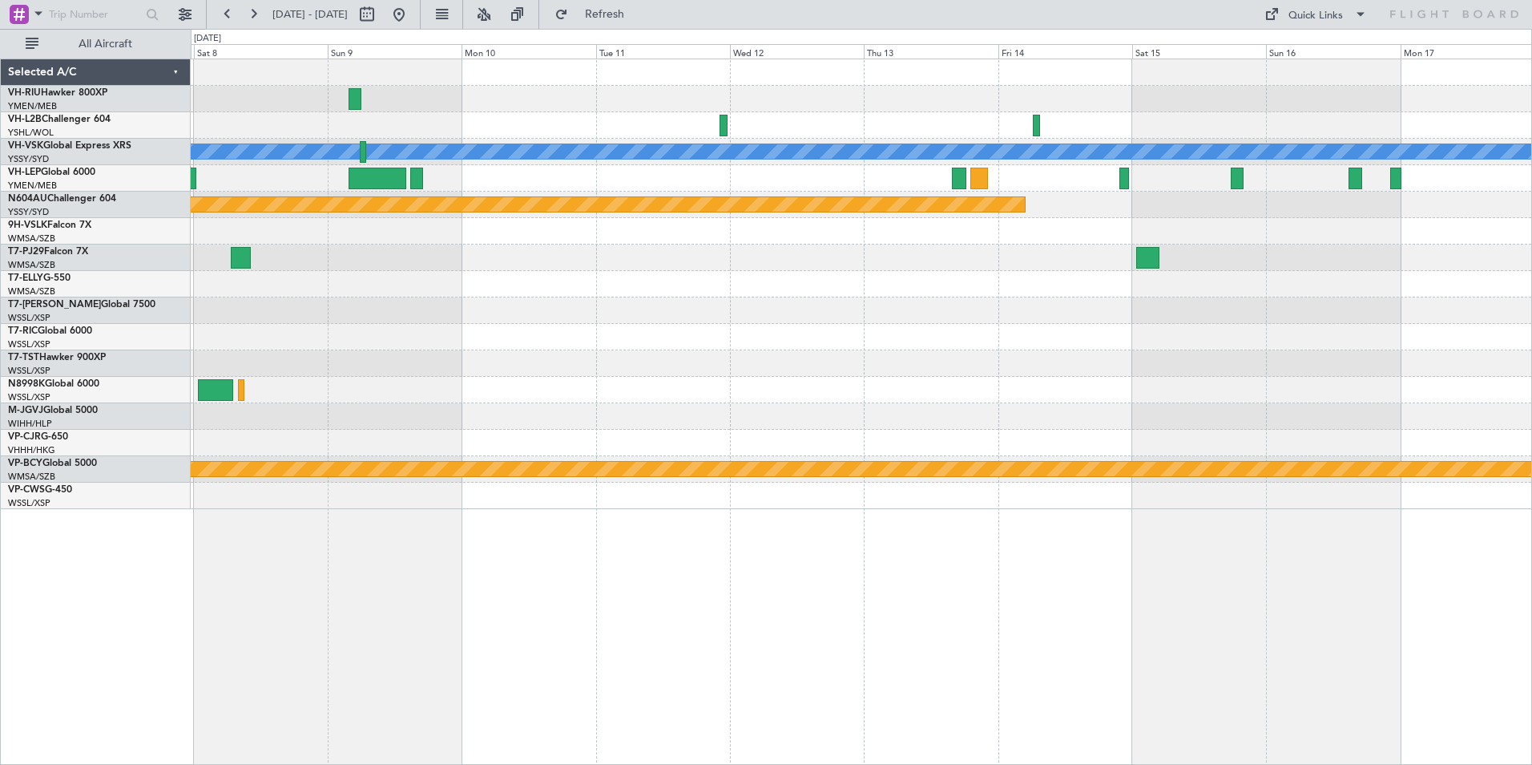
click at [687, 119] on div at bounding box center [861, 125] width 1341 height 26
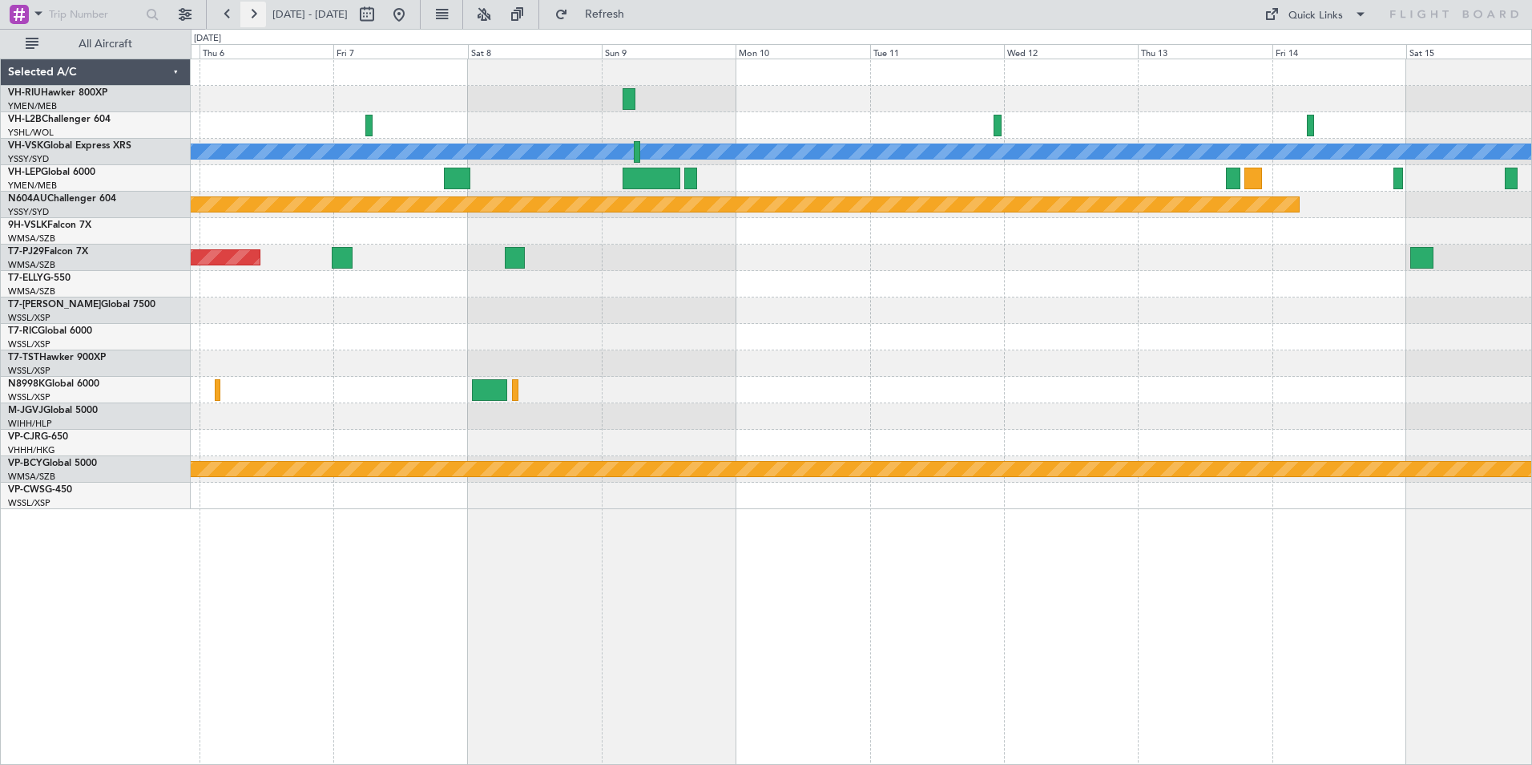
click at [256, 11] on button at bounding box center [253, 15] width 26 height 26
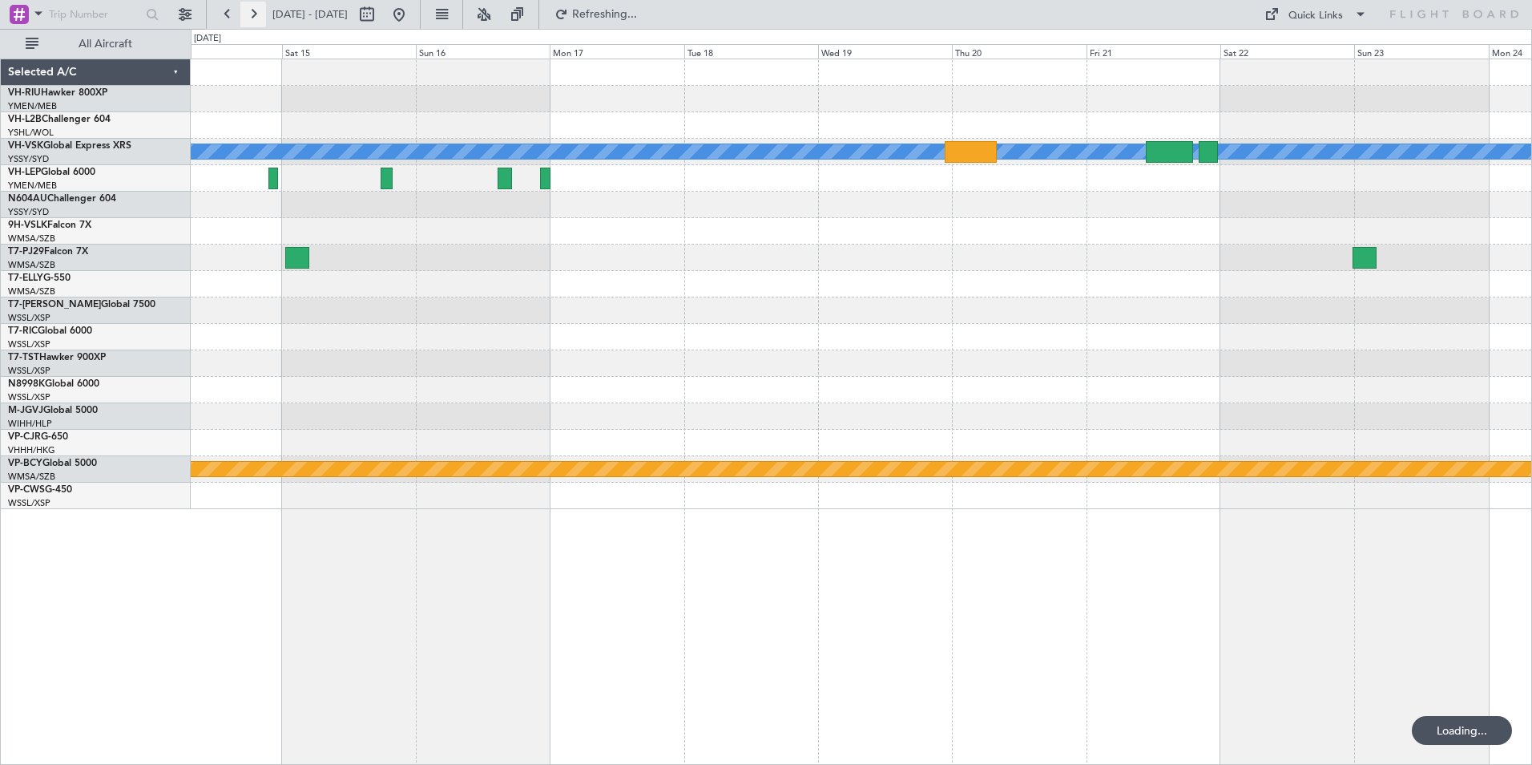
click at [256, 11] on button at bounding box center [253, 15] width 26 height 26
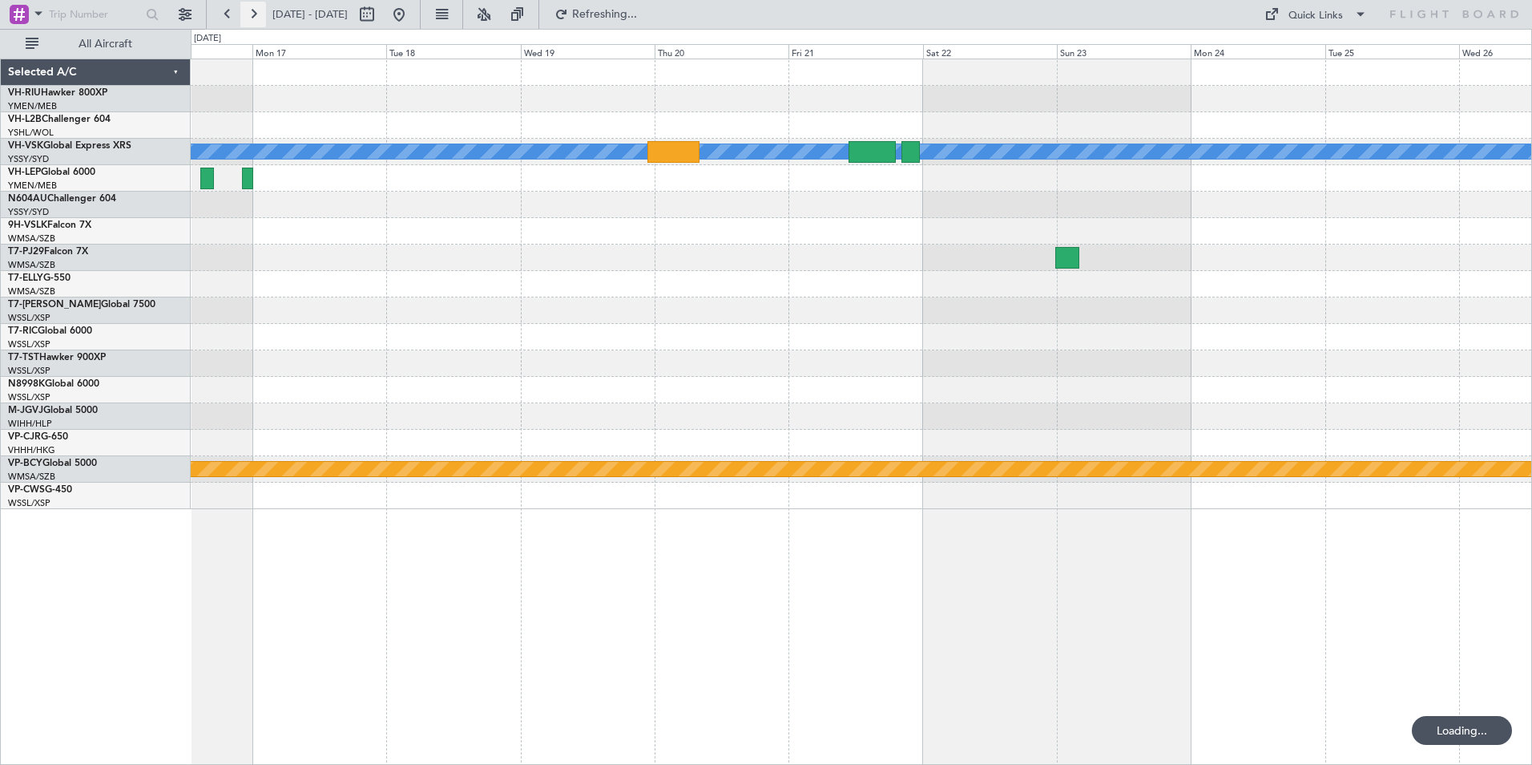
click at [256, 11] on button at bounding box center [253, 15] width 26 height 26
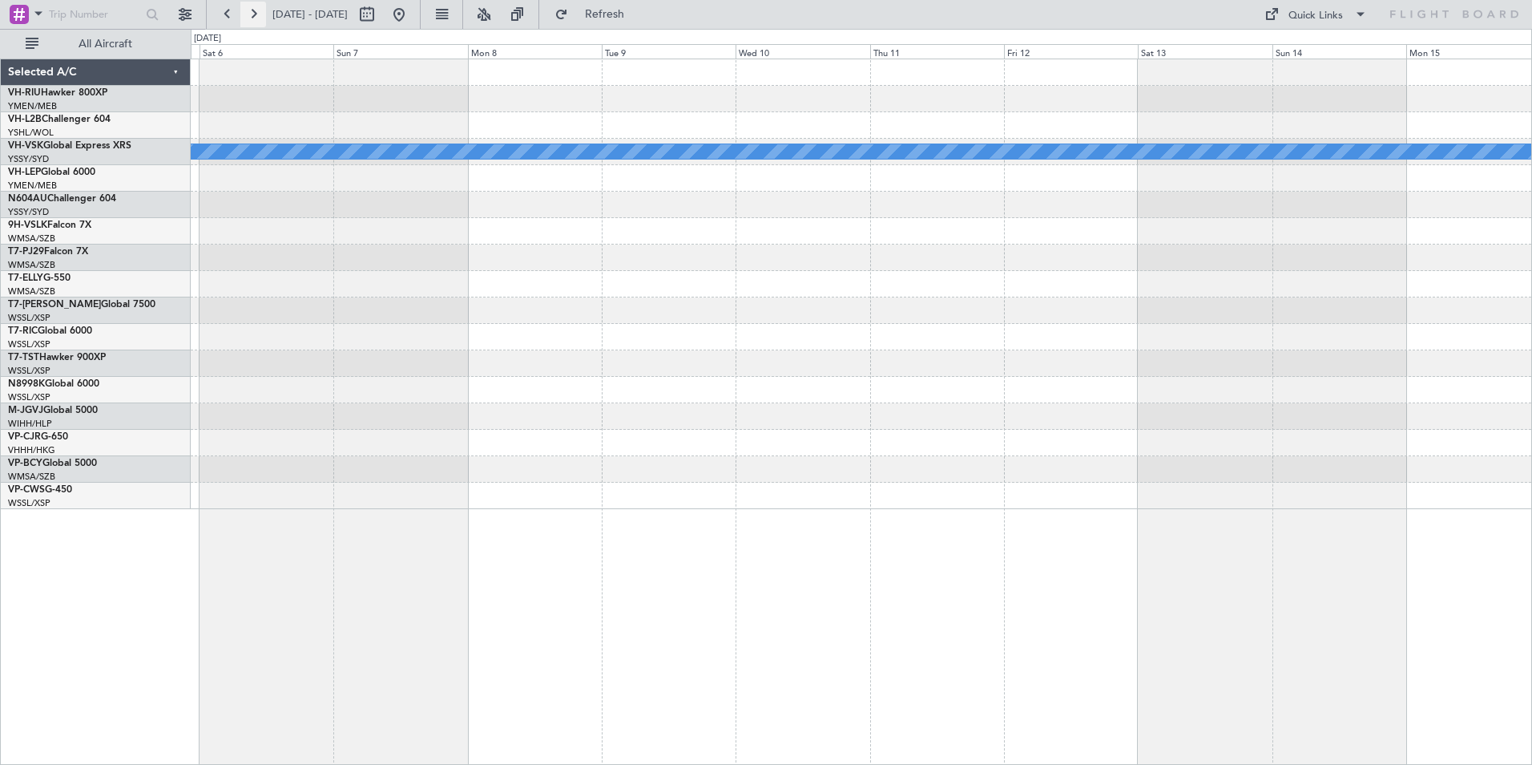
click at [256, 11] on button at bounding box center [253, 15] width 26 height 26
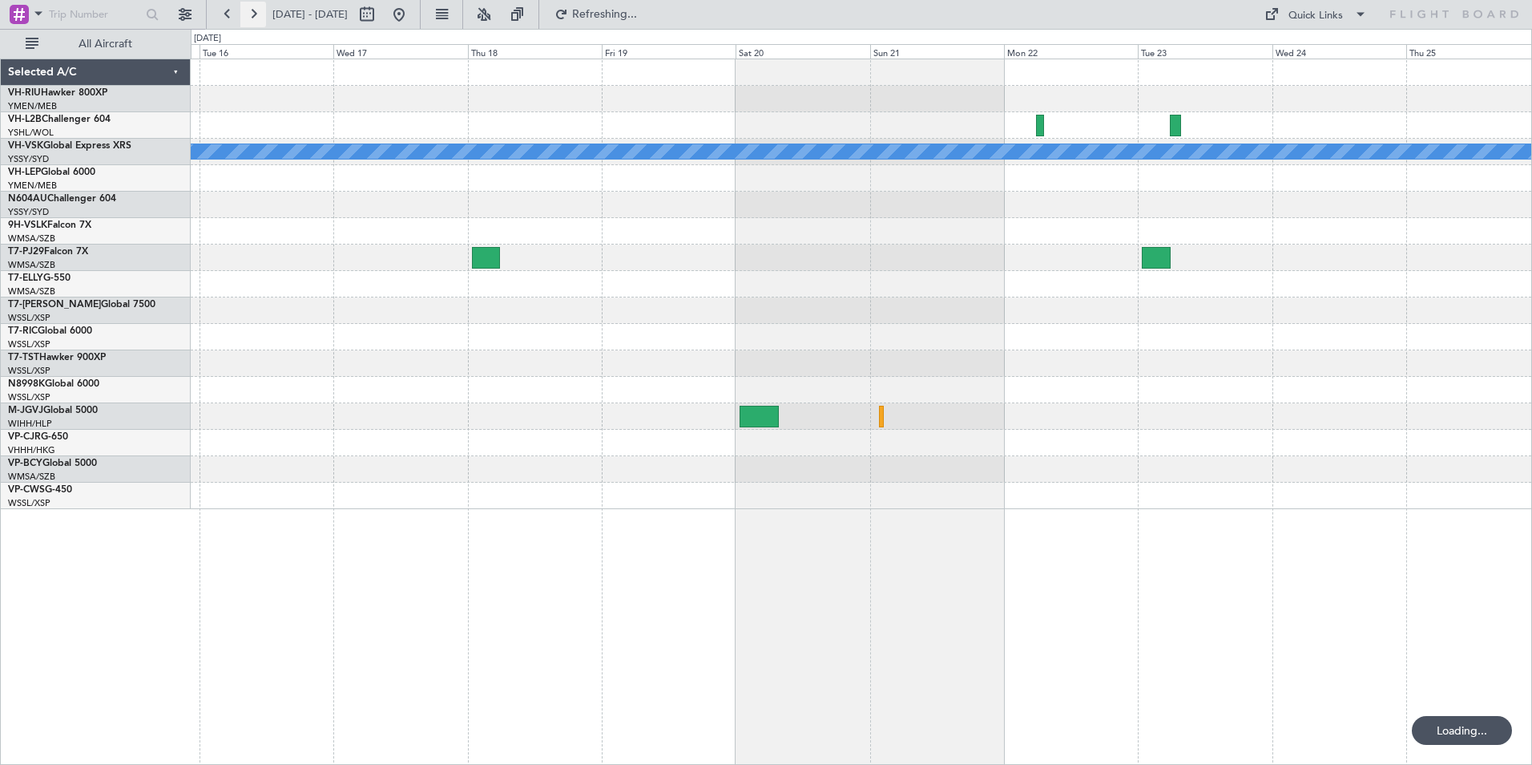
click at [256, 11] on button at bounding box center [253, 15] width 26 height 26
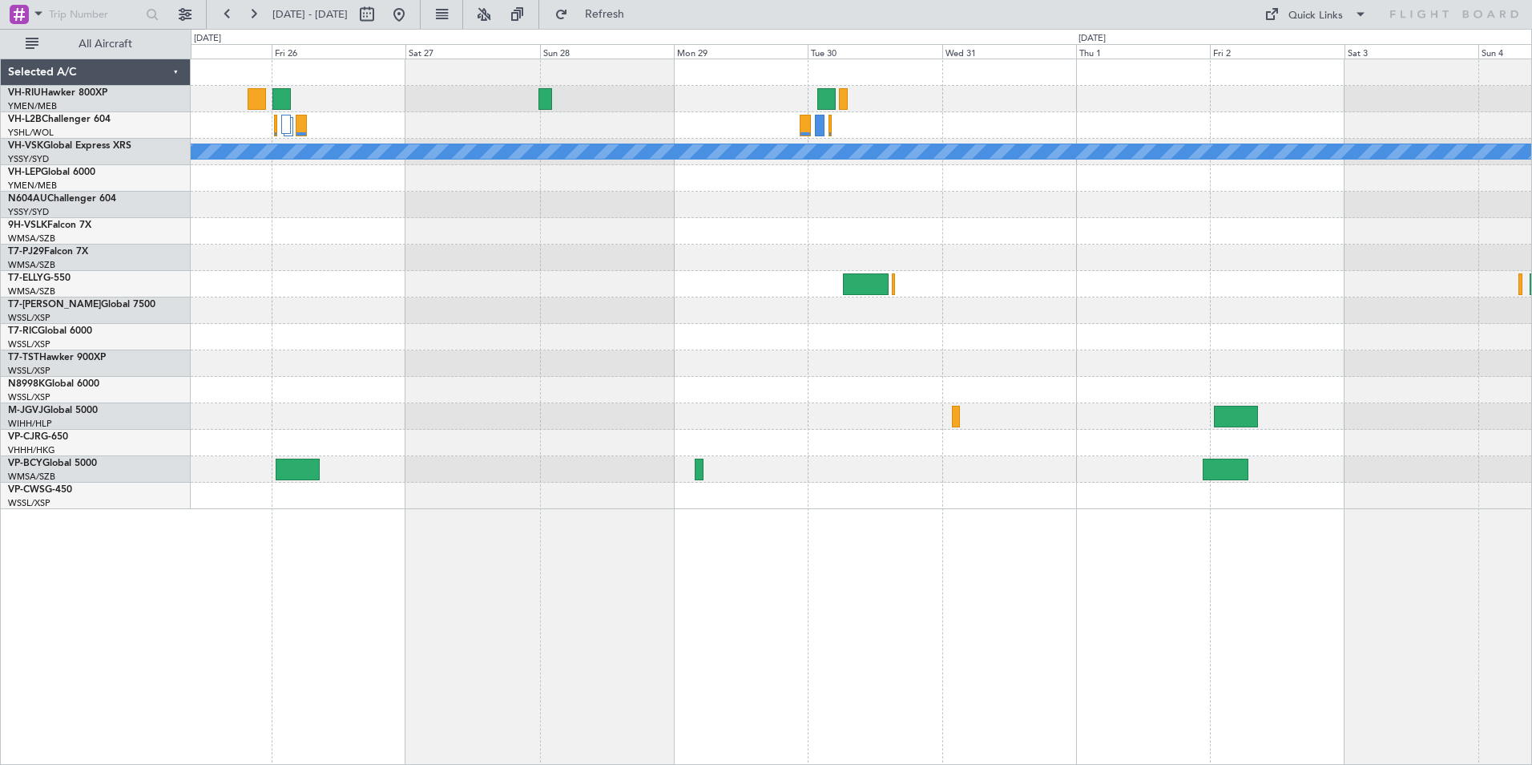
click at [523, 224] on div at bounding box center [861, 231] width 1341 height 26
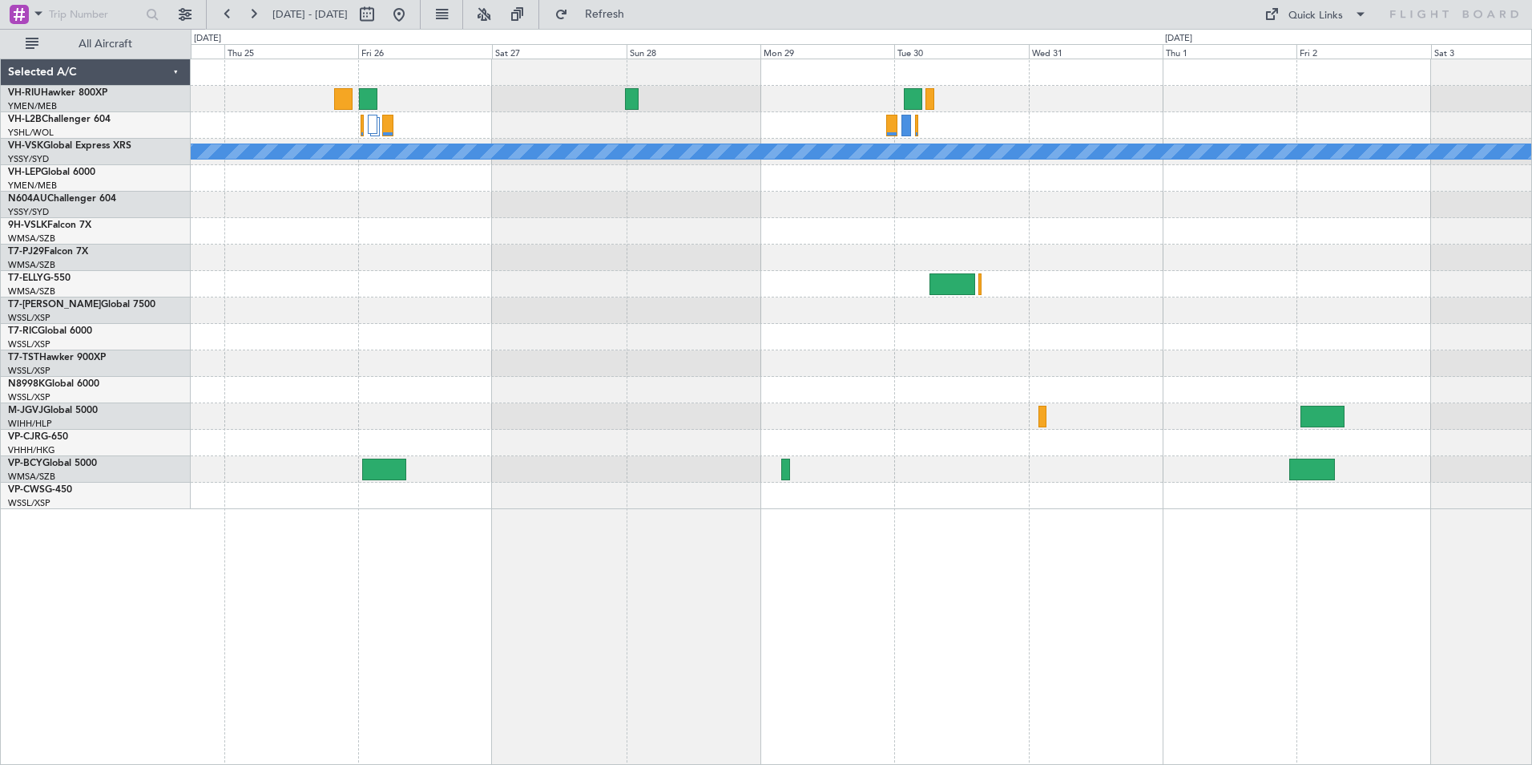
click at [974, 300] on div "MEL" at bounding box center [861, 284] width 1341 height 450
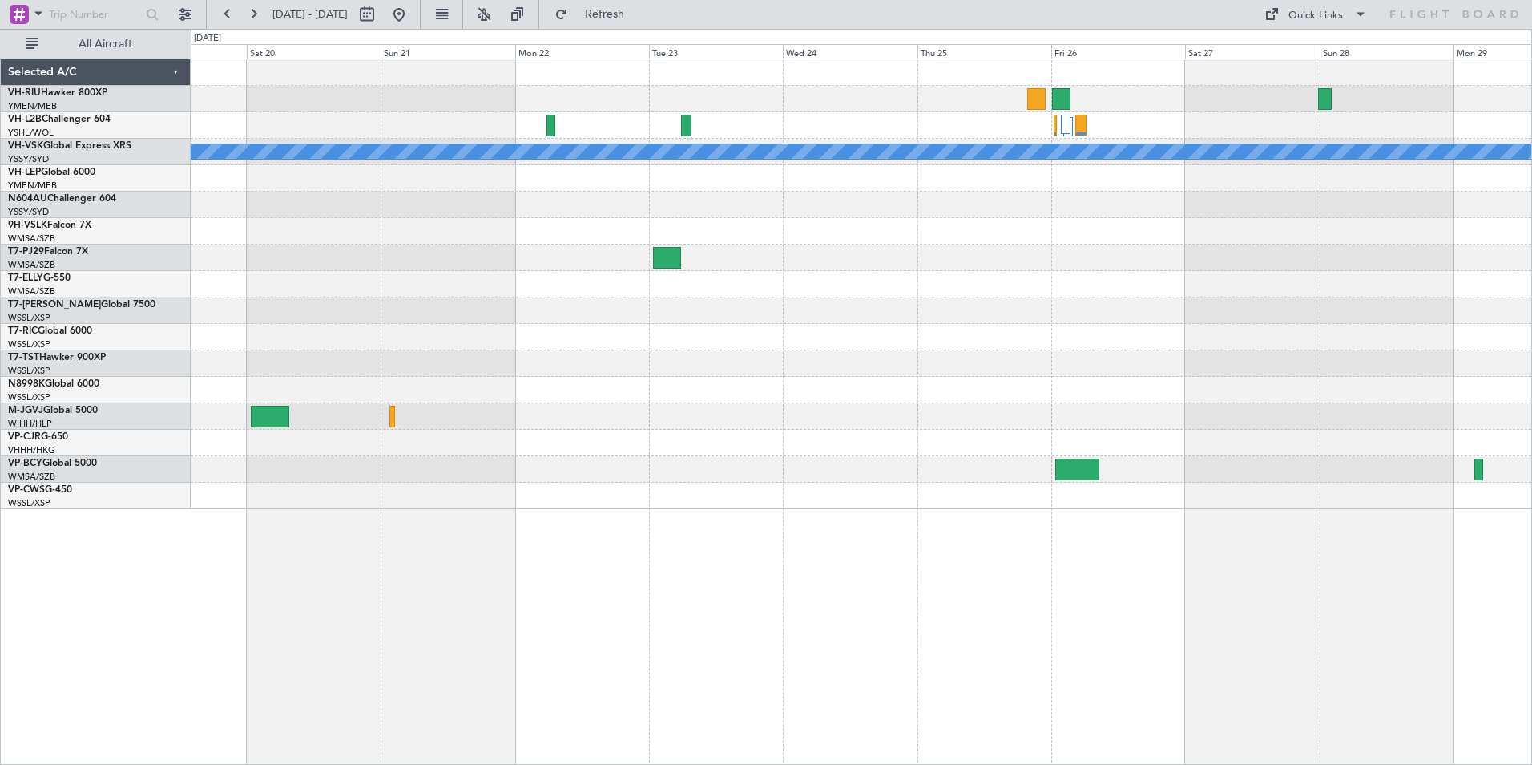
click at [788, 260] on div at bounding box center [861, 257] width 1341 height 26
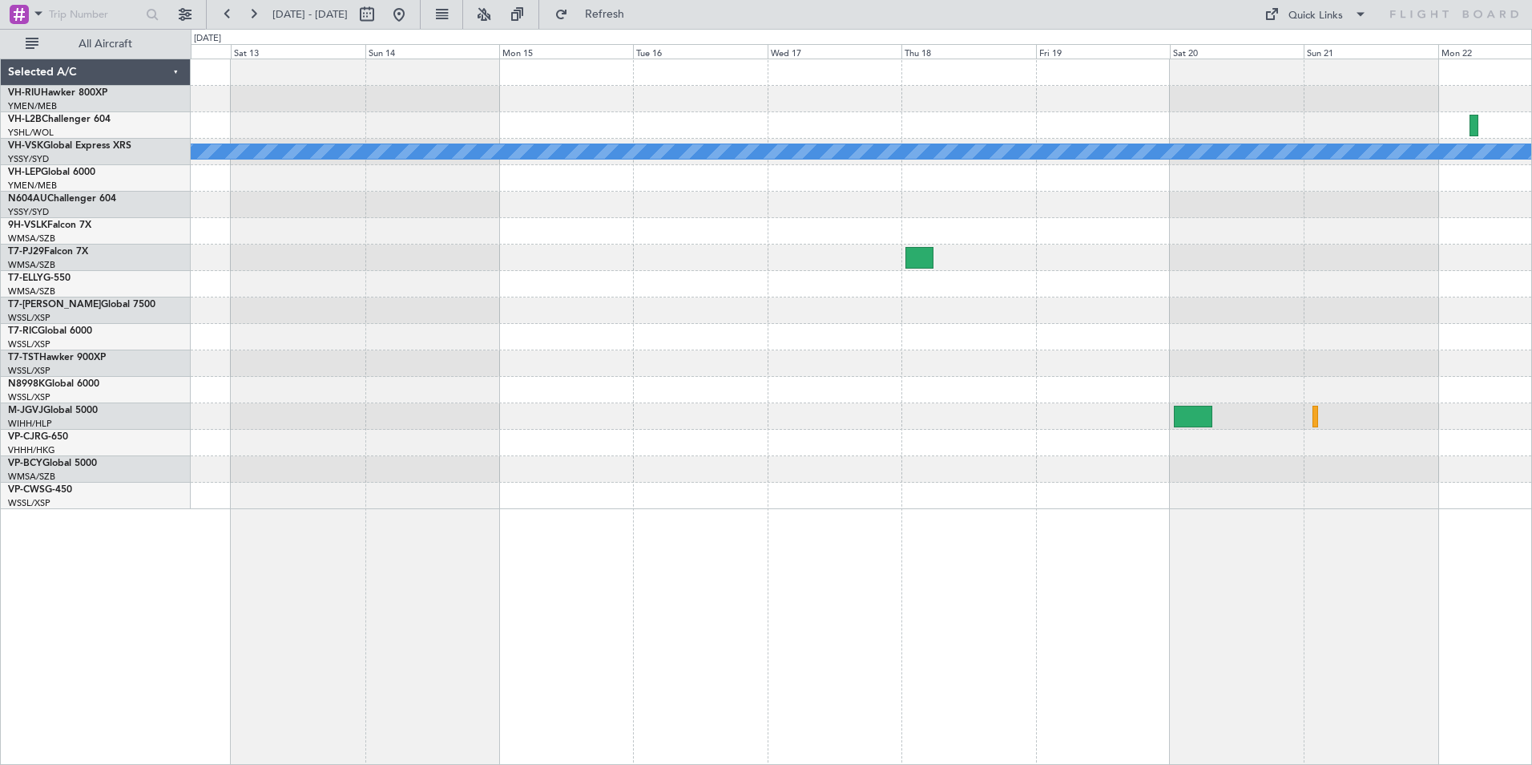
click at [902, 260] on div "MEL" at bounding box center [861, 284] width 1341 height 450
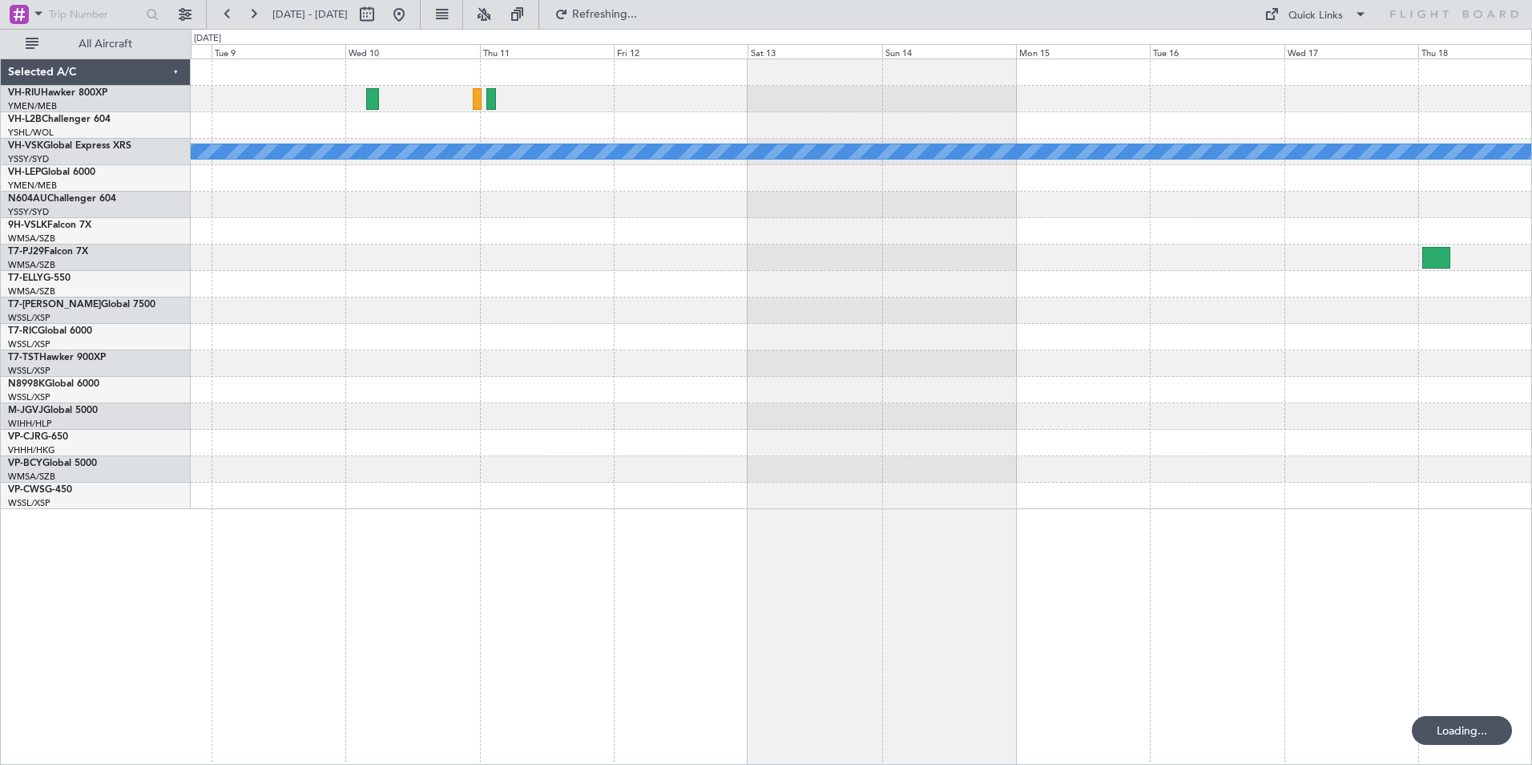
click at [677, 252] on div at bounding box center [861, 257] width 1341 height 26
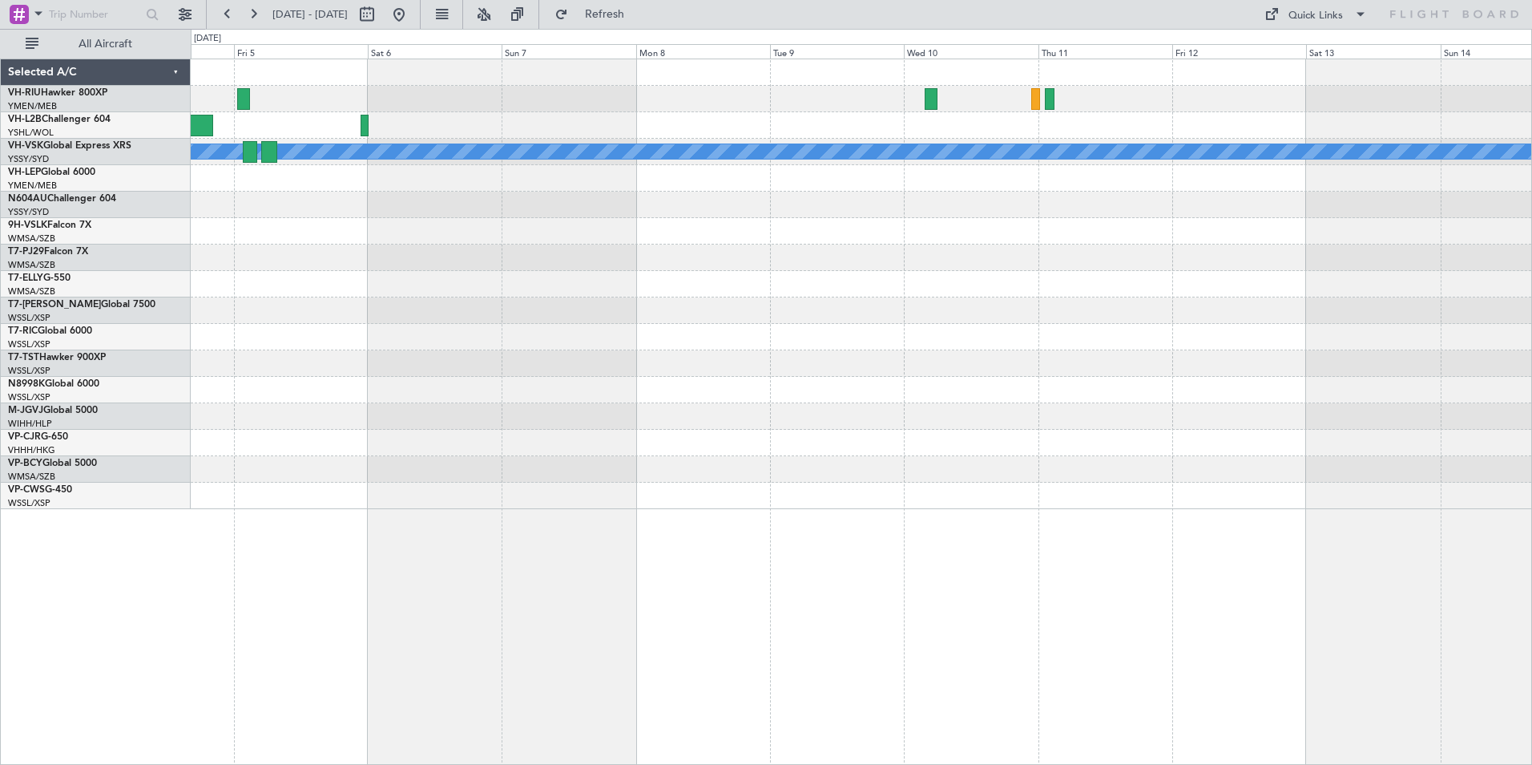
click at [942, 253] on div "MEL" at bounding box center [861, 284] width 1341 height 450
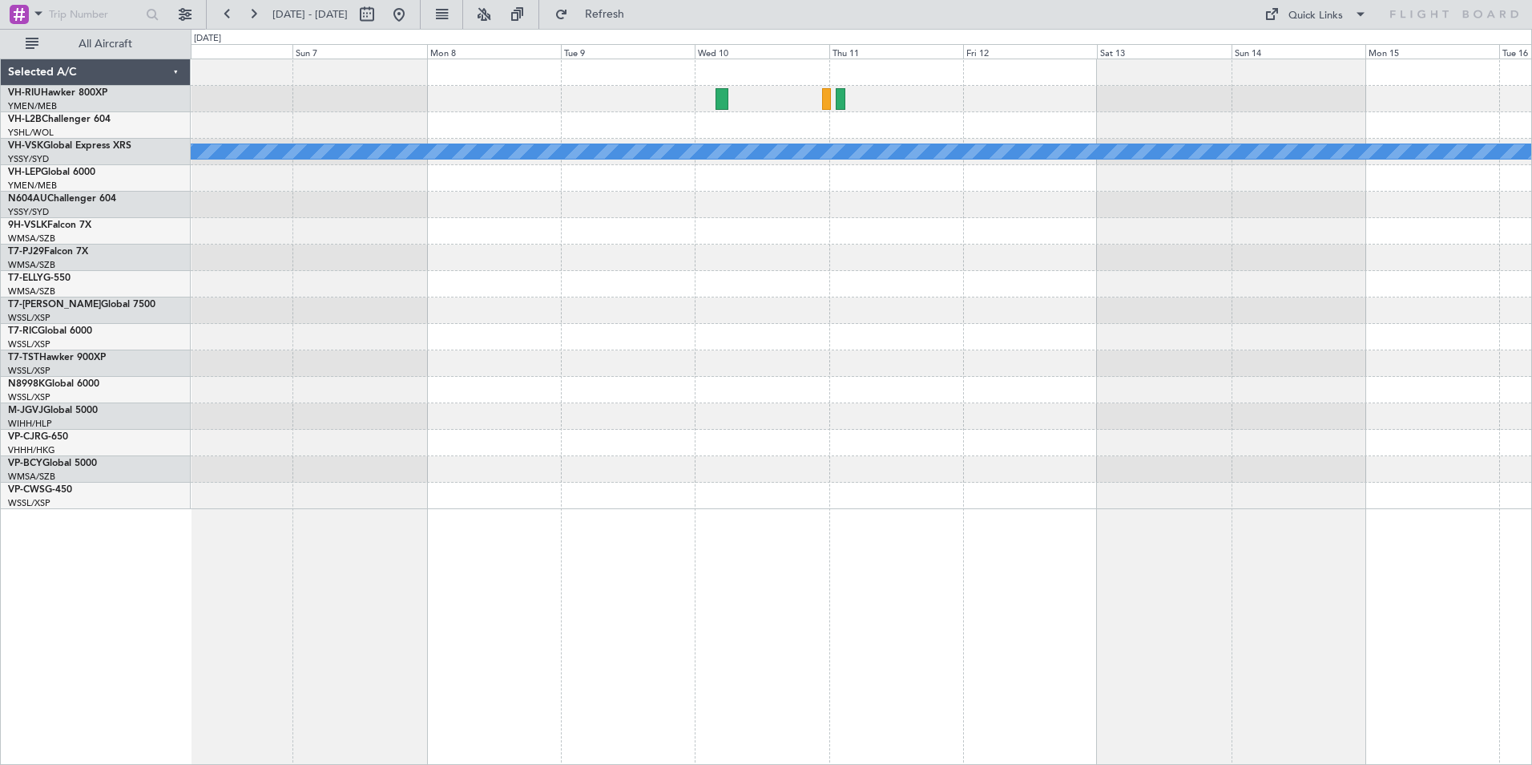
click at [878, 134] on div at bounding box center [861, 125] width 1341 height 26
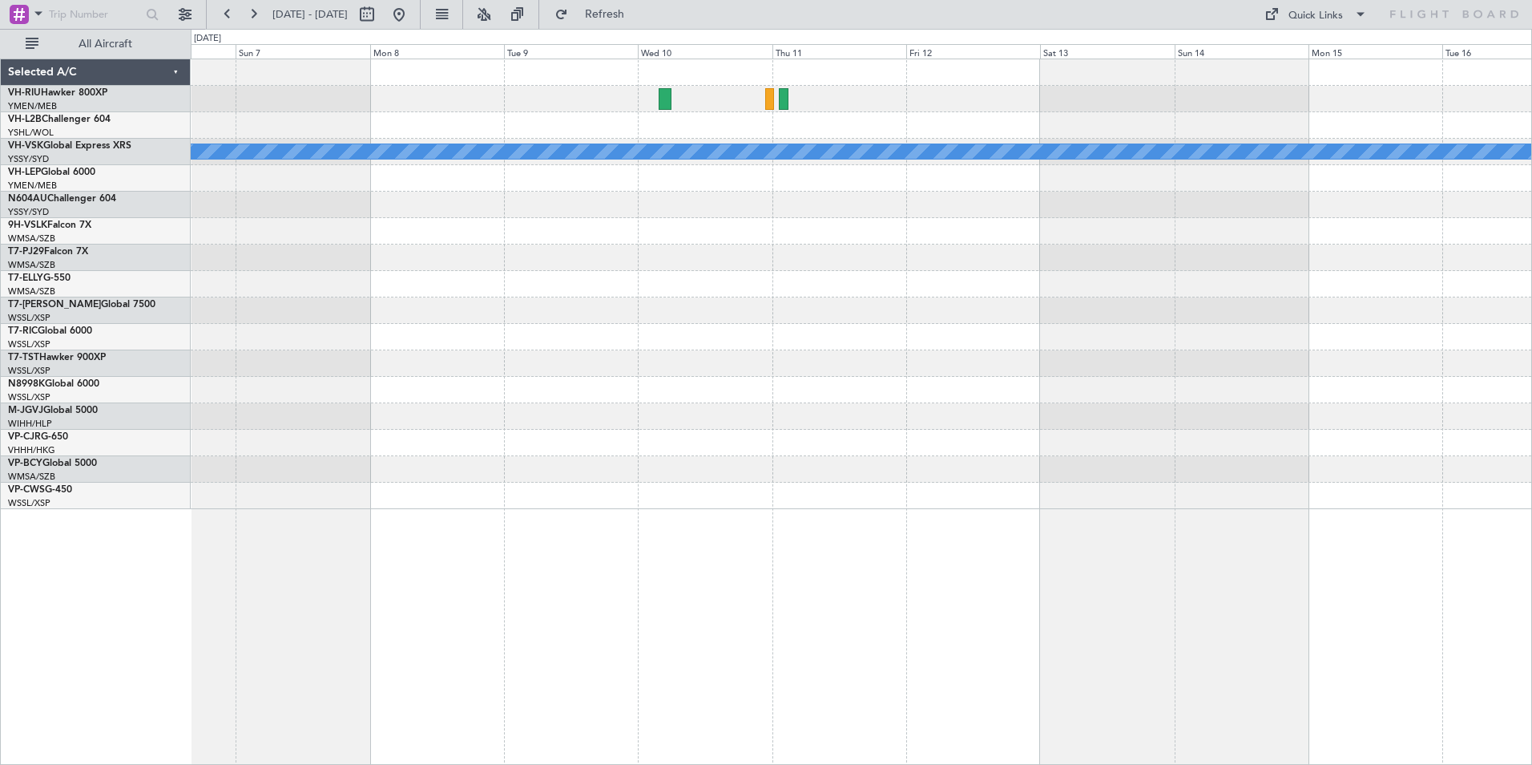
click at [574, 116] on div at bounding box center [861, 125] width 1341 height 26
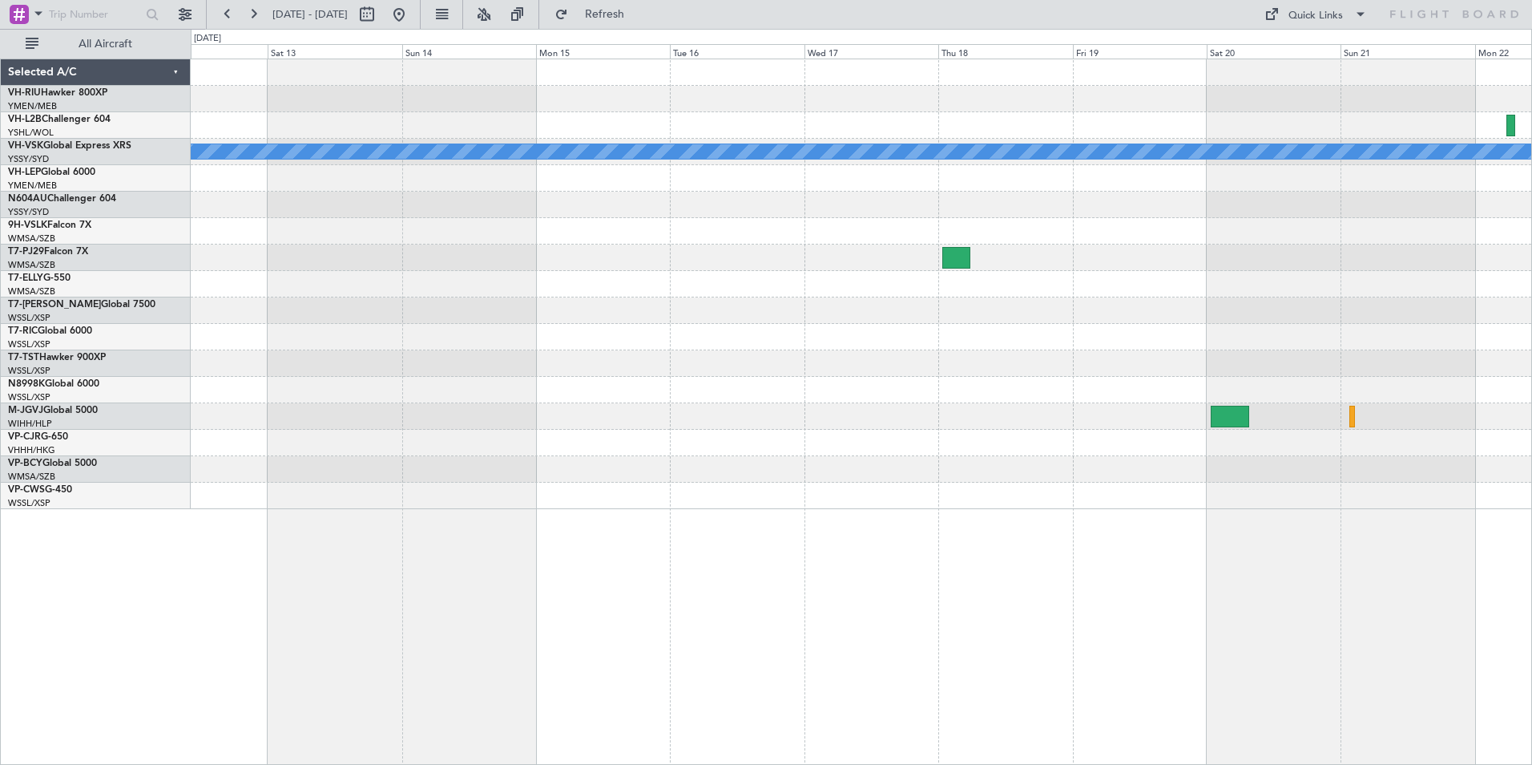
click at [976, 150] on div "MEL" at bounding box center [861, 284] width 1341 height 450
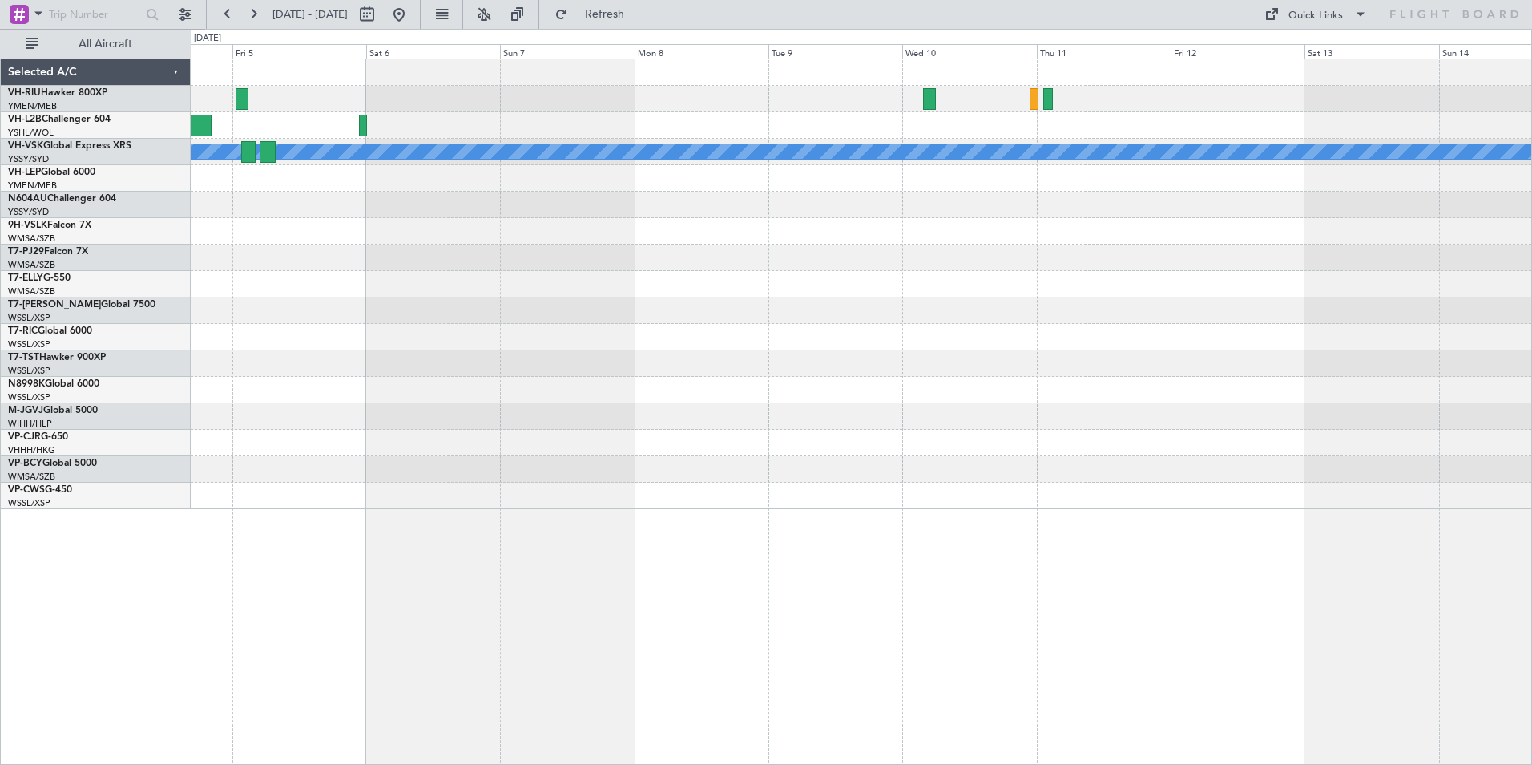
click at [894, 129] on div "MEL" at bounding box center [861, 284] width 1341 height 450
click at [774, 270] on div "MEL" at bounding box center [861, 284] width 1341 height 450
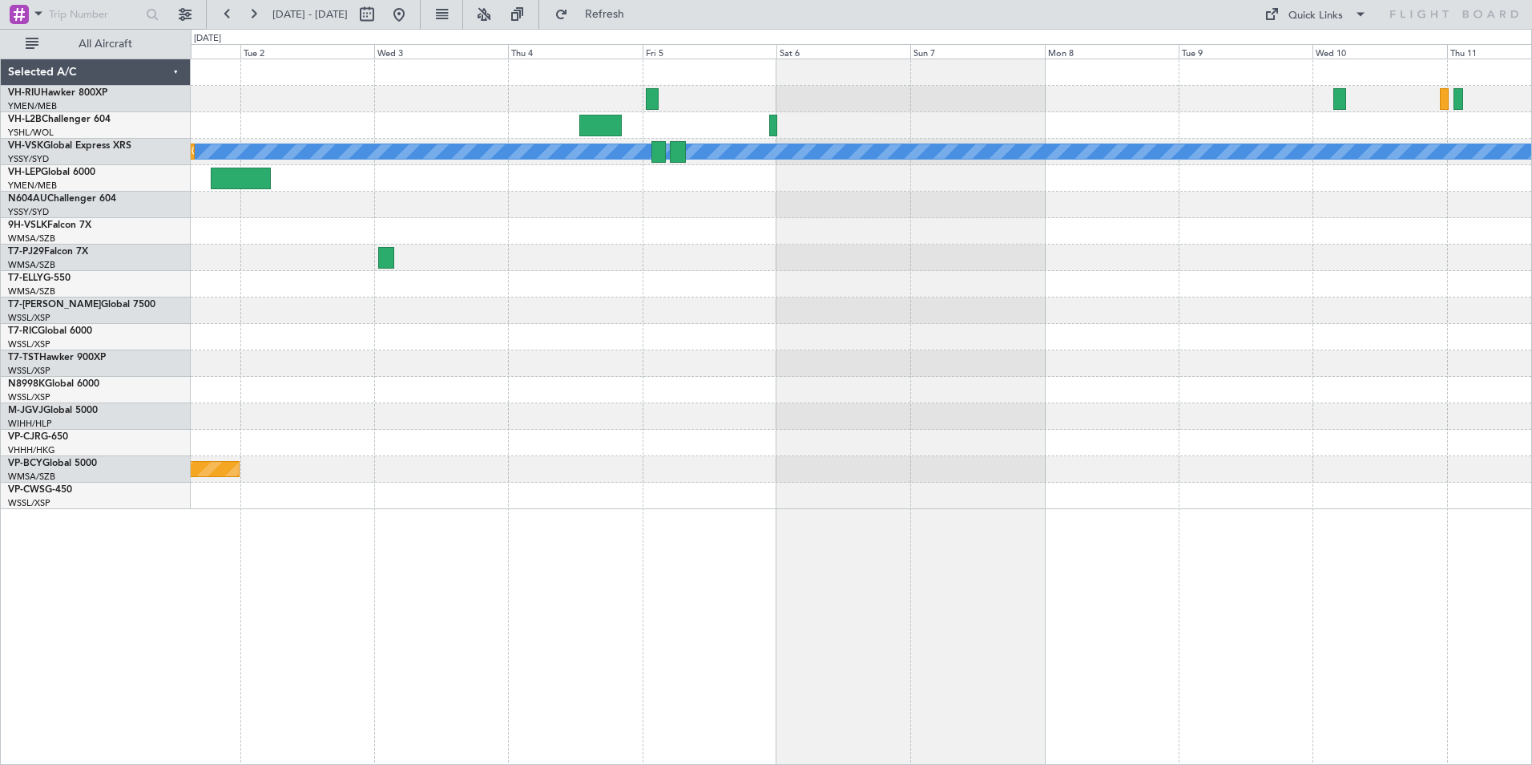
click at [673, 284] on div at bounding box center [861, 284] width 1341 height 26
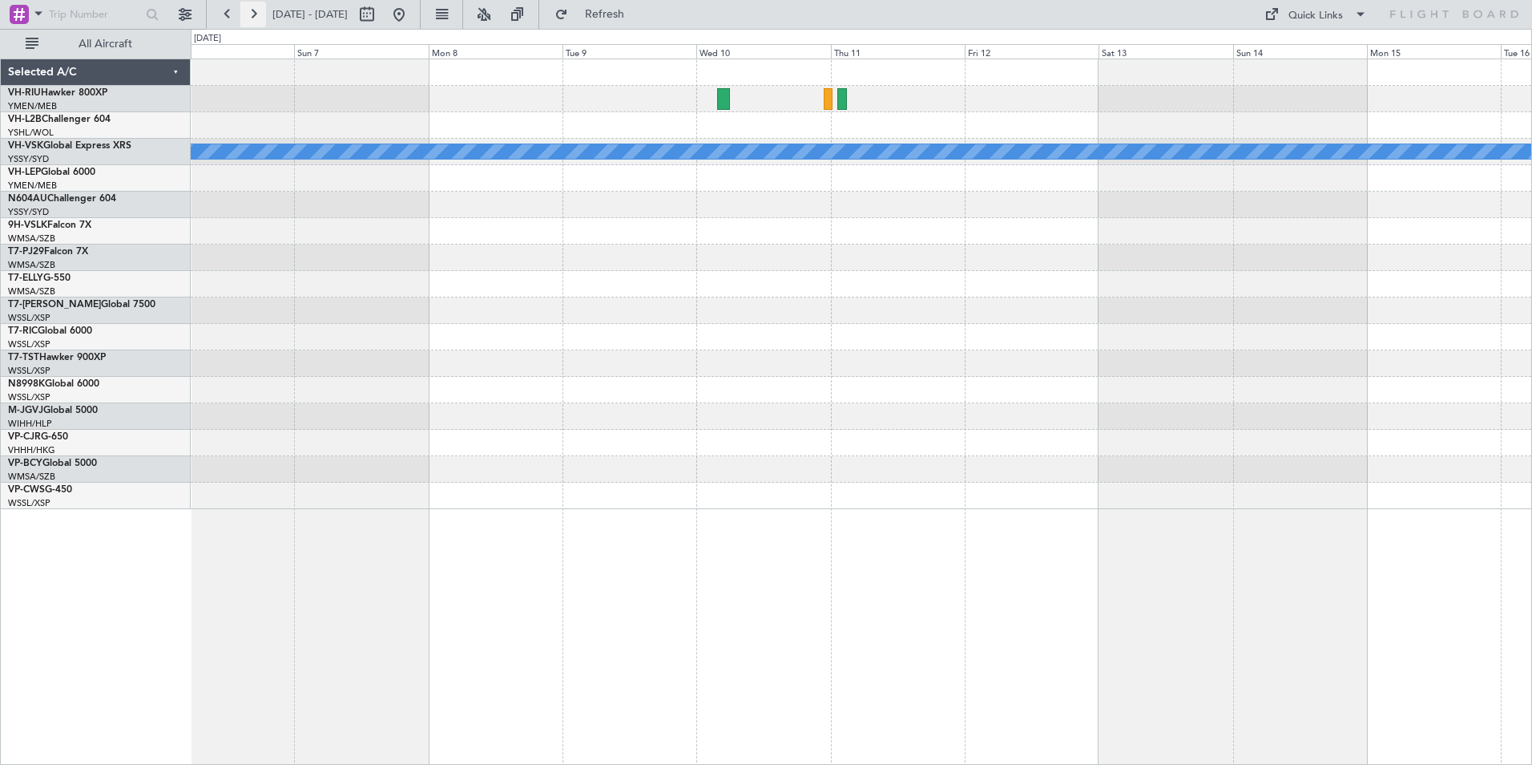
click at [255, 14] on button at bounding box center [253, 15] width 26 height 26
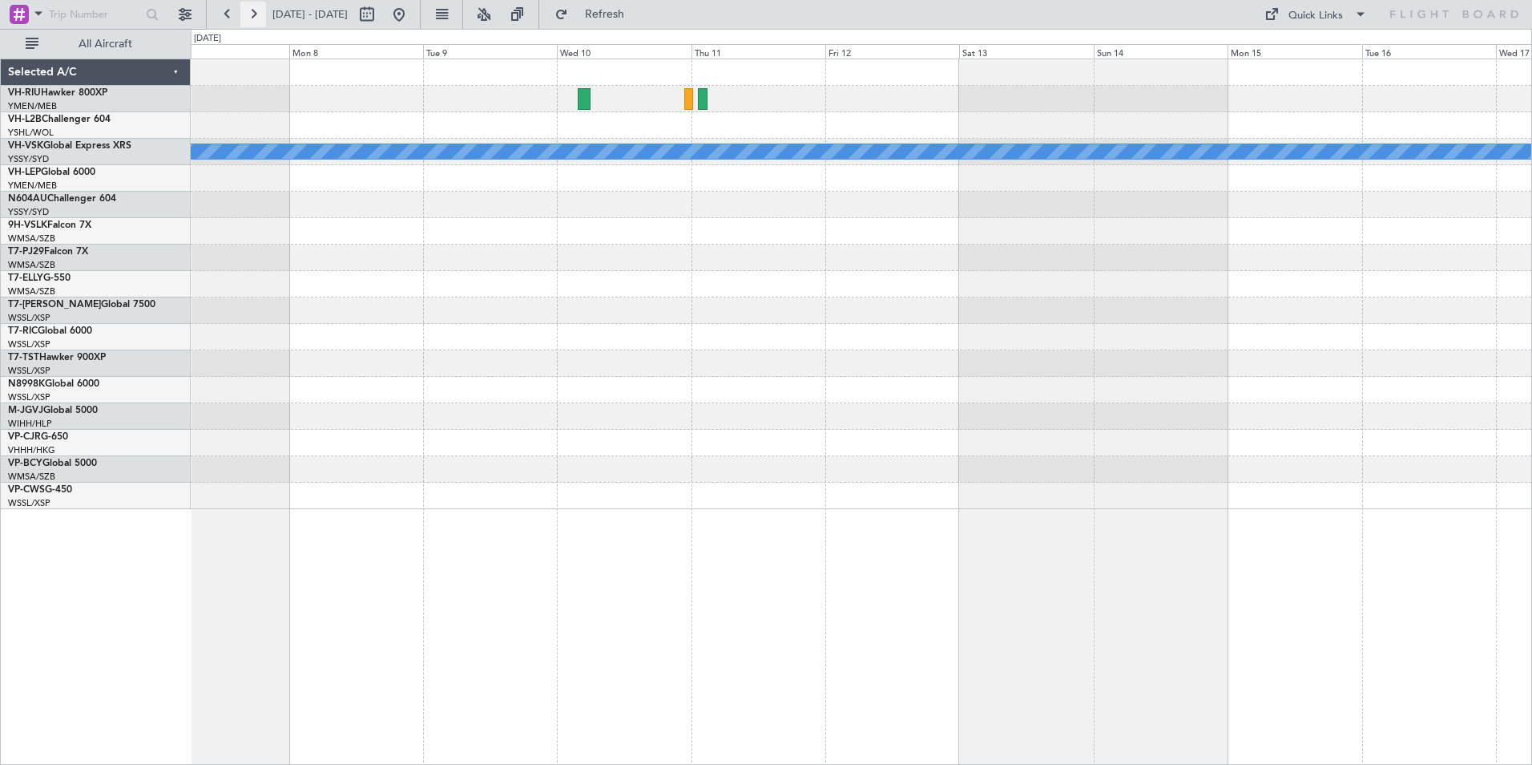
click at [255, 14] on button at bounding box center [253, 15] width 26 height 26
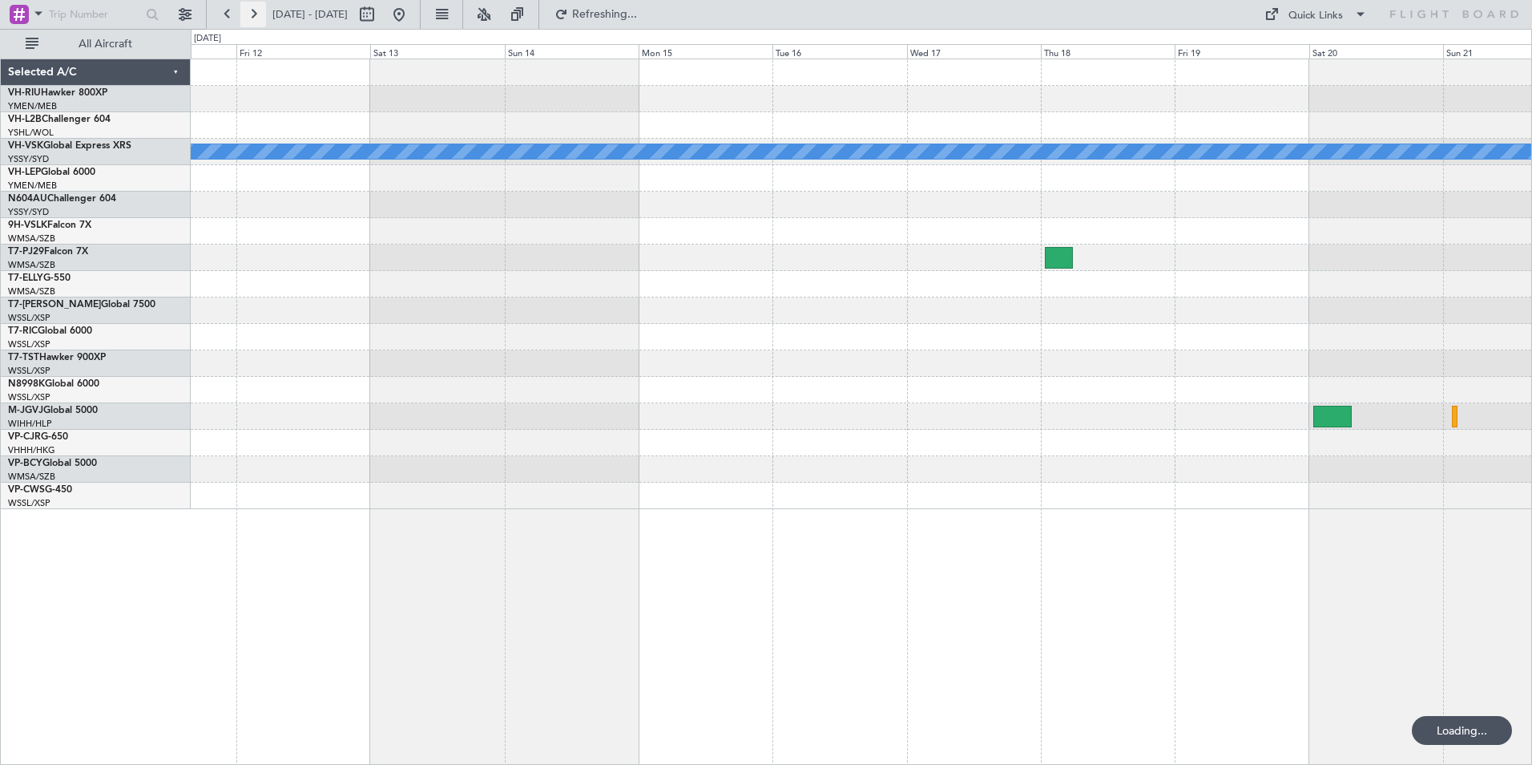
click at [255, 14] on button at bounding box center [253, 15] width 26 height 26
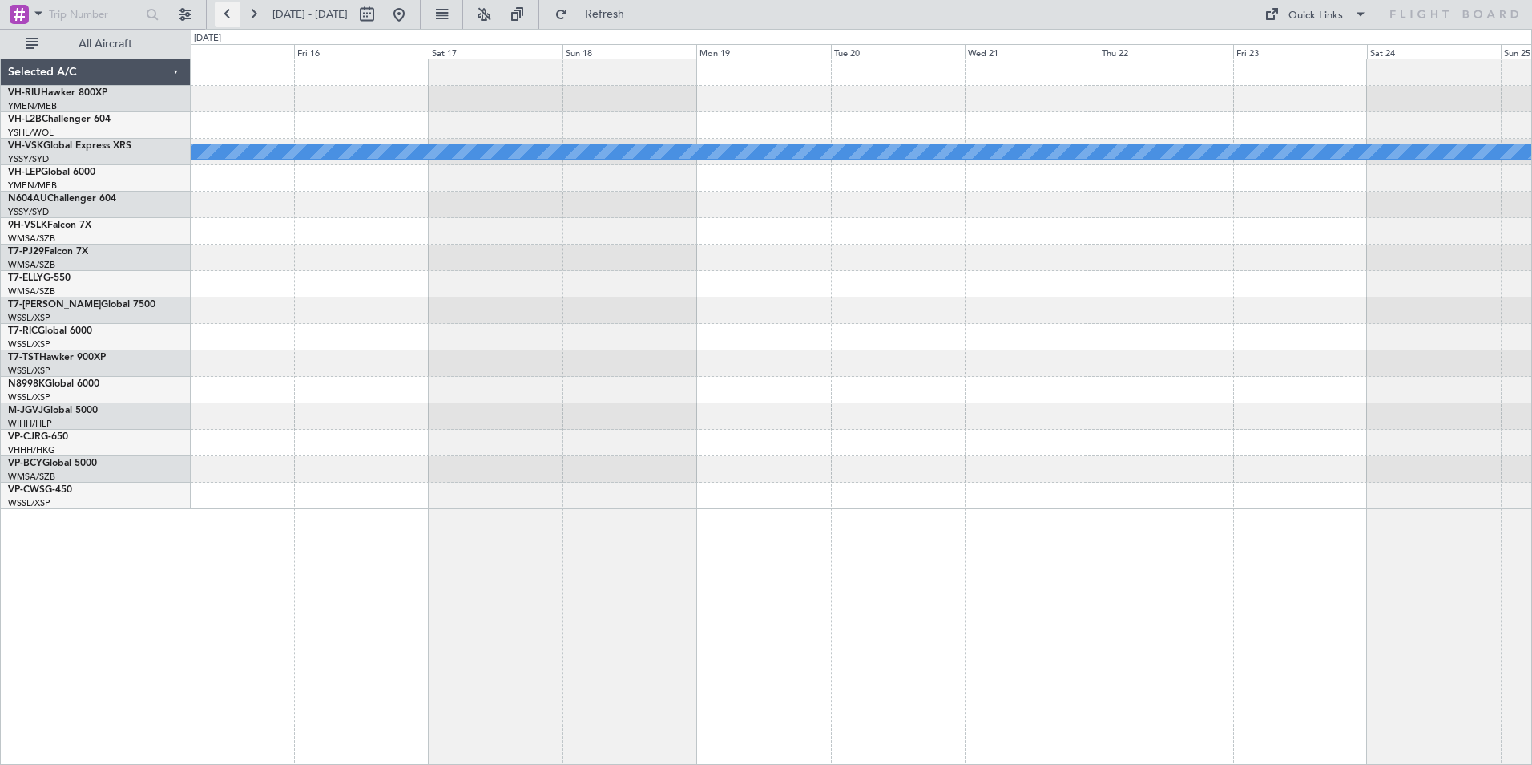
click at [234, 16] on button at bounding box center [228, 15] width 26 height 26
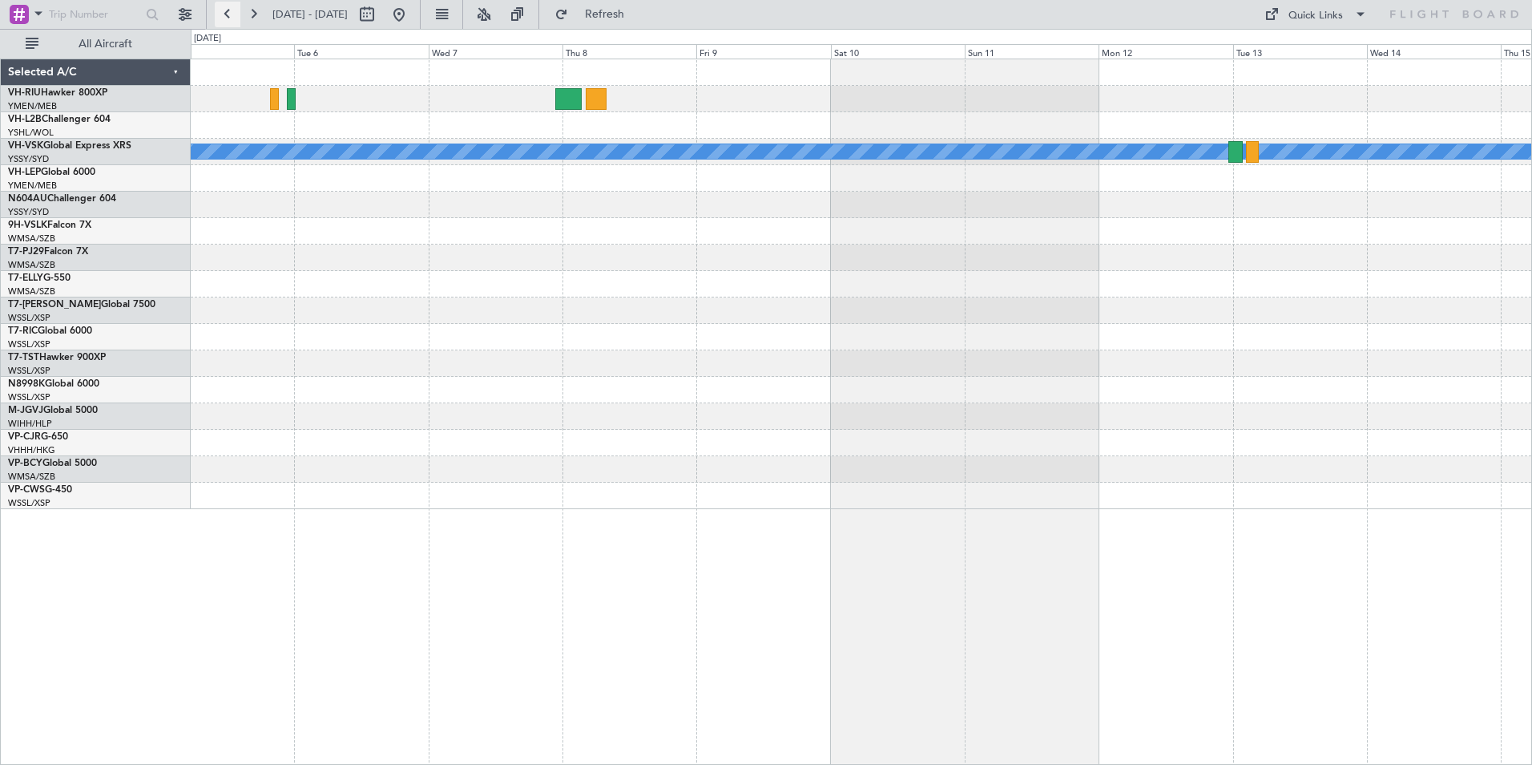
click at [229, 16] on button at bounding box center [228, 15] width 26 height 26
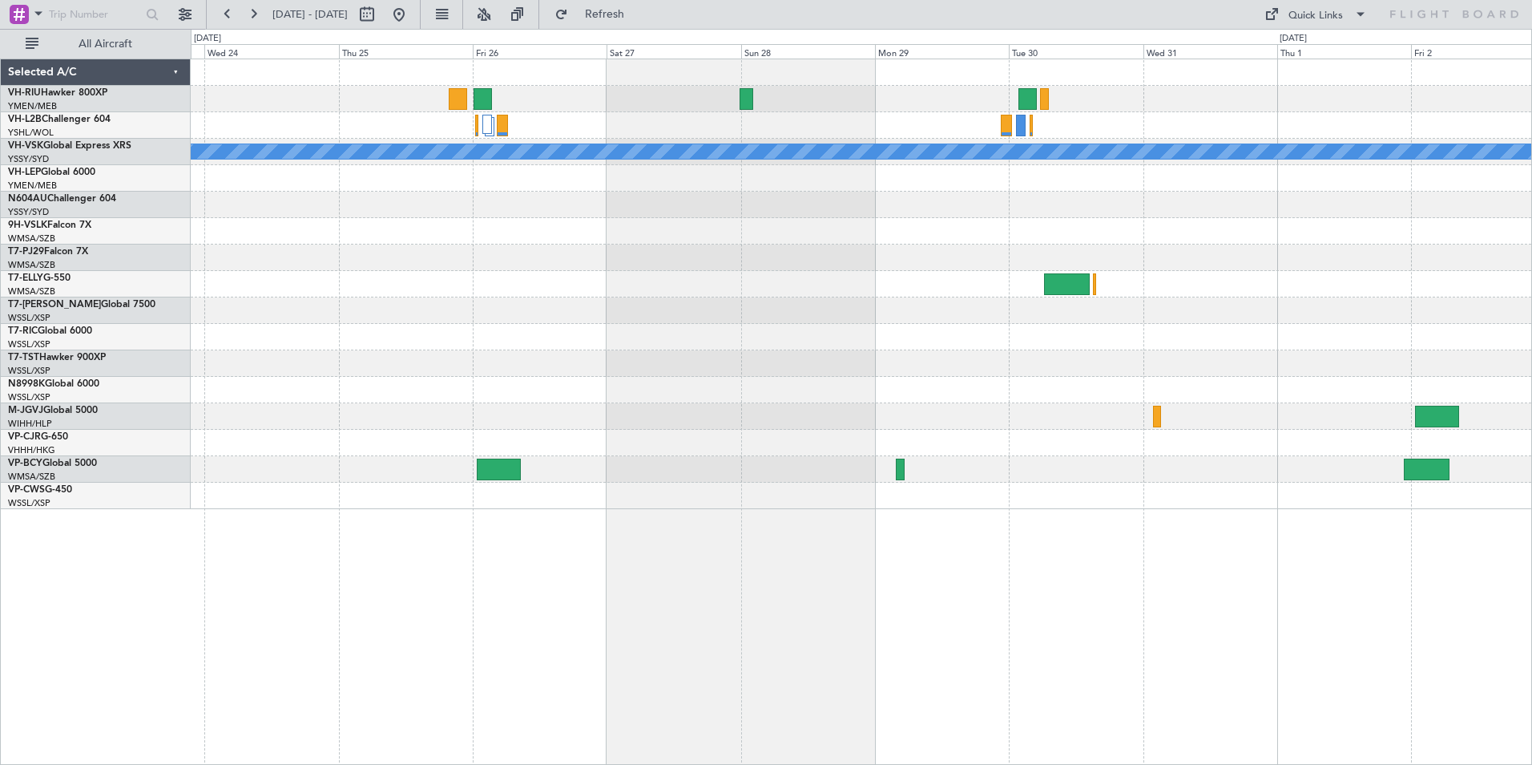
click at [833, 239] on div at bounding box center [861, 231] width 1341 height 26
click at [842, 281] on div "MEL" at bounding box center [861, 284] width 1341 height 450
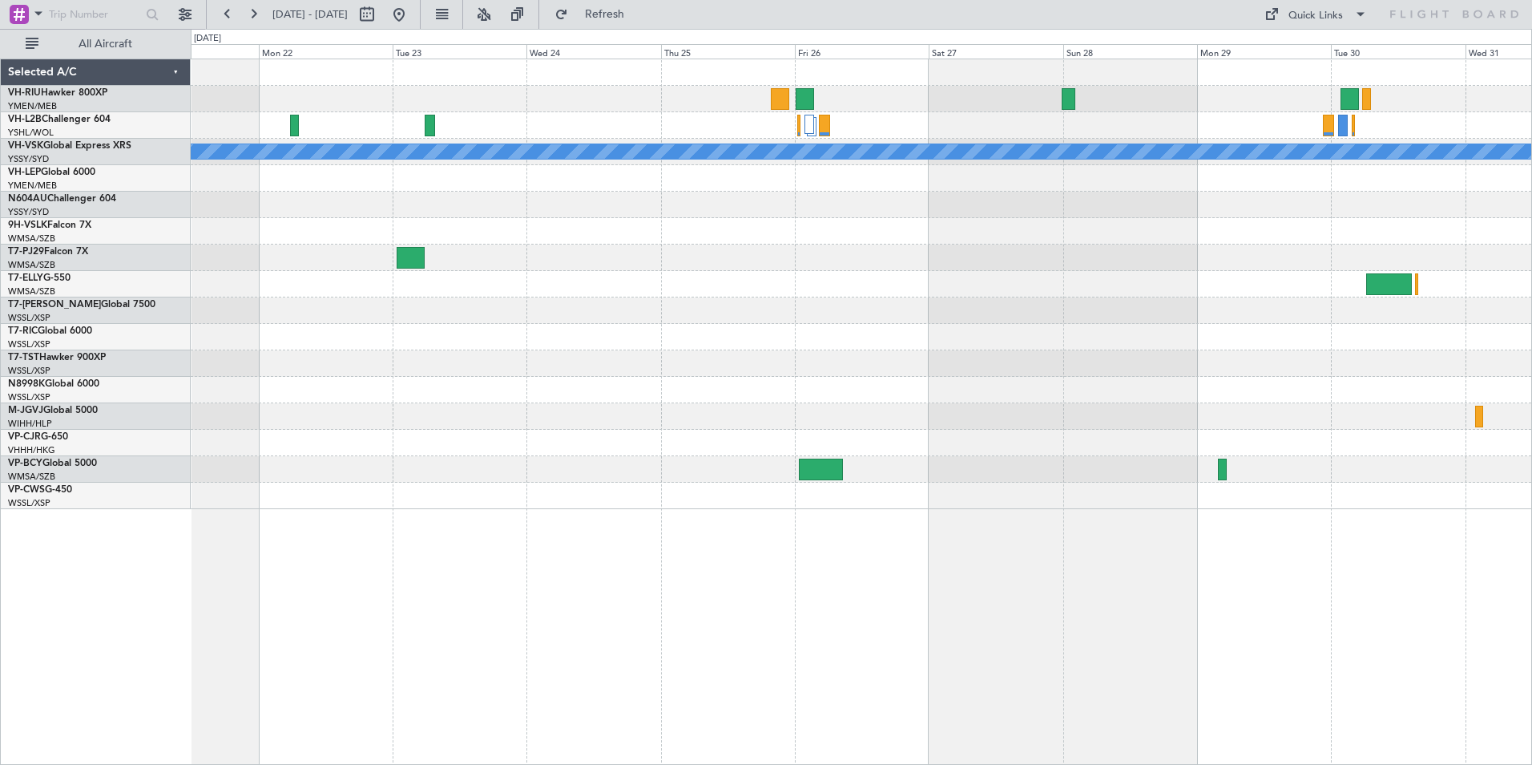
click at [1531, 203] on html "[DATE] - [DATE] Refresh Quick Links All Aircraft [PERSON_NAME] Selected A/C VH-…" at bounding box center [766, 382] width 1532 height 765
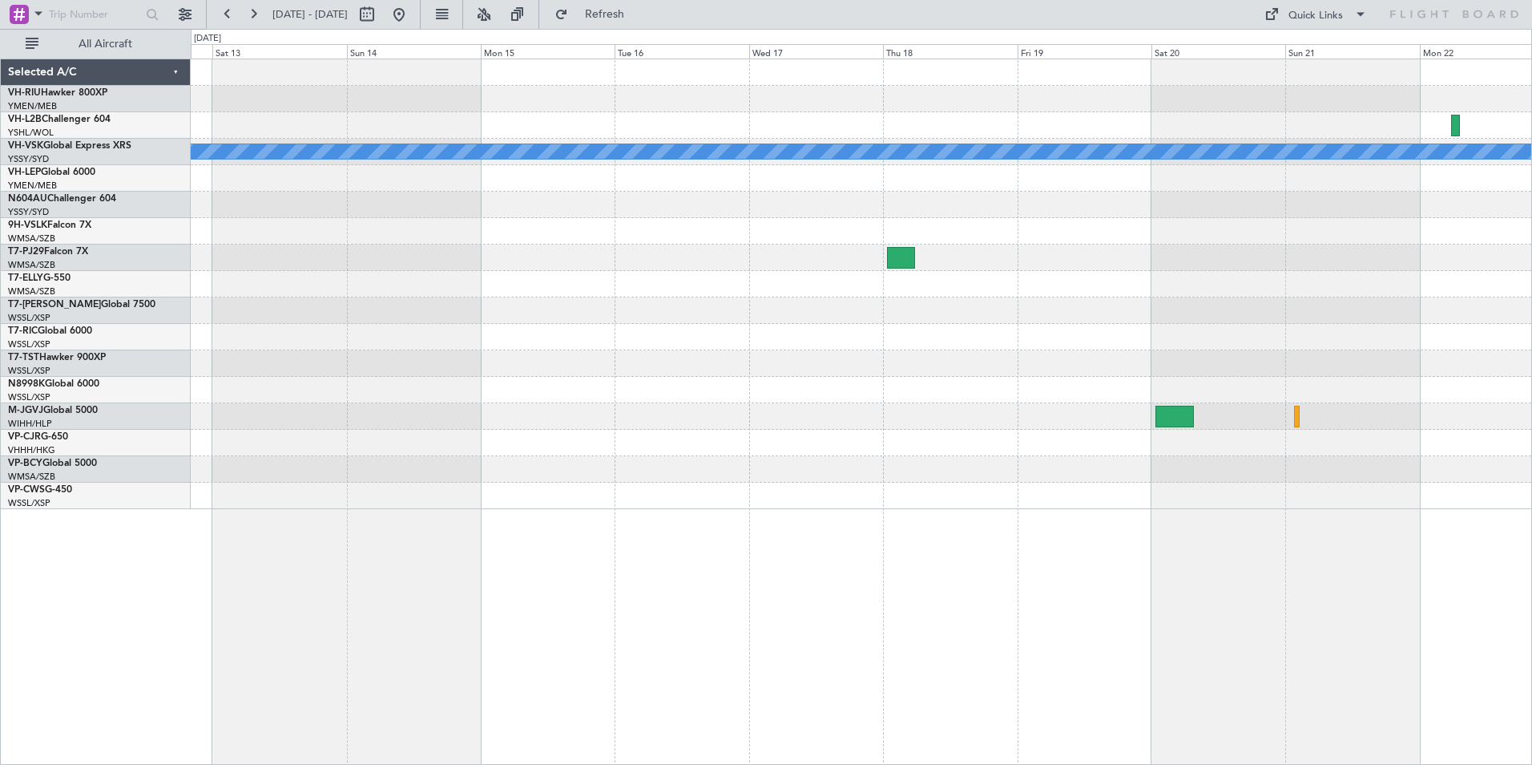
click at [1323, 347] on div "MEL" at bounding box center [861, 284] width 1341 height 450
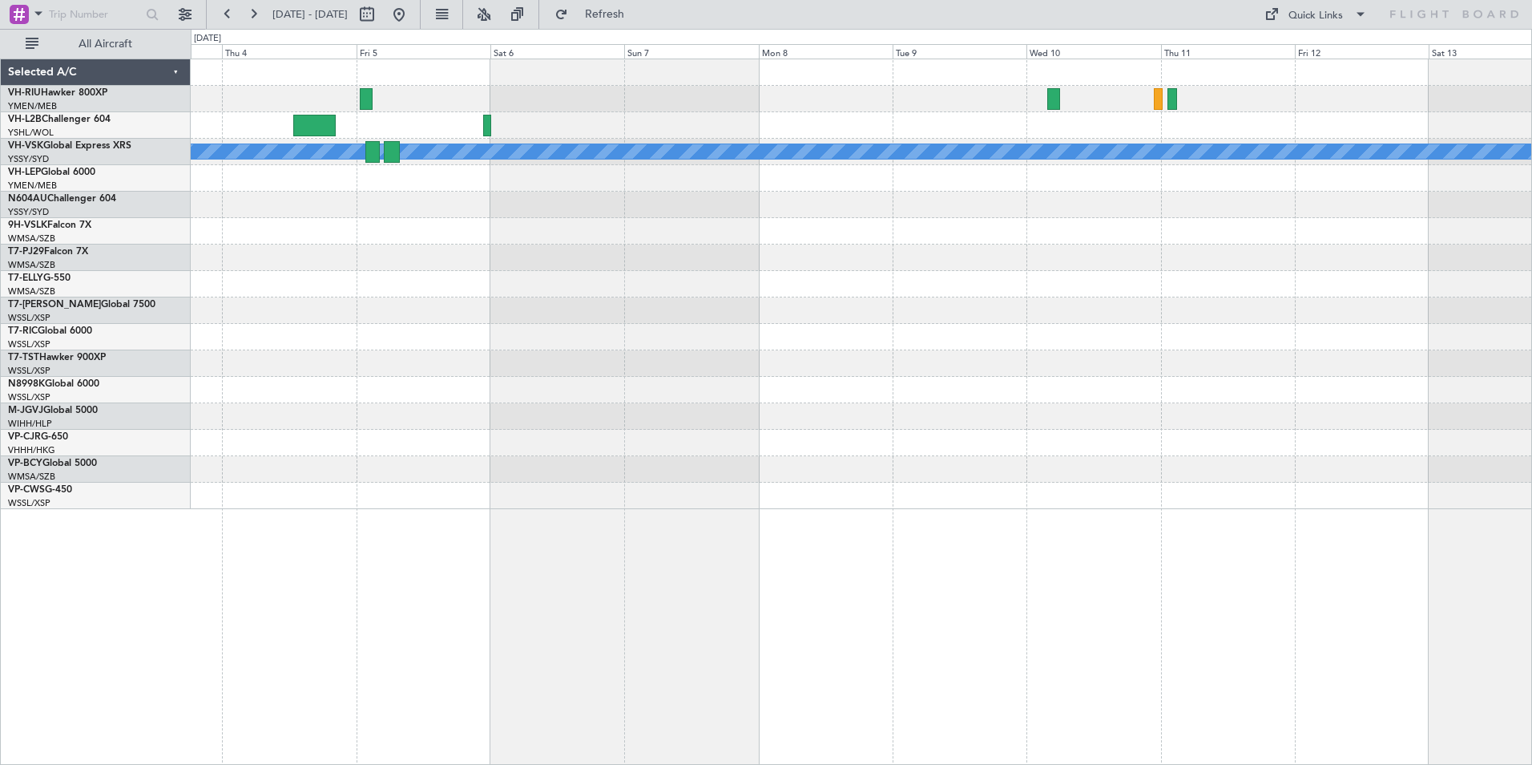
click at [506, 240] on div at bounding box center [861, 231] width 1341 height 26
click at [330, 162] on div "[PERSON_NAME] Planned Maint Sydney ([PERSON_NAME] Intl) Planned Maint [GEOGRAPH…" at bounding box center [861, 284] width 1341 height 450
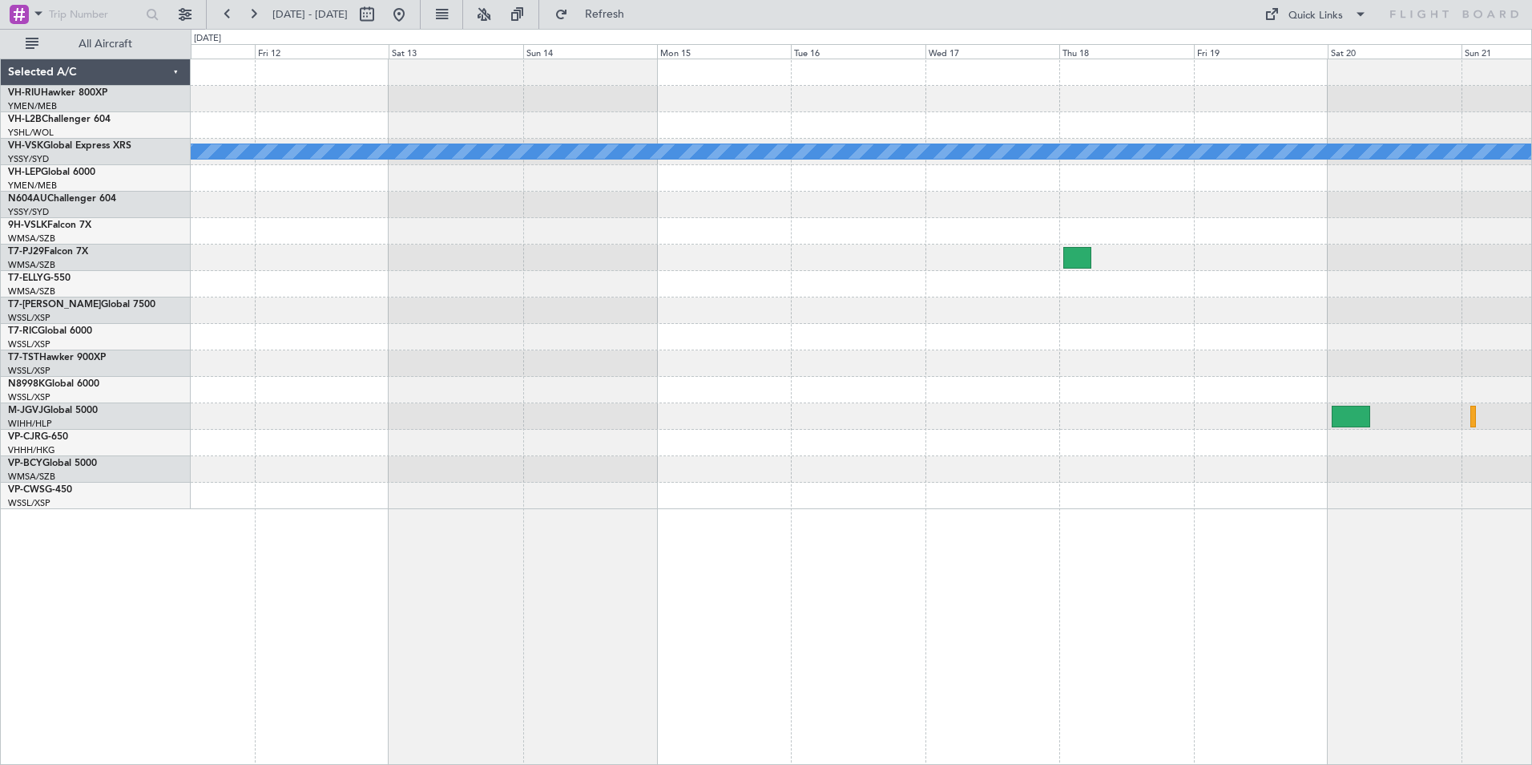
click at [430, 142] on div "MEL" at bounding box center [861, 152] width 1341 height 26
